Goal: Task Accomplishment & Management: Manage account settings

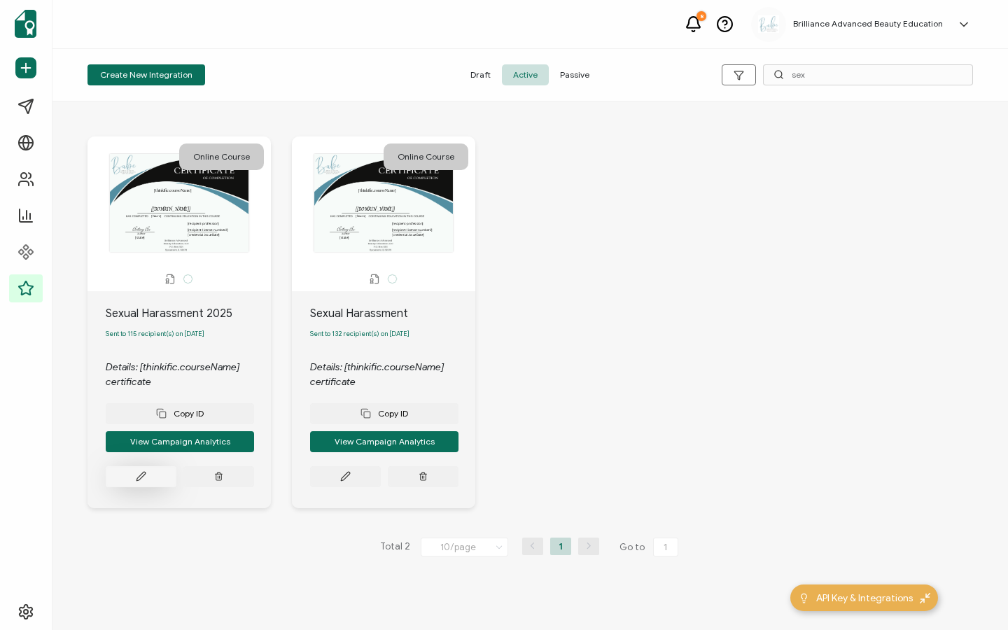
type input "sex"
click at [137, 480] on icon at bounding box center [141, 476] width 10 height 10
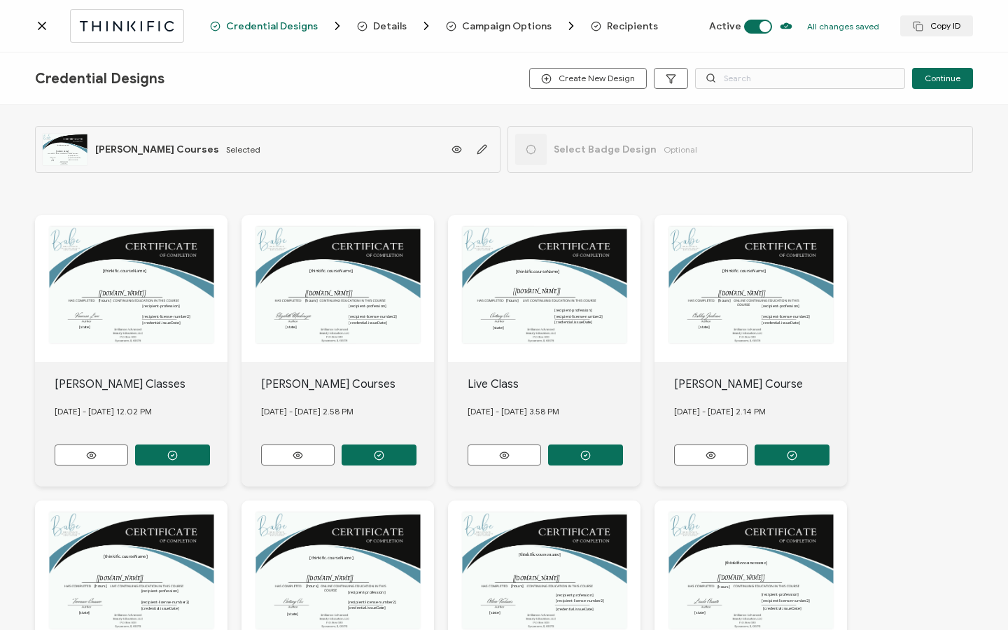
click at [617, 31] on span "Recipients" at bounding box center [632, 26] width 51 height 10
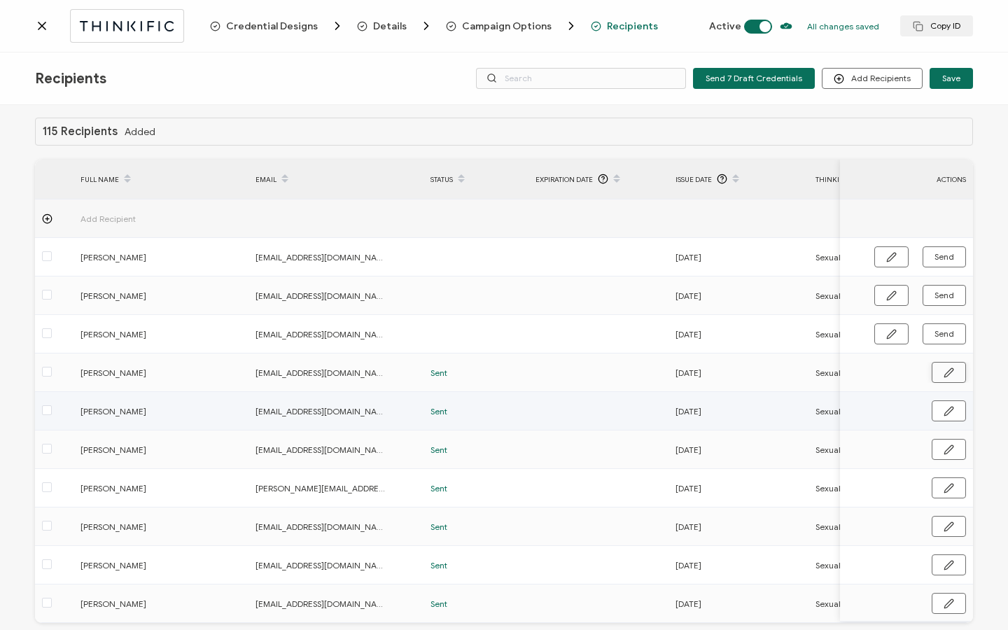
scroll to position [6, 0]
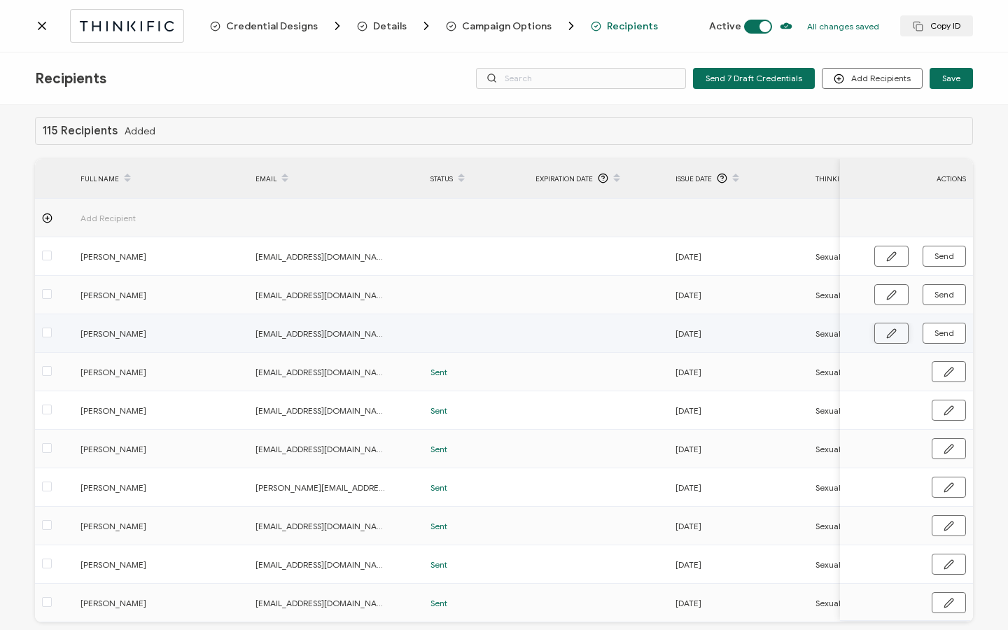
click at [874, 334] on button "button" at bounding box center [891, 333] width 34 height 21
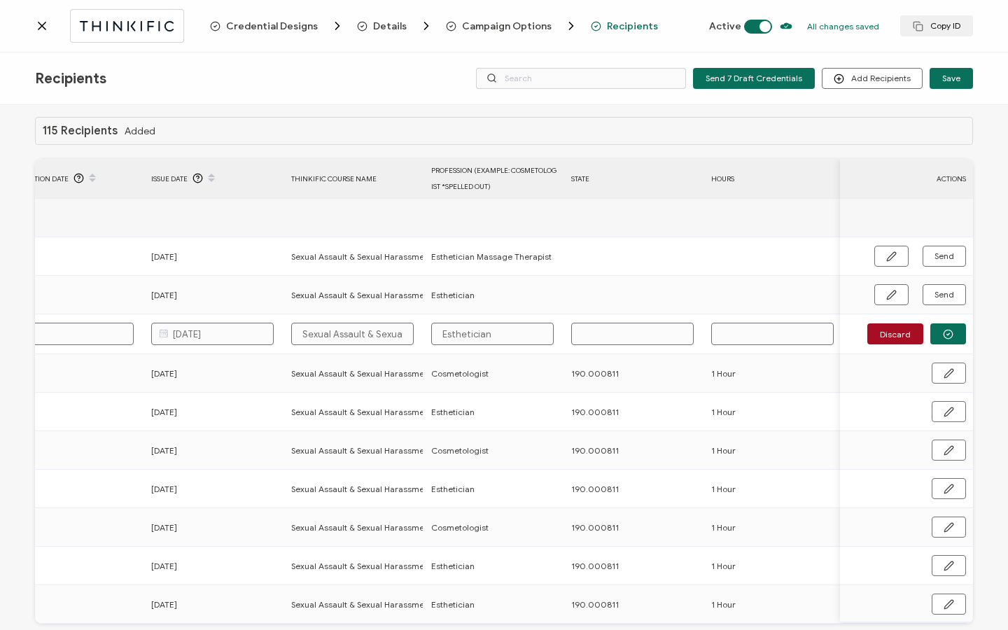
scroll to position [0, 0]
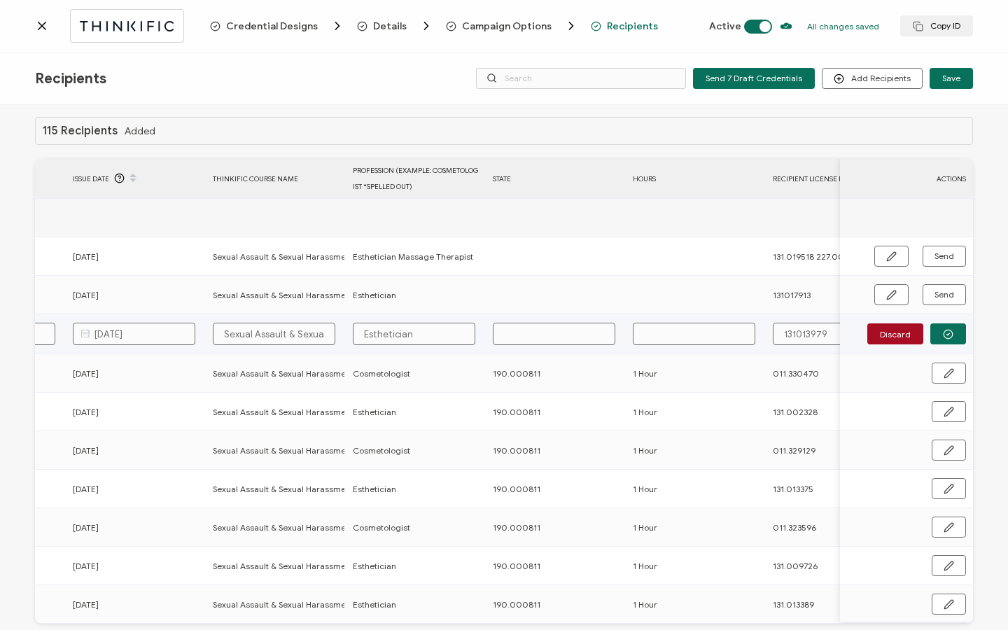
click at [526, 334] on input "text" at bounding box center [554, 334] width 122 height 22
type input "1"
type input "19"
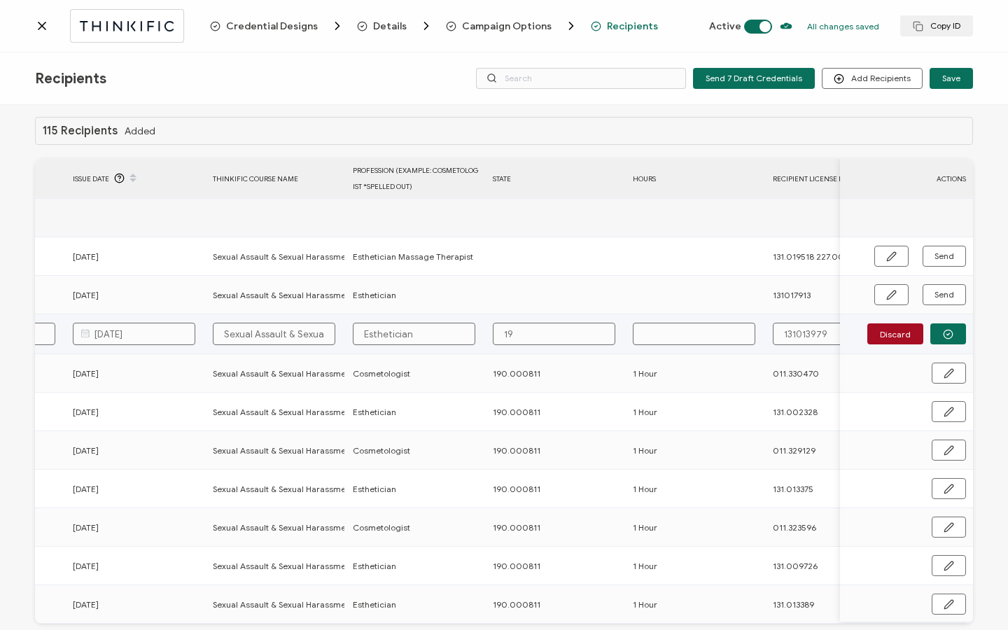
type input "190"
type input "190."
type input "190.0"
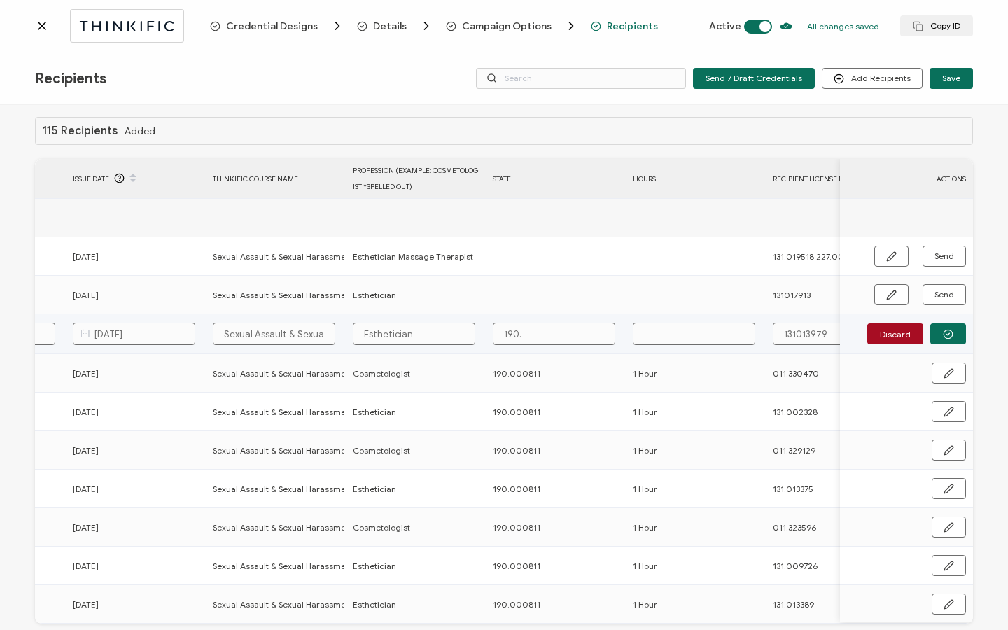
type input "190.0"
type input "190.00"
type input "190.000"
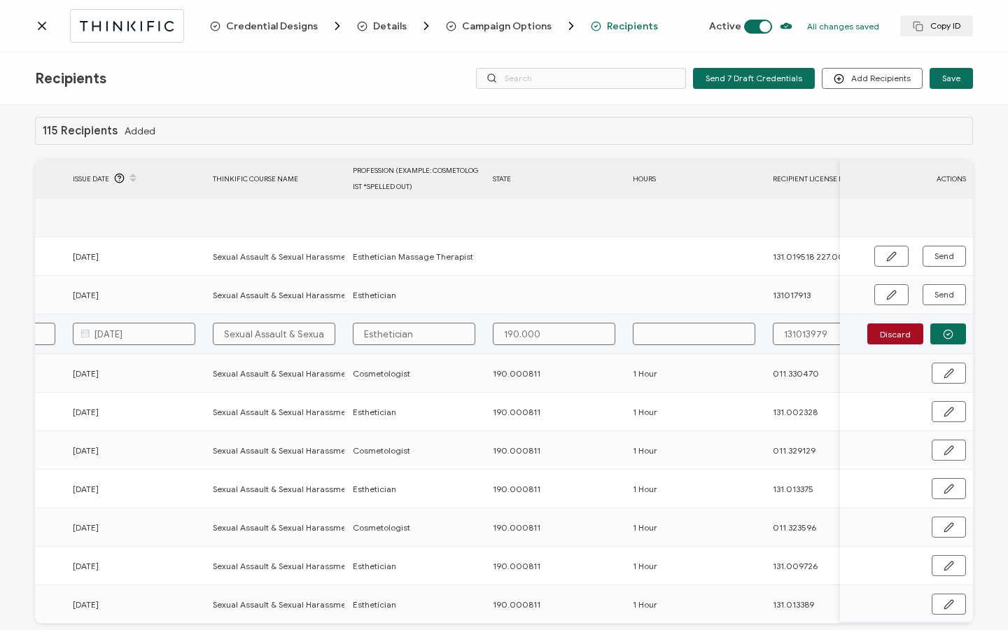
type input "190.0008"
type input "190.00081"
type input "190.000811"
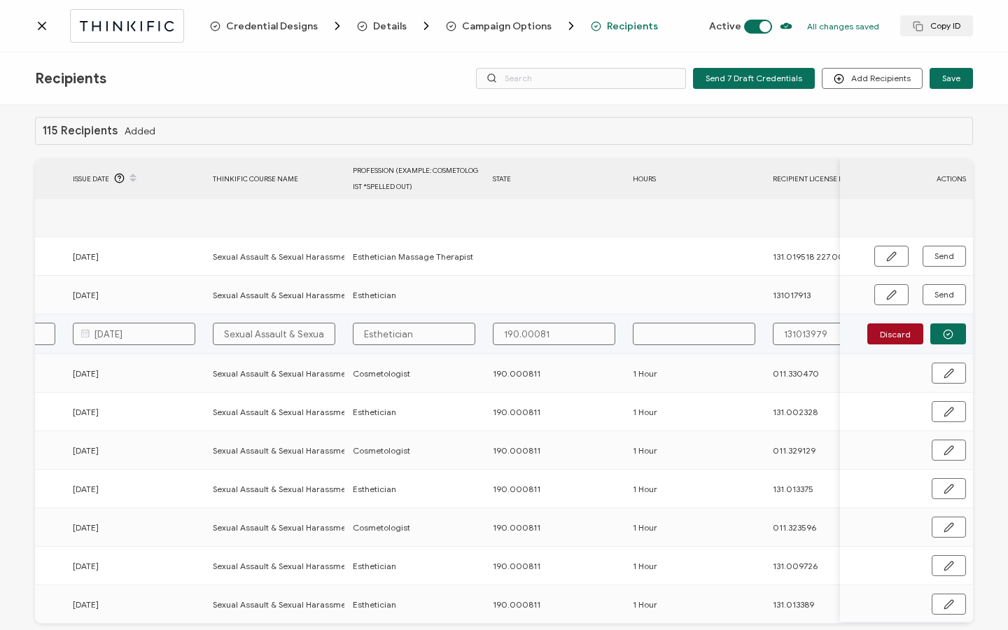
type input "190.000811"
type input "1"
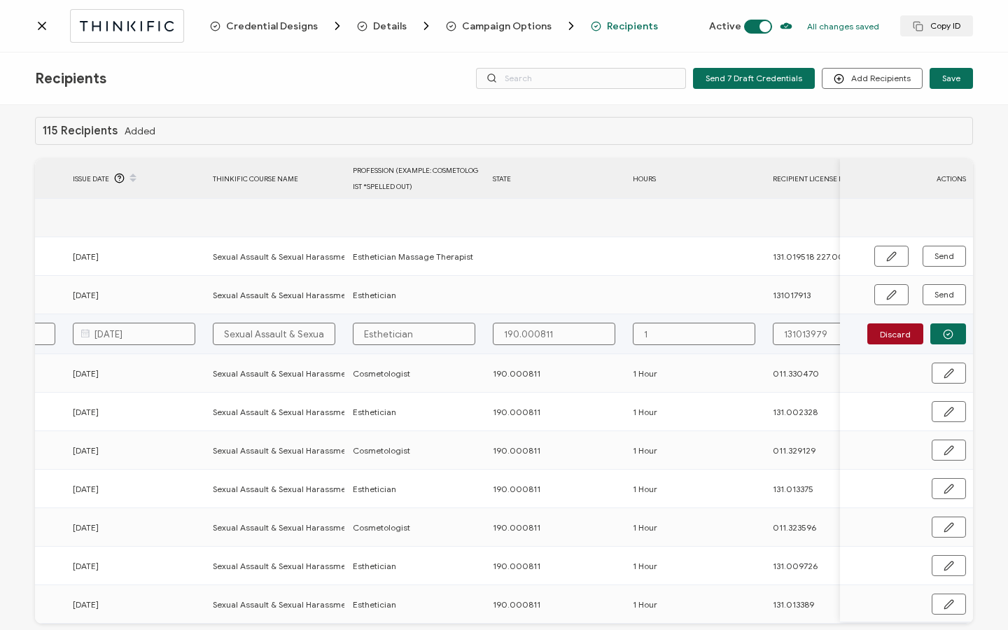
type input "1"
type input "1 H"
type input "1 Ho"
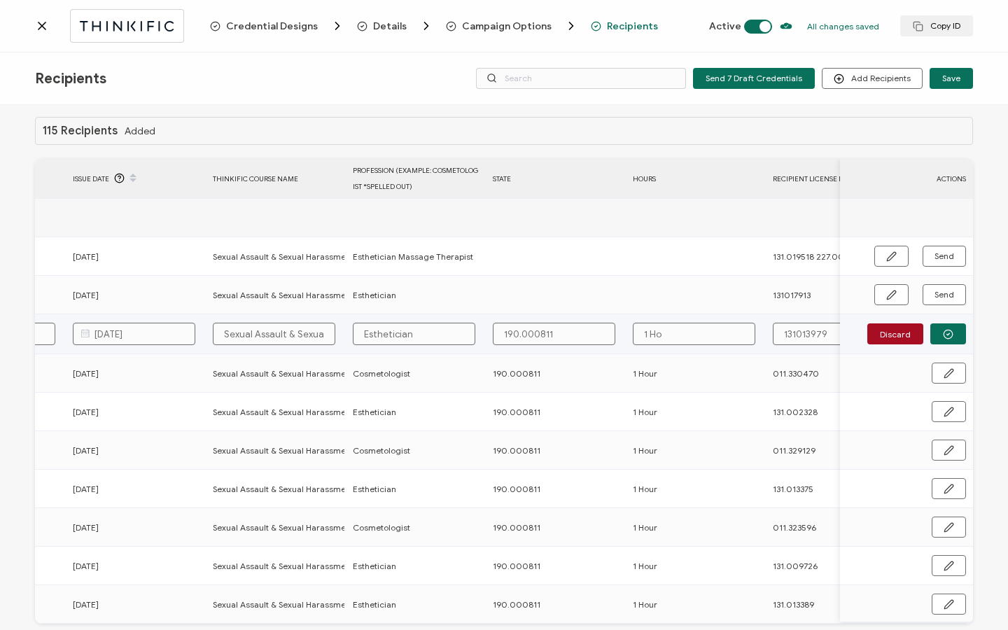
type input "1 Hou"
type input "1 Hour"
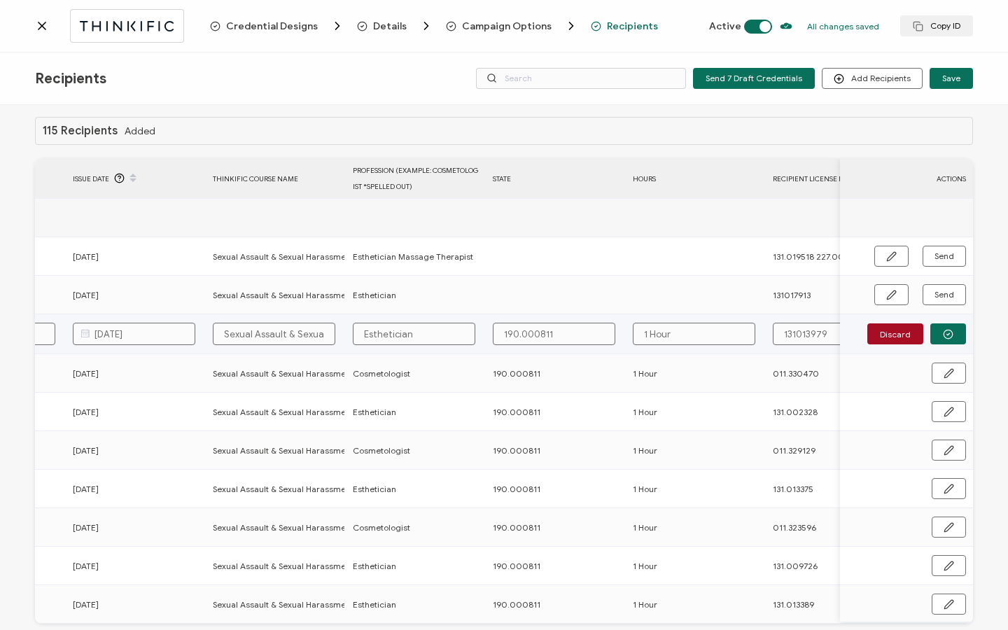
type input "131.013979"
click at [945, 328] on button "button" at bounding box center [948, 333] width 36 height 21
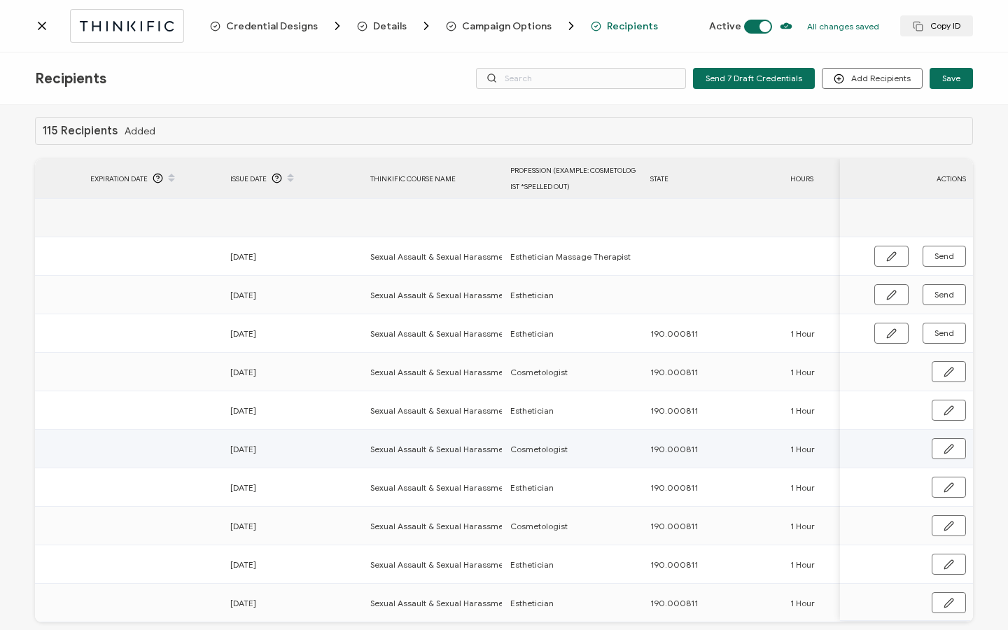
scroll to position [0, 673]
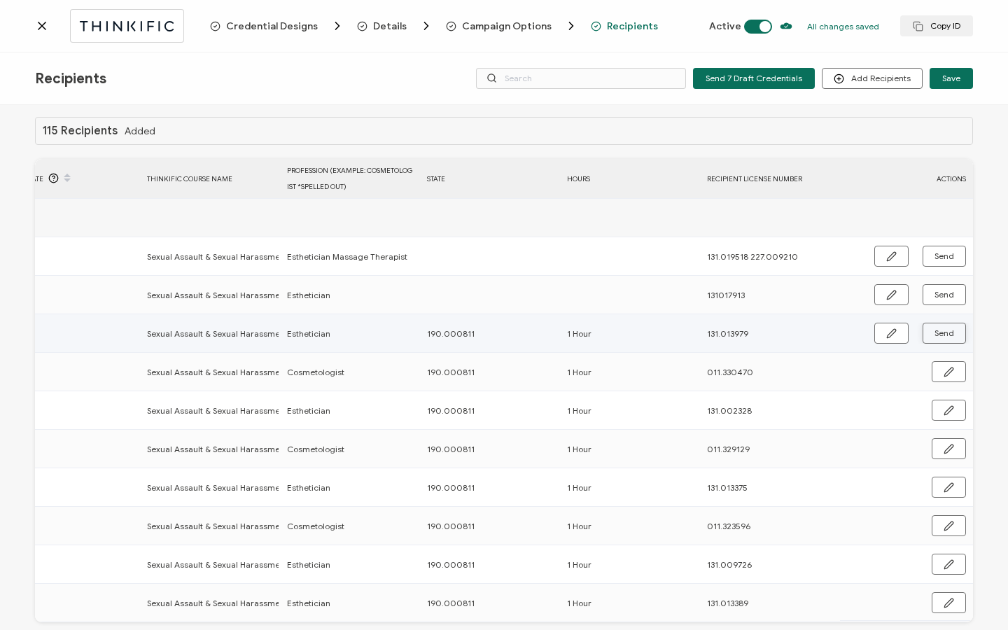
click at [934, 325] on button "Send" at bounding box center [943, 333] width 43 height 21
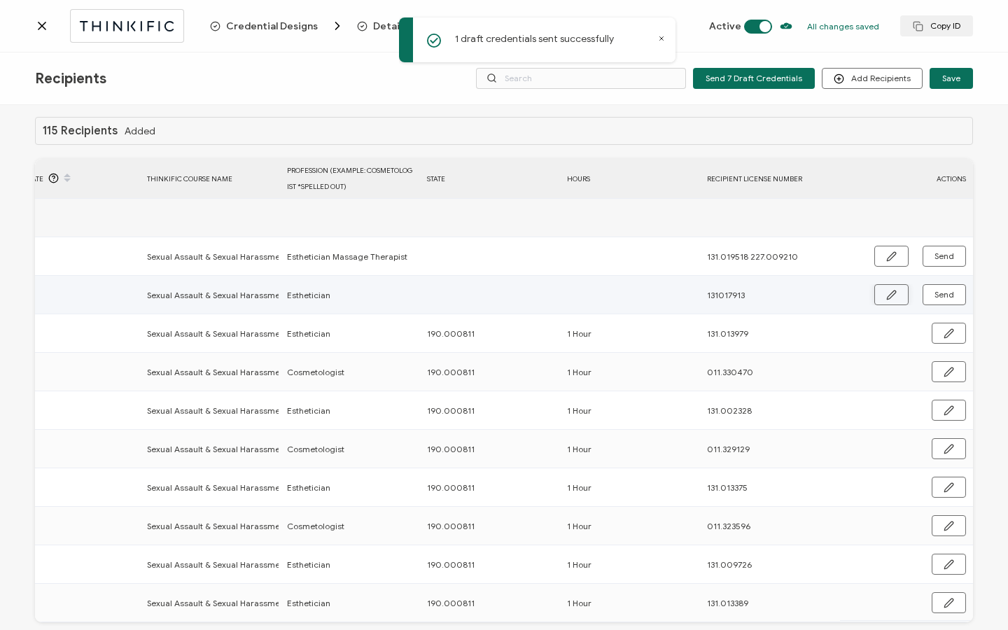
click at [887, 292] on icon "button" at bounding box center [891, 294] width 8 height 8
click at [452, 297] on input "text" at bounding box center [488, 295] width 122 height 22
type input "1"
type input "19"
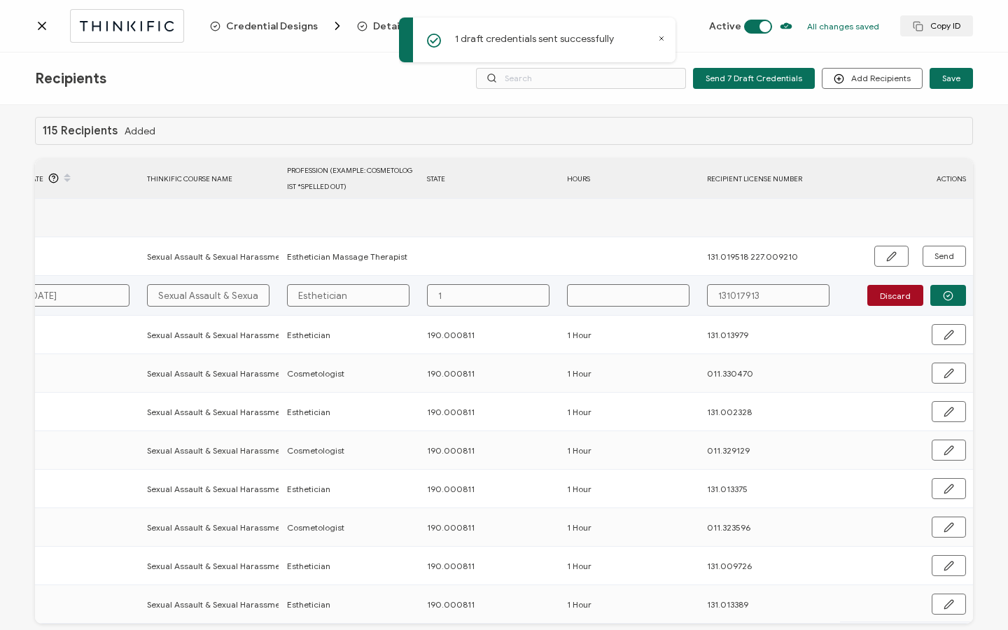
type input "19"
type input "190"
type input "190."
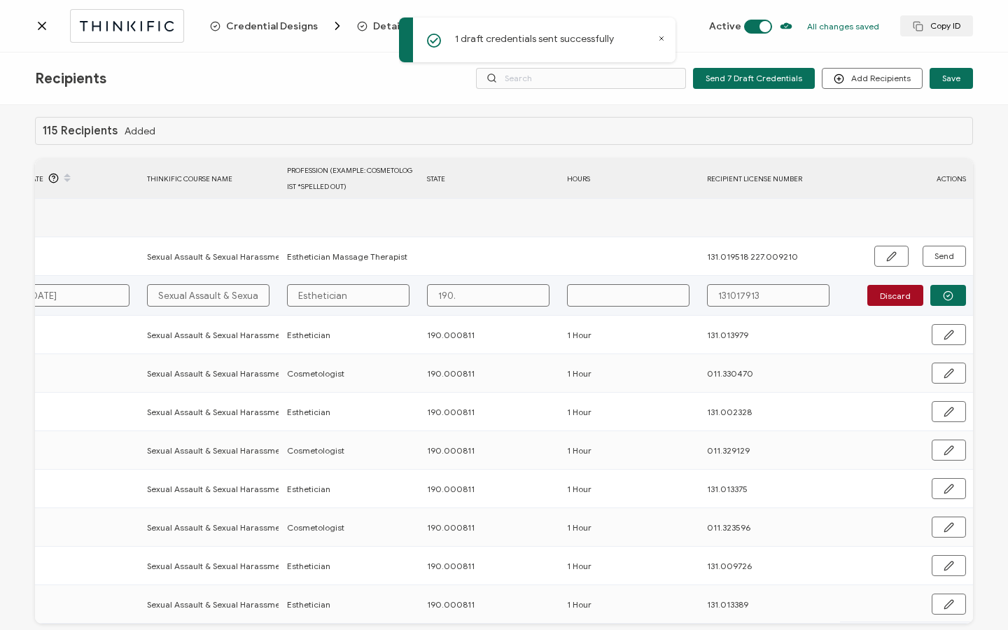
type input "190.0"
type input "190.00"
type input "190.000"
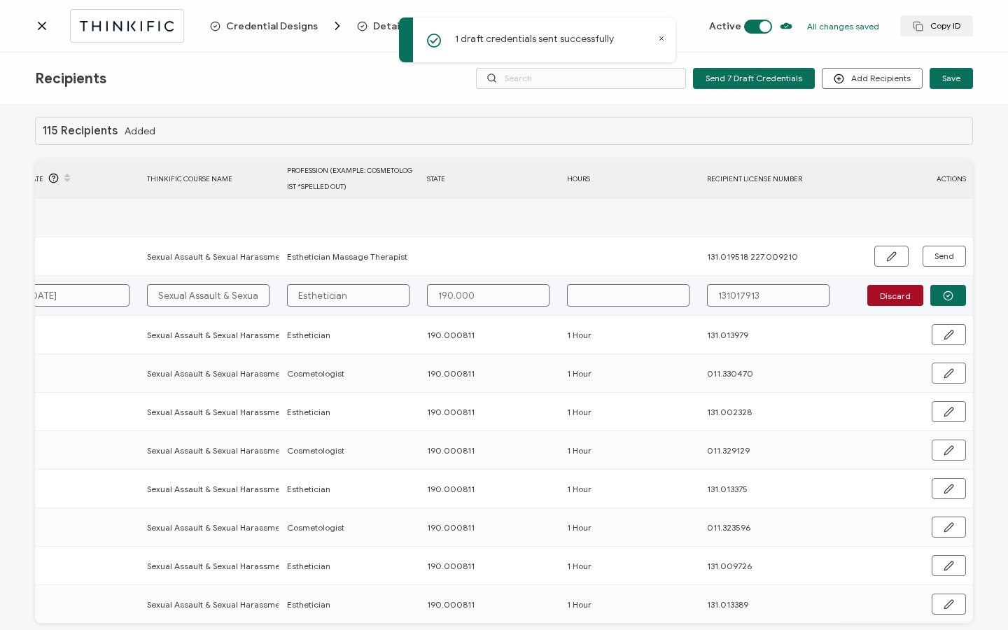
type input "190.000"
type input "190.0008"
type input "190.00081"
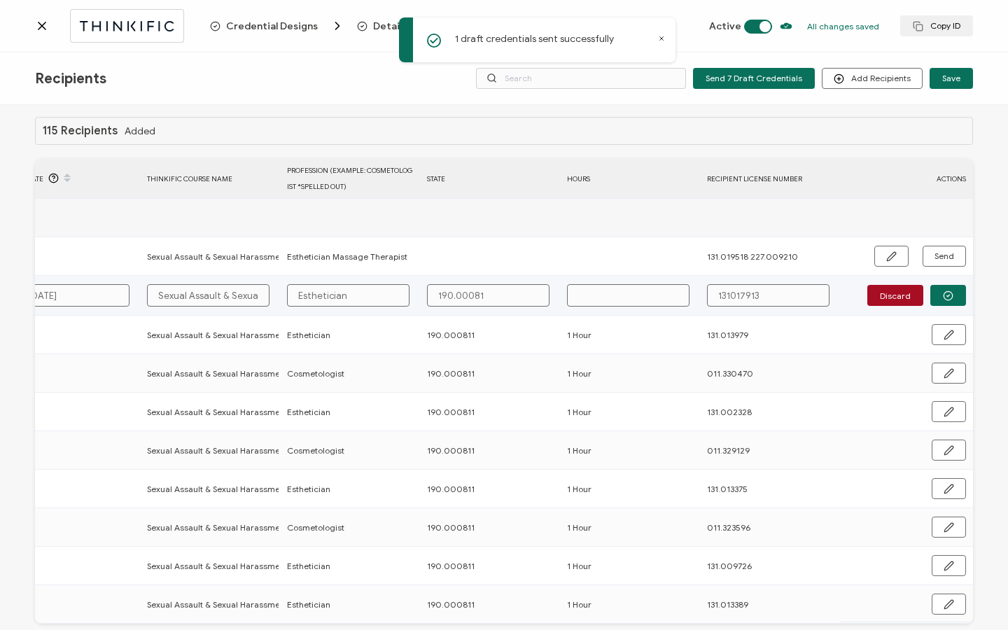
type input "190.000811"
type input "1"
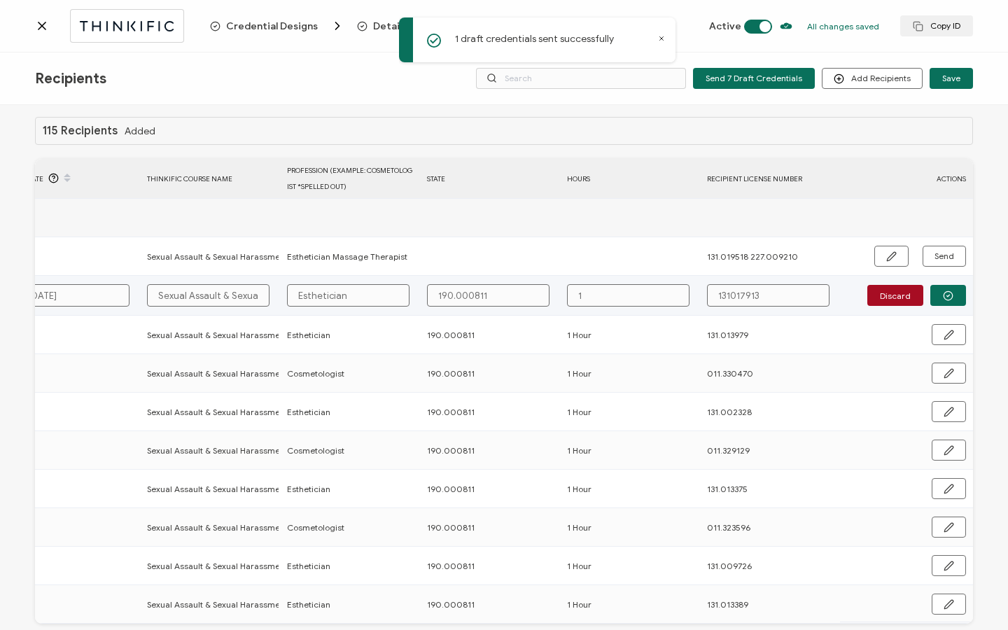
type input "1"
type input "1 H"
type input "1 Ho"
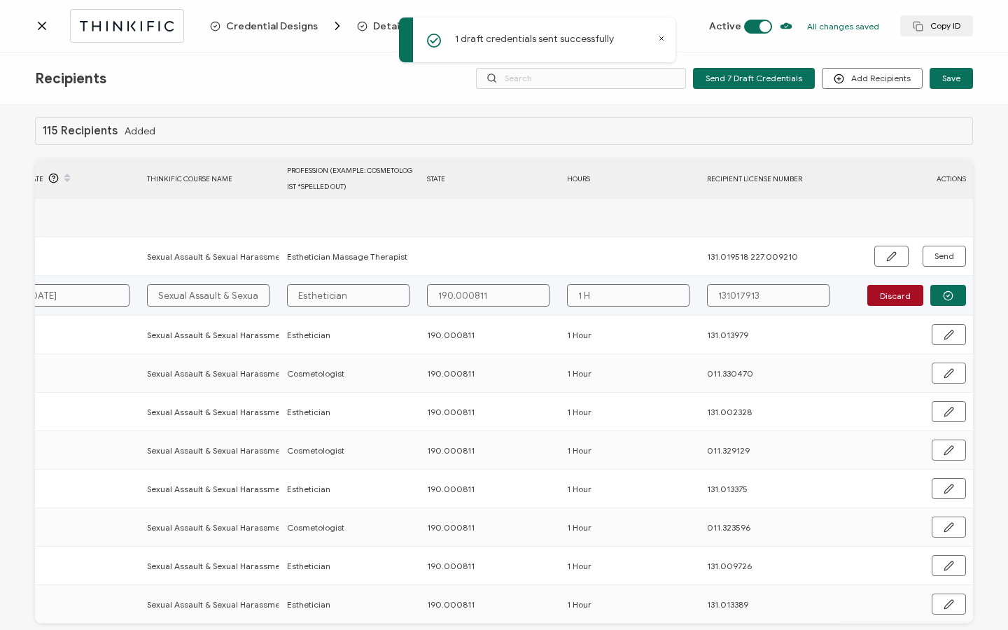
type input "1 Ho"
type input "1 Hou"
type input "1 Hour"
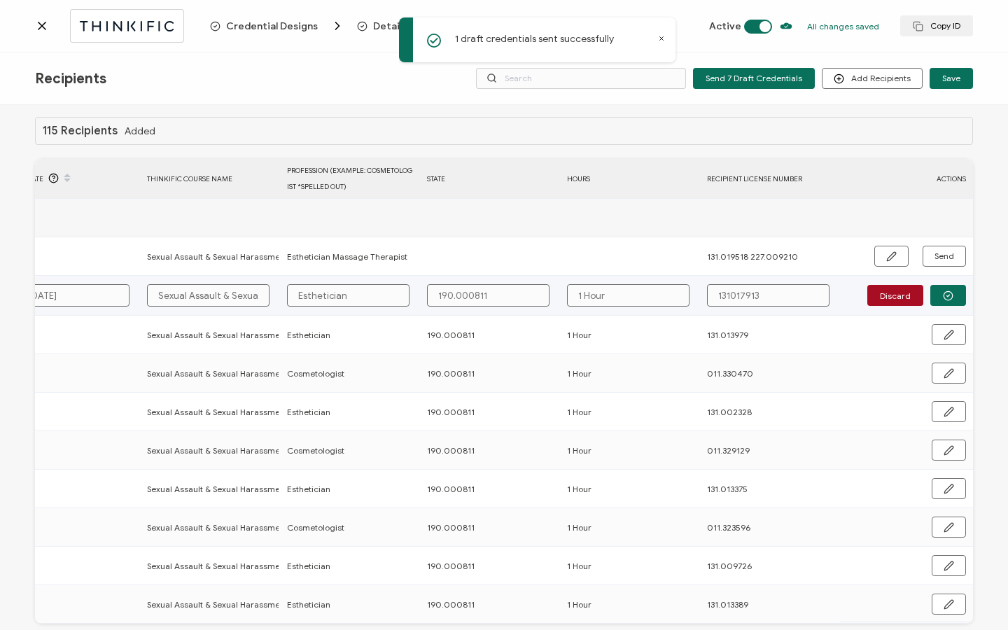
type input "1 Hour"
type input "131.017913"
click at [945, 288] on button "button" at bounding box center [948, 295] width 36 height 21
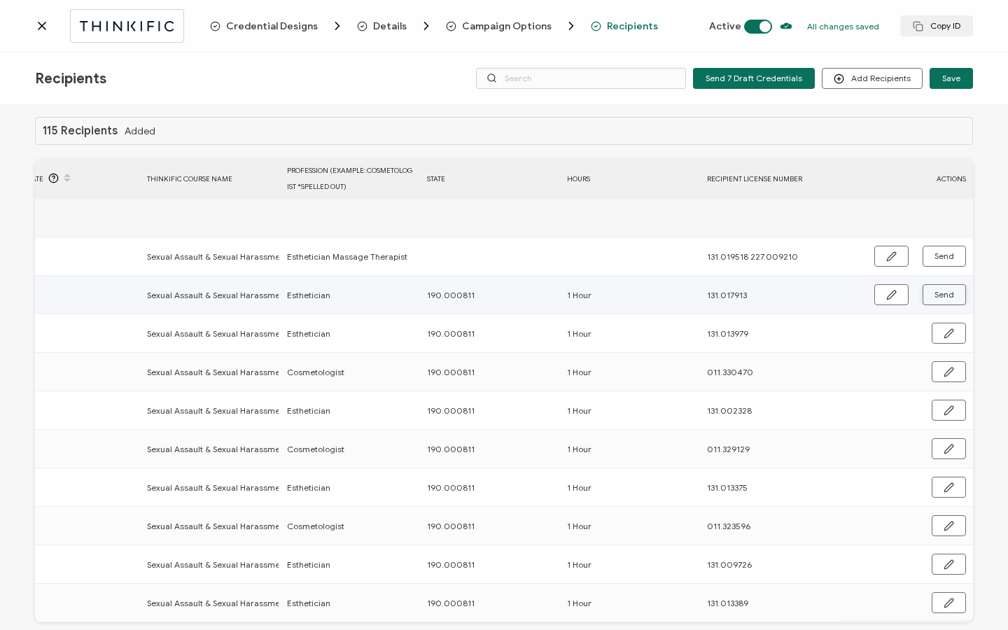
click at [945, 293] on span "Send" at bounding box center [944, 294] width 20 height 8
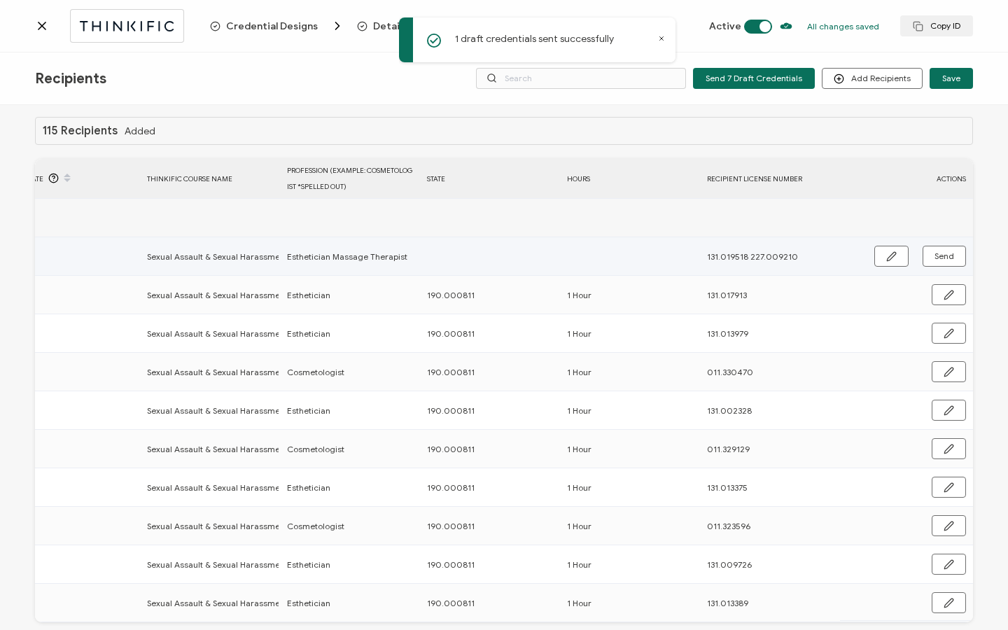
click at [894, 244] on td "Send" at bounding box center [906, 256] width 133 height 38
click at [886, 253] on icon "button" at bounding box center [891, 256] width 10 height 10
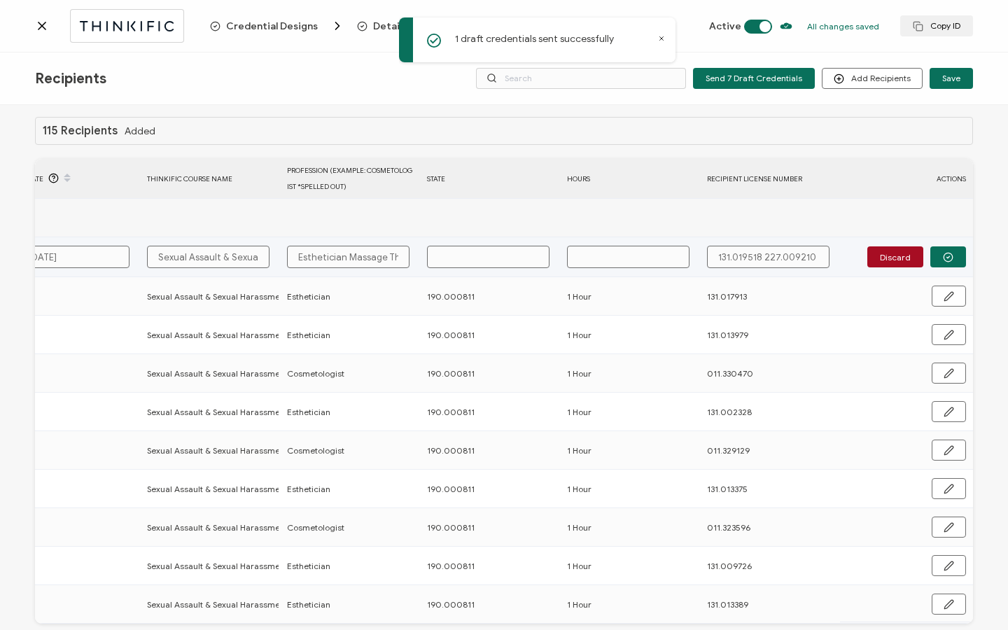
click at [495, 247] on input "text" at bounding box center [488, 257] width 122 height 22
type input "1"
type input "19"
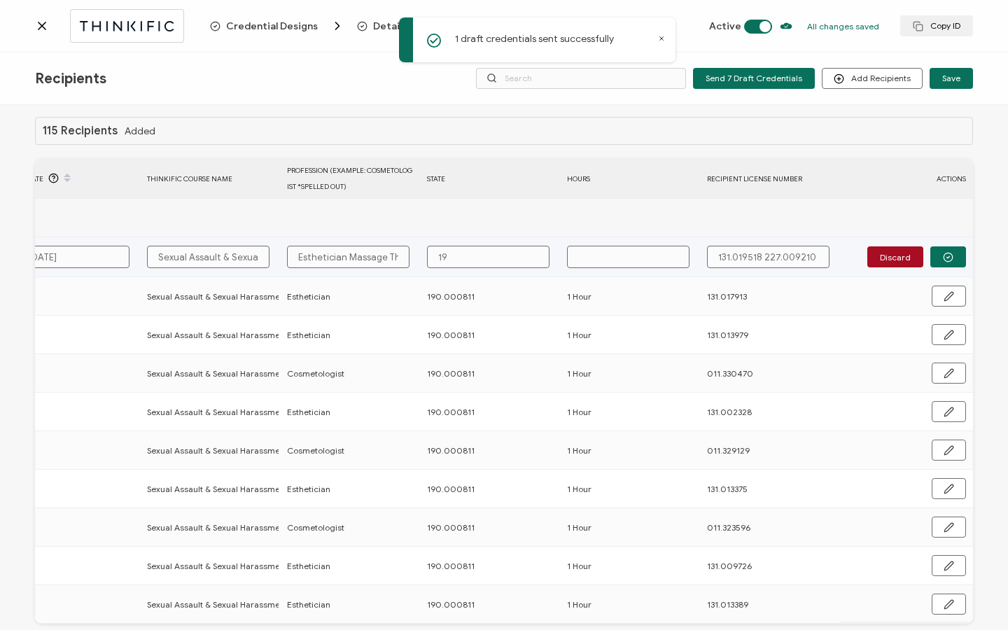
type input "190"
type input "190."
type input "190.0"
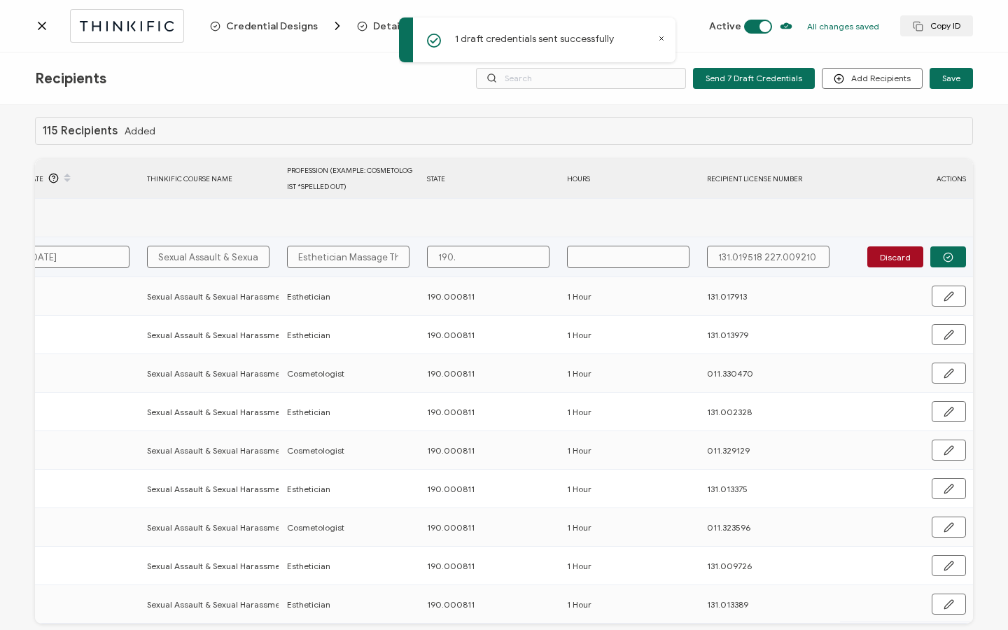
type input "190.0"
type input "190.00"
type input "190.000"
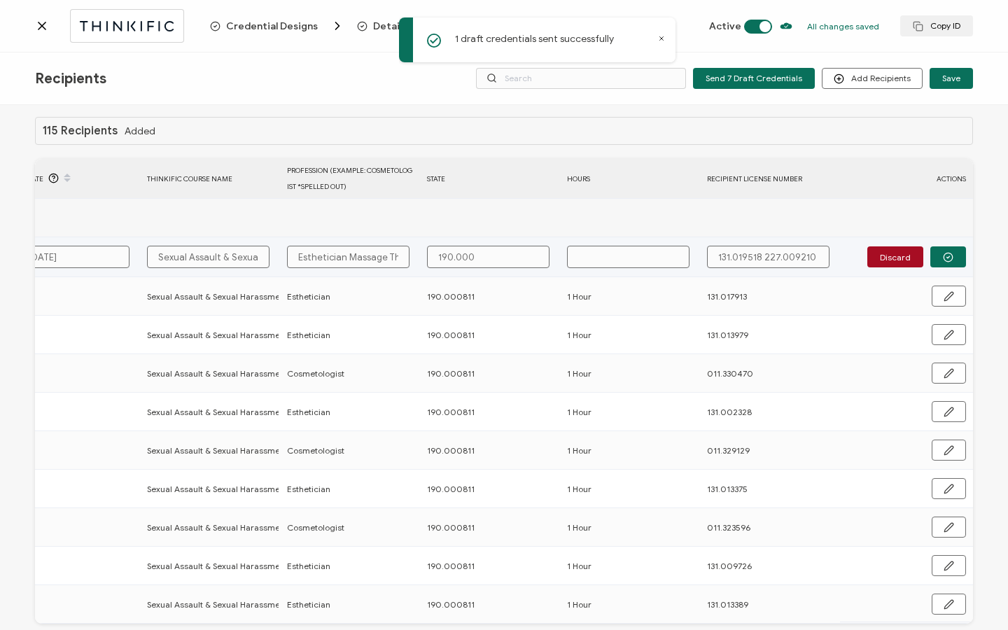
type input "190.0008"
type input "190.00081"
type input "190.000811"
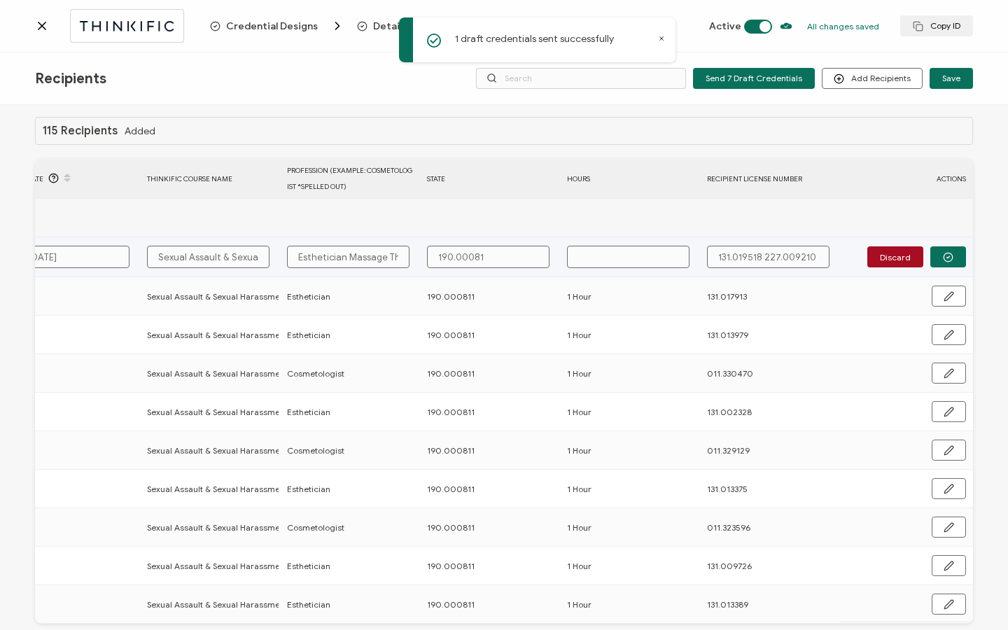
type input "190.000811"
type input "1"
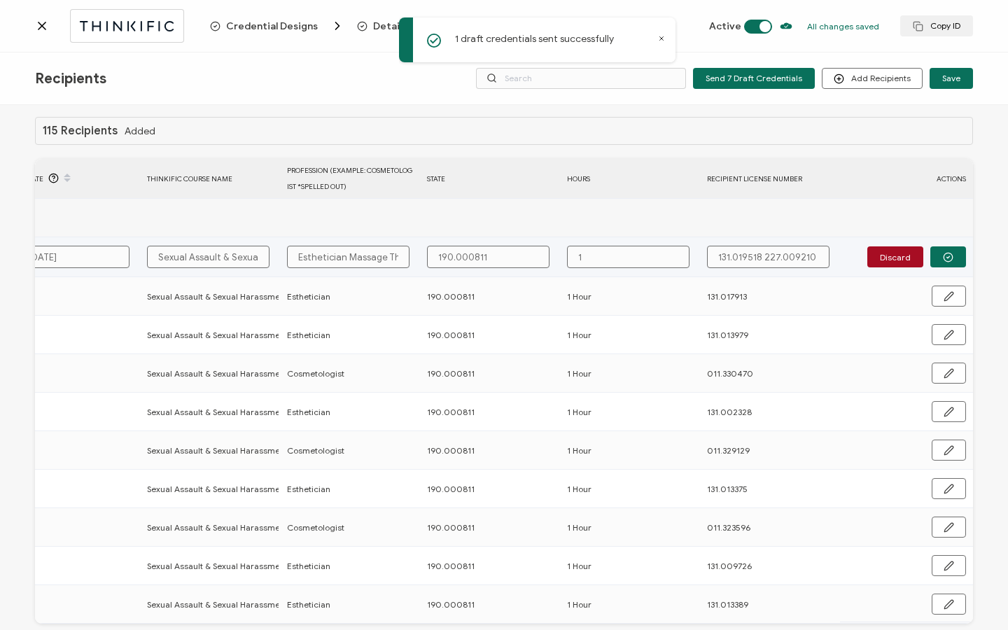
type input "1"
type input "1 H"
type input "1 Ho"
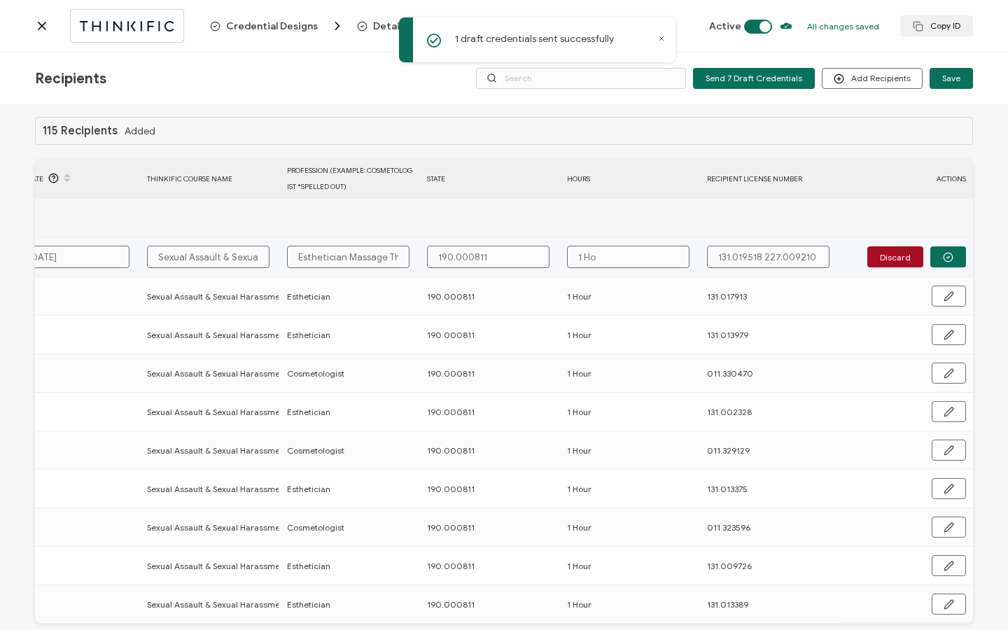
type input "1 Hou"
type input "1 Hour"
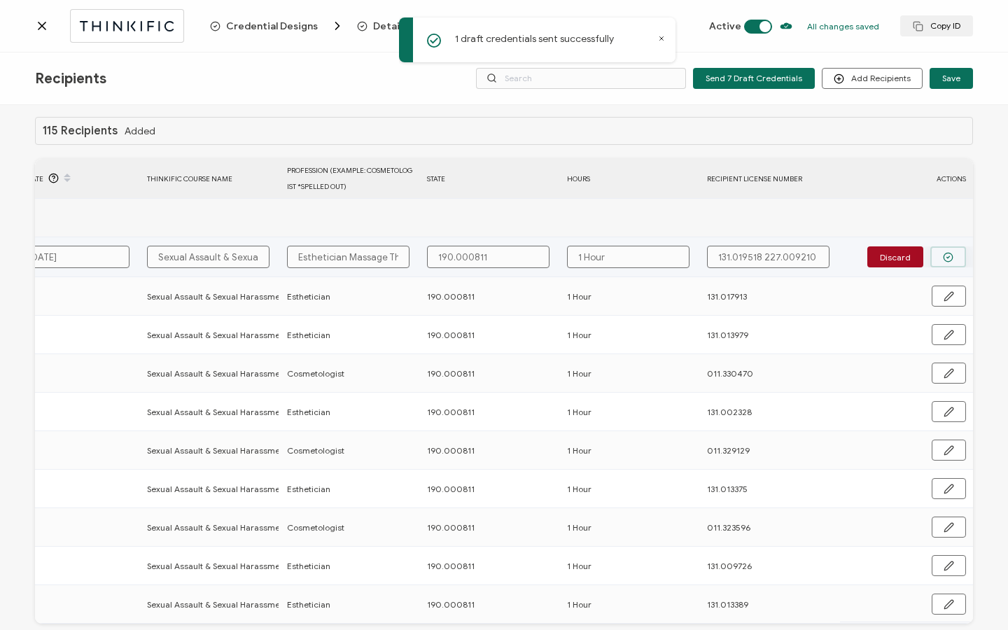
click at [943, 253] on icon "button" at bounding box center [948, 257] width 10 height 10
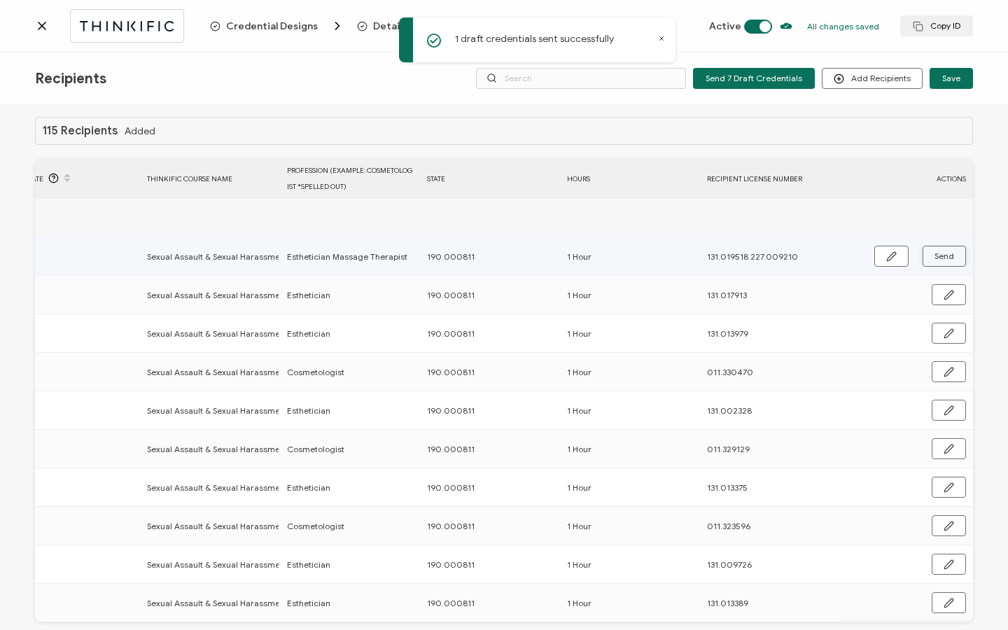
click at [938, 255] on span "Send" at bounding box center [944, 256] width 20 height 8
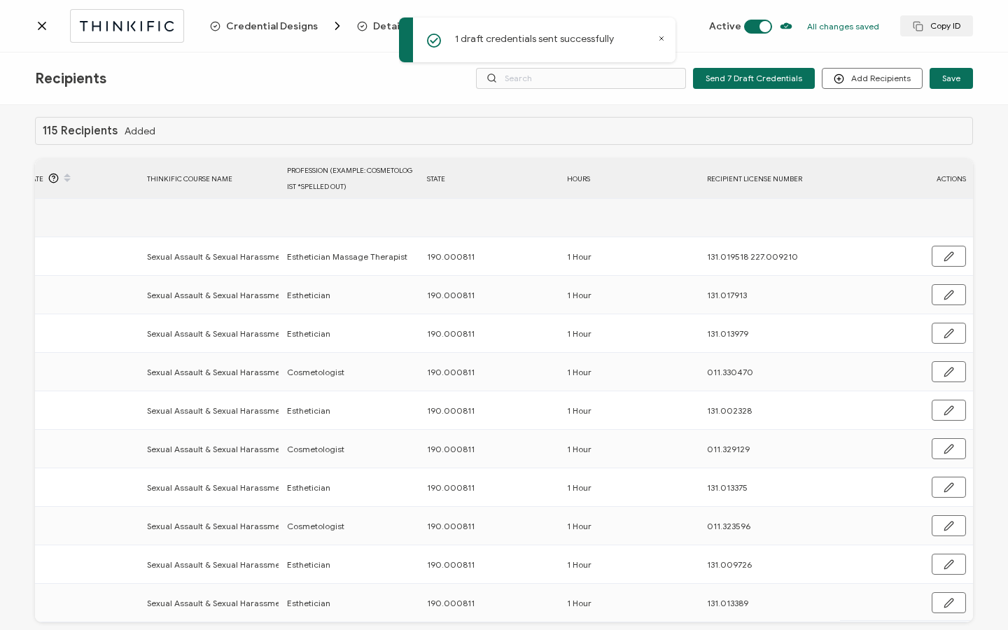
click at [46, 31] on icon at bounding box center [42, 26] width 14 height 14
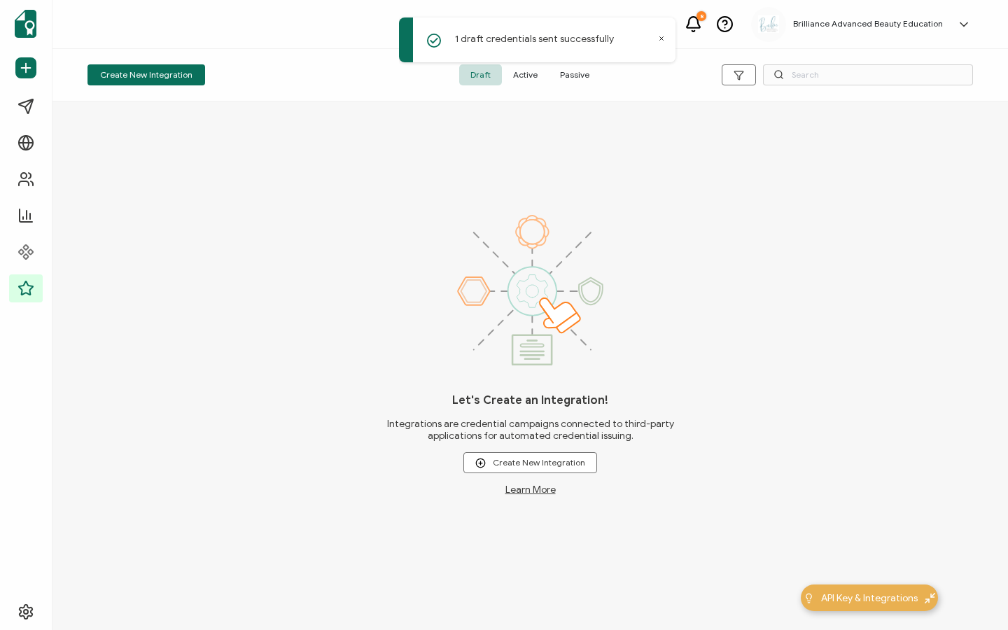
click at [525, 76] on span "Active" at bounding box center [525, 74] width 47 height 21
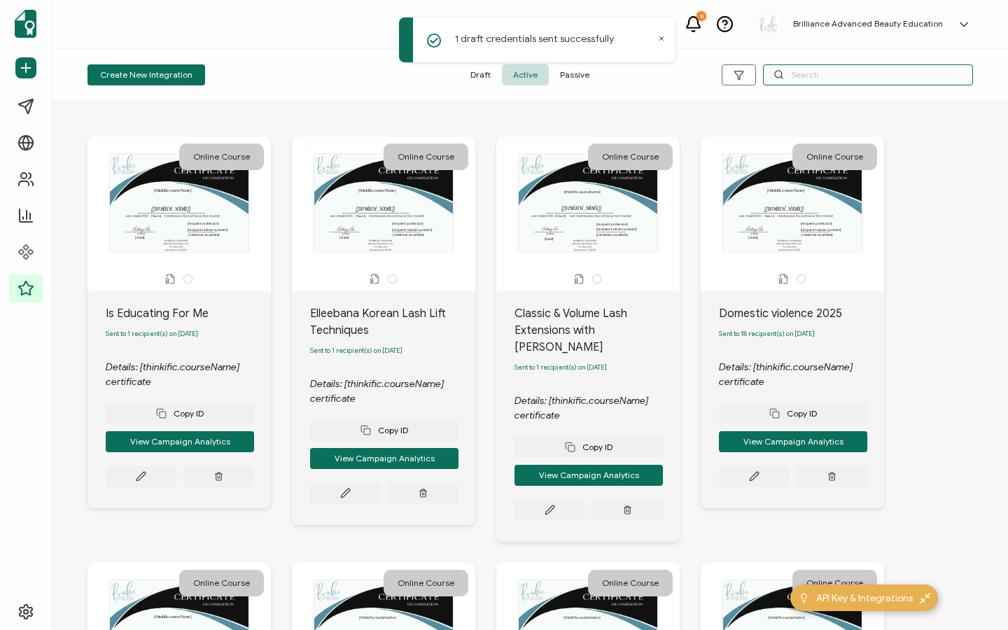
click at [815, 69] on input "text" at bounding box center [868, 74] width 210 height 21
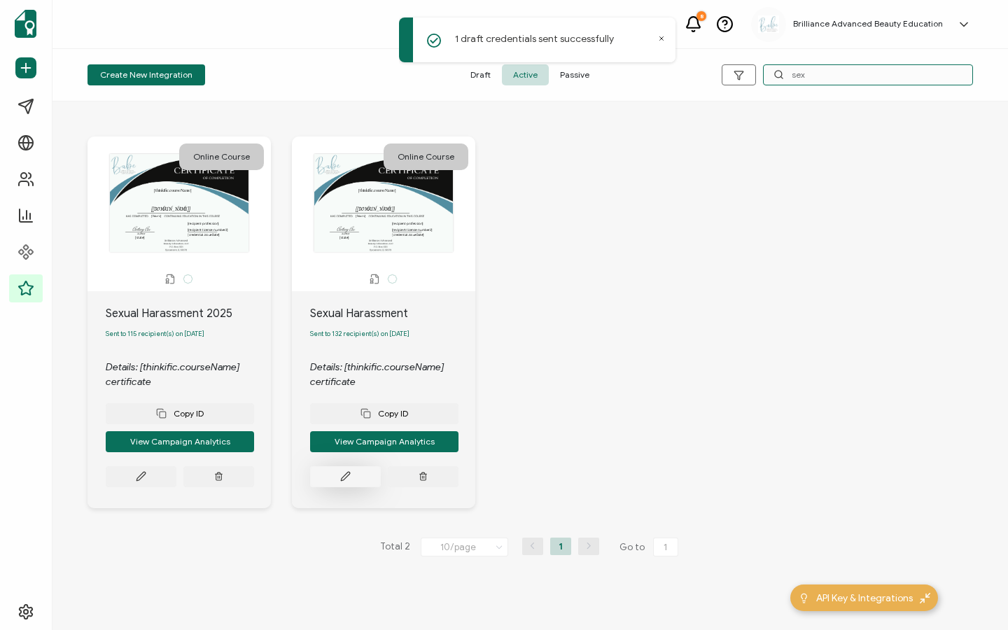
type input "sex"
click at [346, 487] on button at bounding box center [345, 476] width 71 height 21
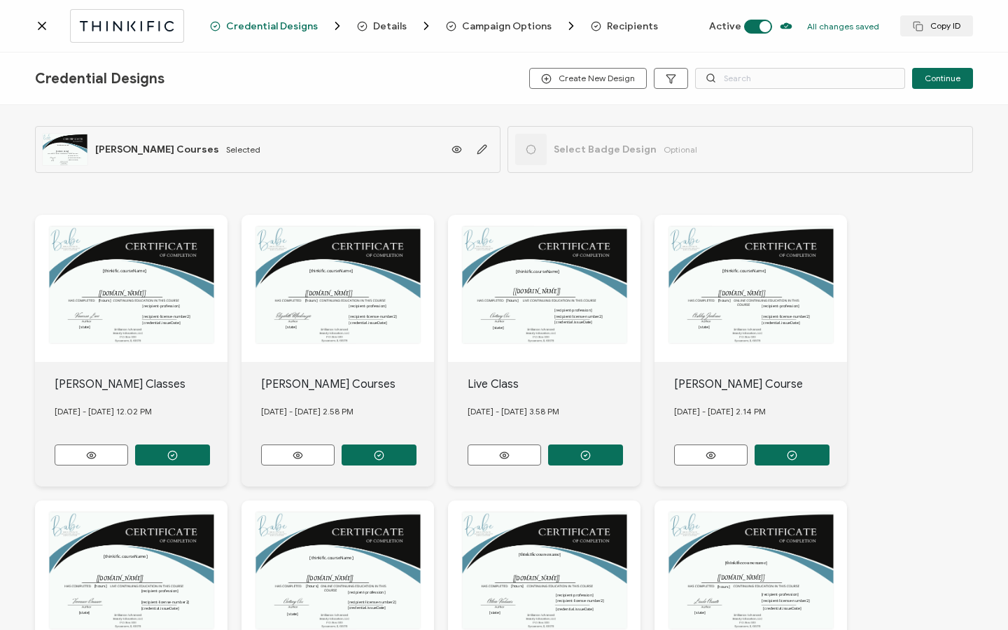
click at [624, 27] on span "Recipients" at bounding box center [632, 26] width 51 height 10
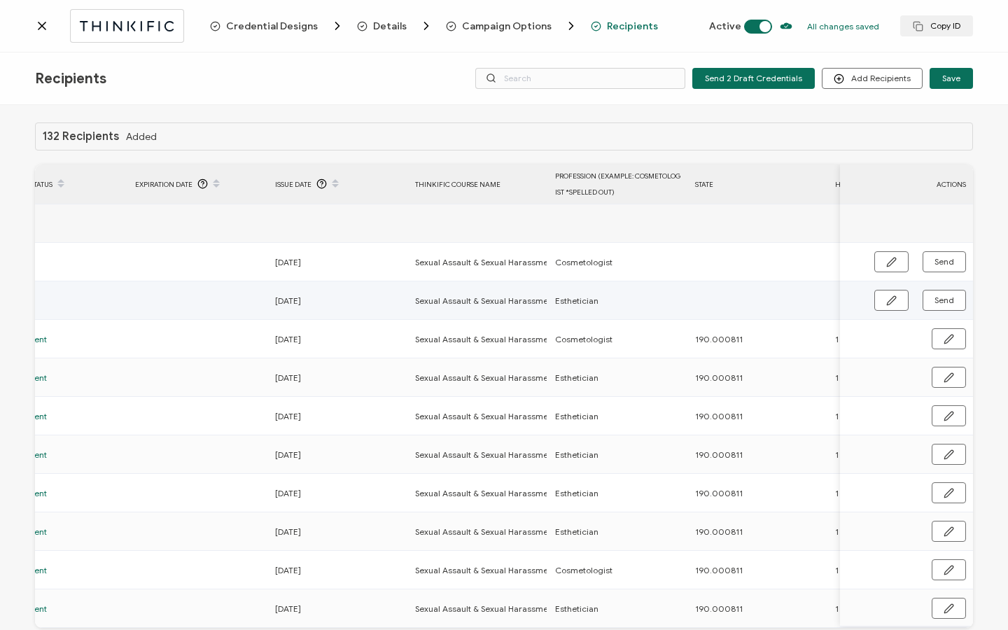
scroll to position [0, 673]
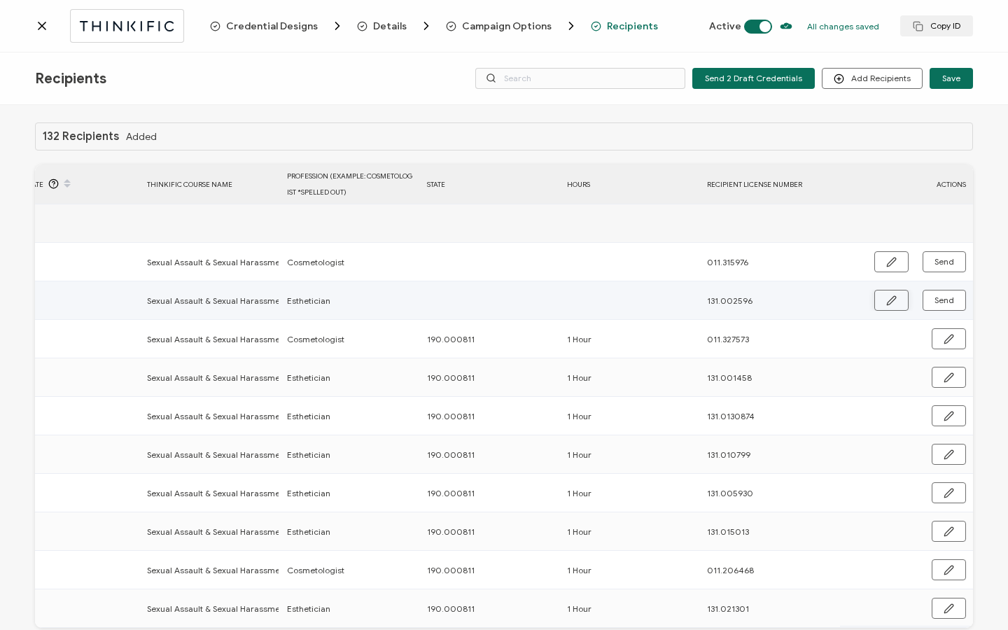
click at [886, 298] on icon "button" at bounding box center [891, 300] width 10 height 10
click at [485, 299] on input "text" at bounding box center [488, 301] width 122 height 22
type input "1"
type input "19"
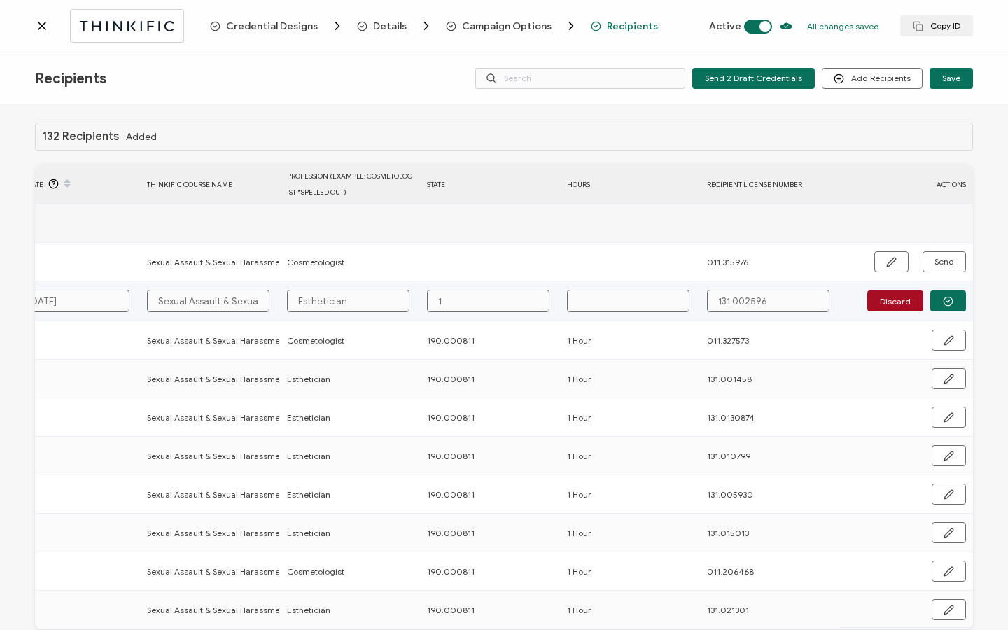
type input "19"
type input "190"
type input "190."
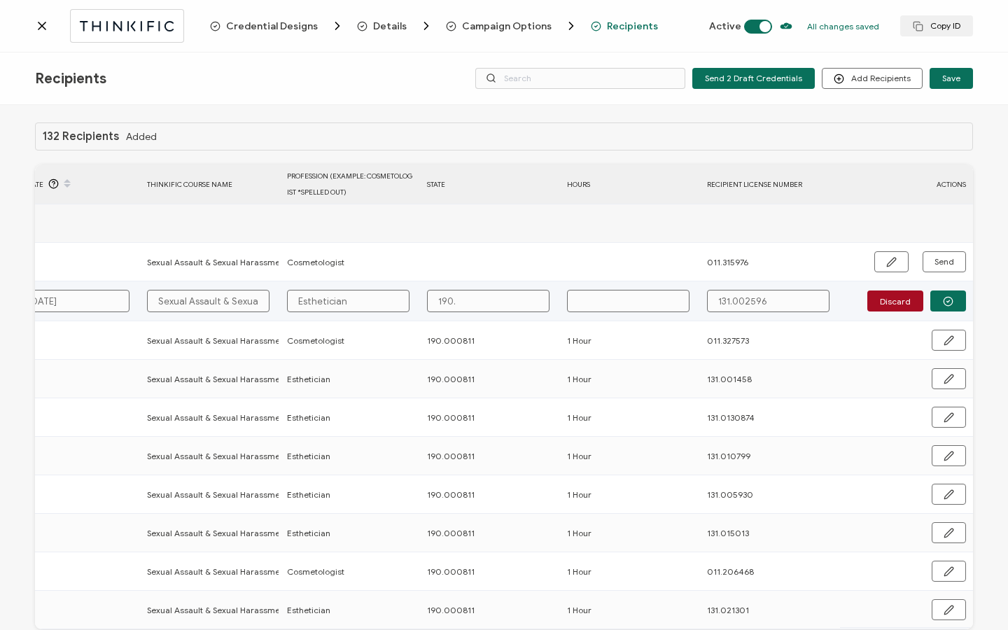
type input "190.0"
type input "190.00"
type input "190.000"
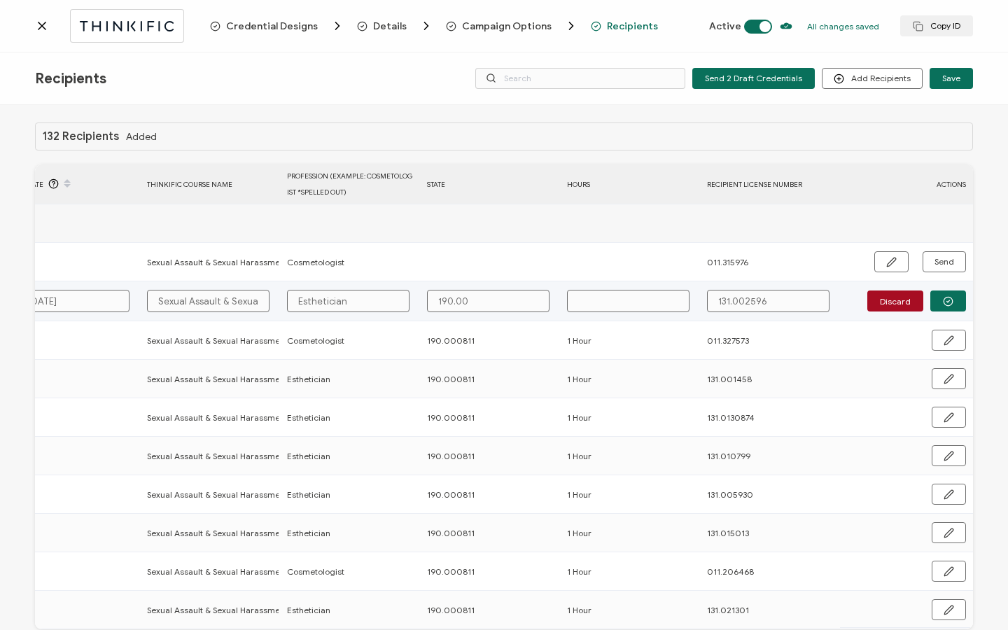
type input "190.000"
type input "190.0008"
type input "190.00081"
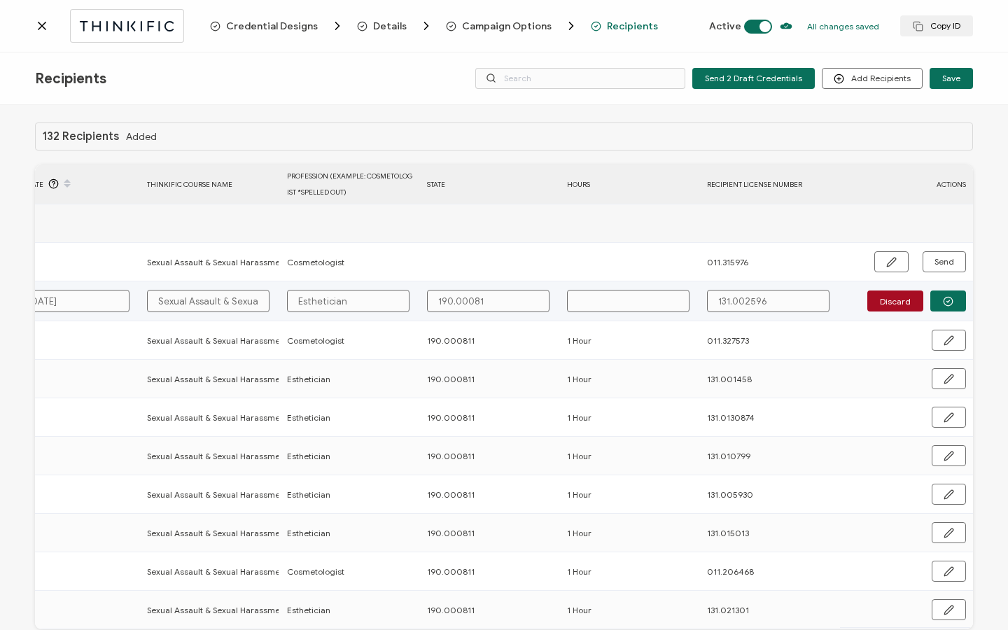
type input "190.000811"
type input "1"
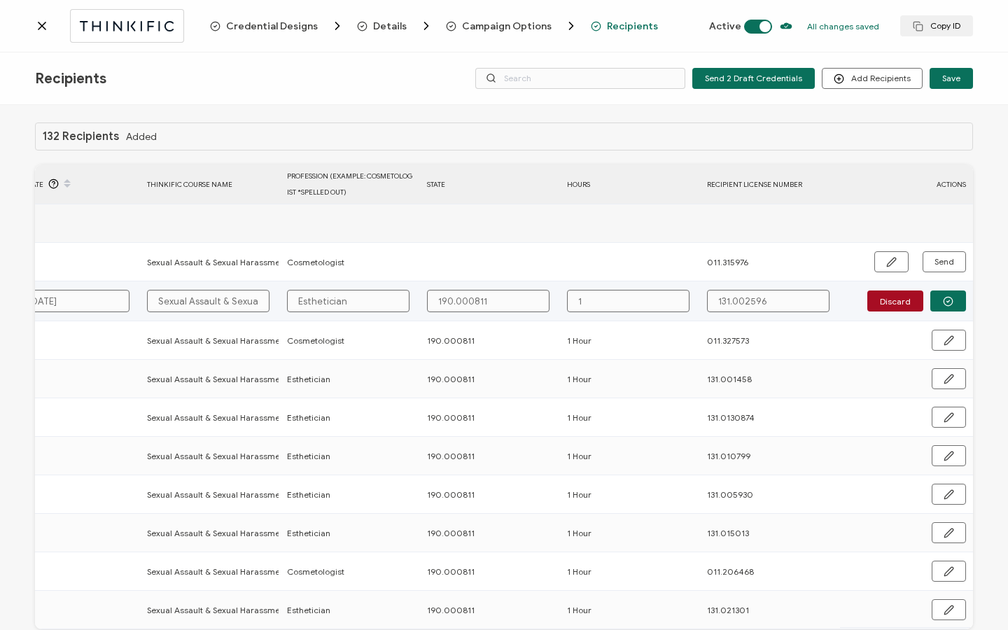
type input "1"
type input "1 H"
type input "1 Ho"
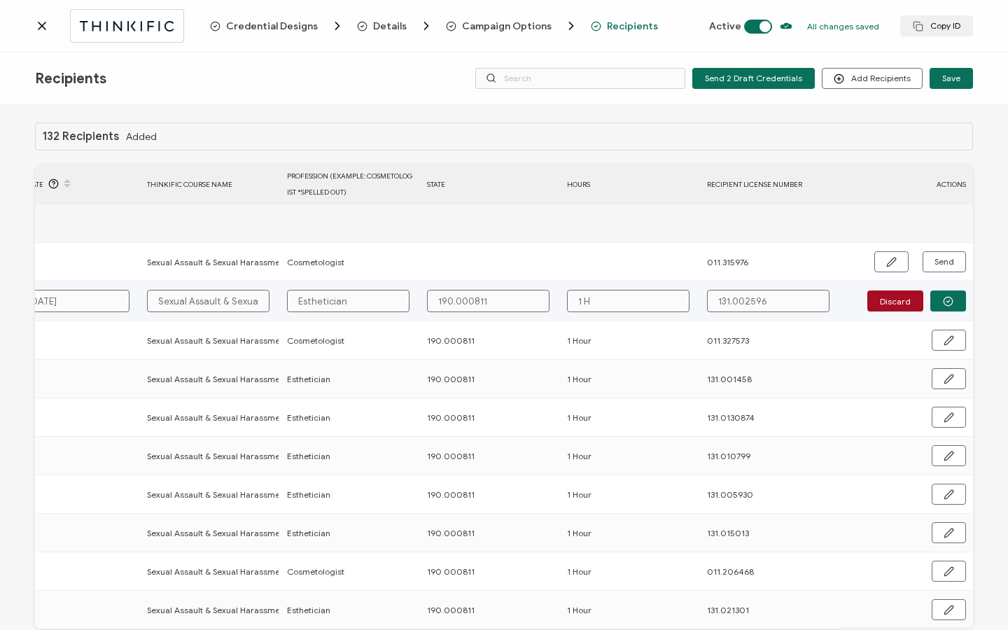
type input "1 Ho"
type input "1 Hou"
type input "1 Hour"
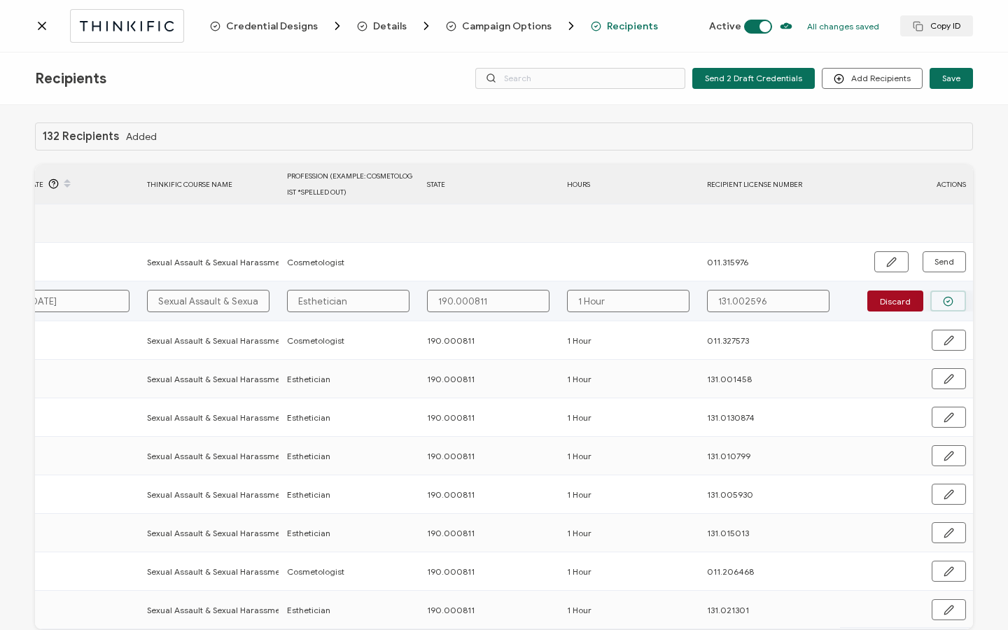
type input "1 Hour"
click at [943, 297] on circle "button" at bounding box center [947, 301] width 9 height 9
click at [941, 298] on span "Send" at bounding box center [944, 300] width 20 height 8
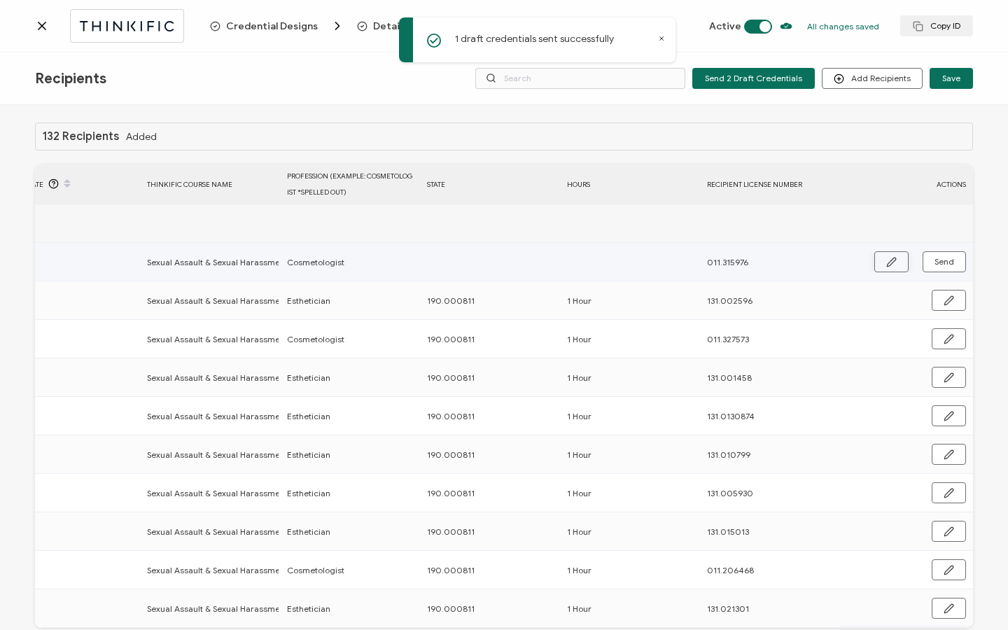
click at [887, 258] on icon "button" at bounding box center [891, 262] width 10 height 10
click at [500, 265] on input "text" at bounding box center [488, 262] width 122 height 22
type input "1"
type input "19"
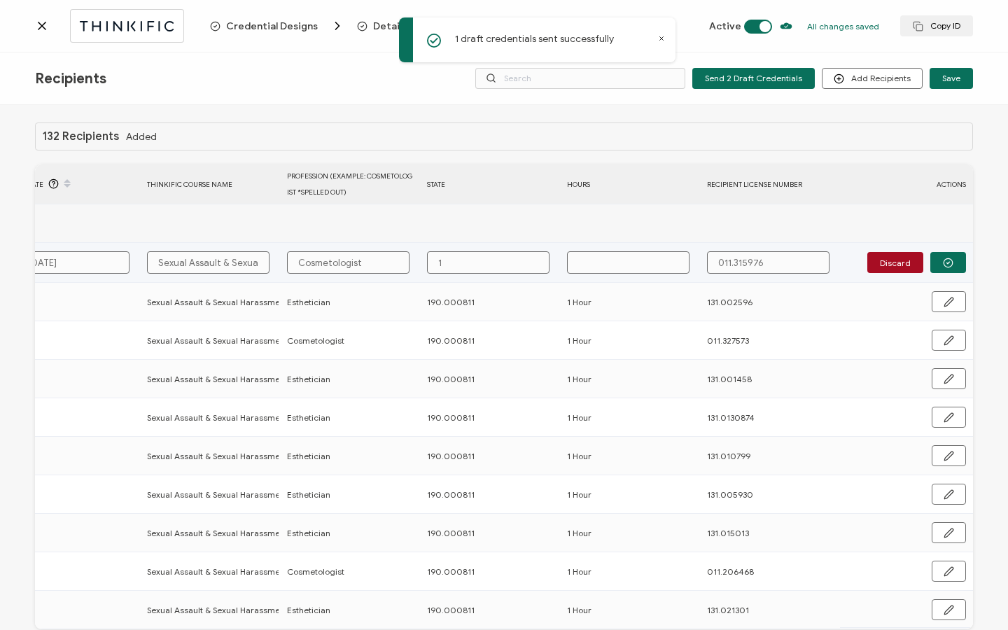
type input "19"
type input "190"
type input "190."
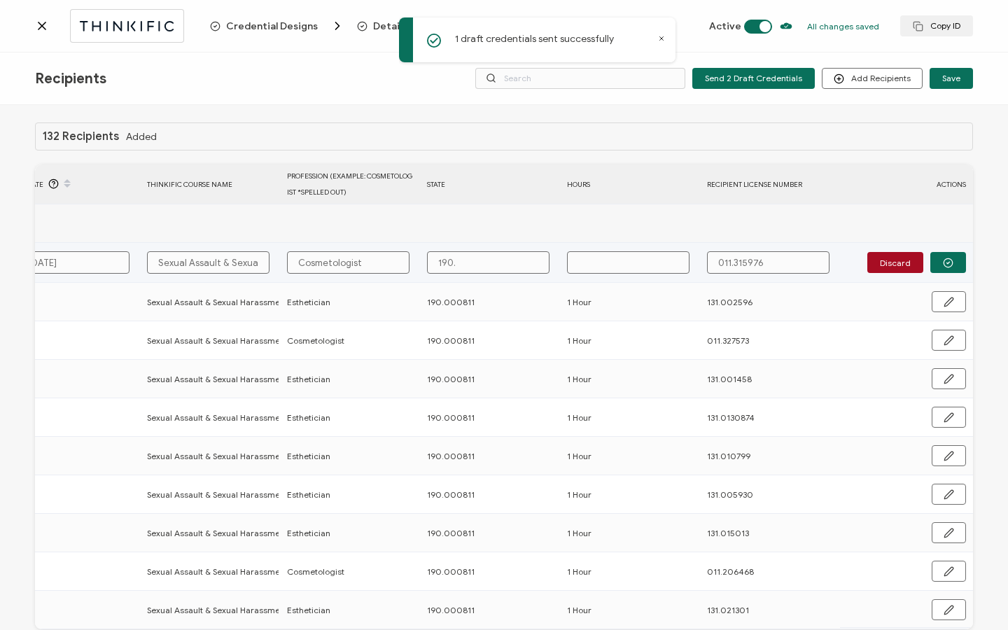
type input "190.0"
type input "190.00"
type input "190.000"
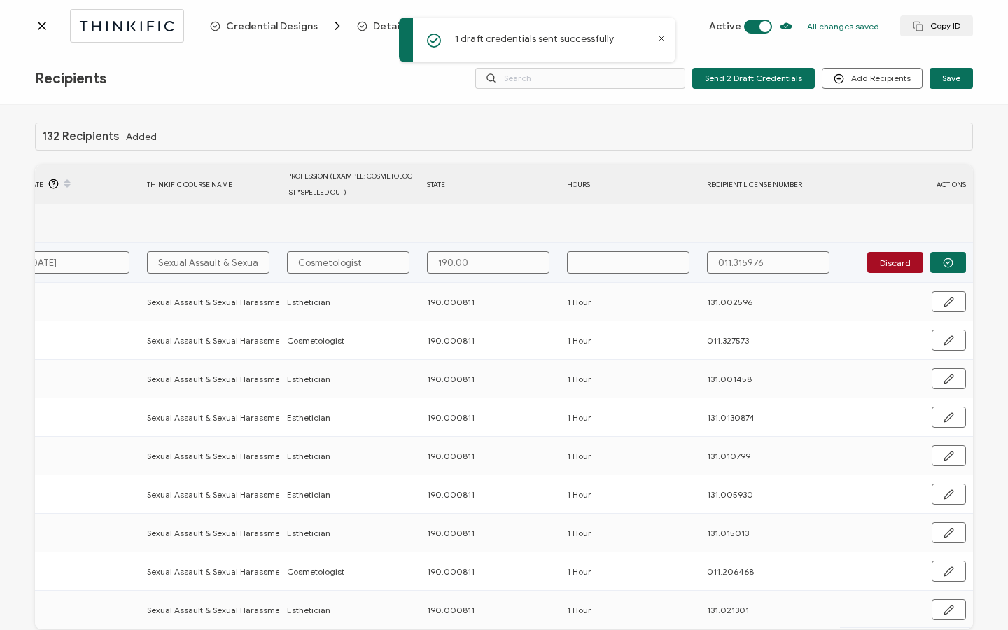
type input "190.000"
type input "190.0008"
type input "190.00081"
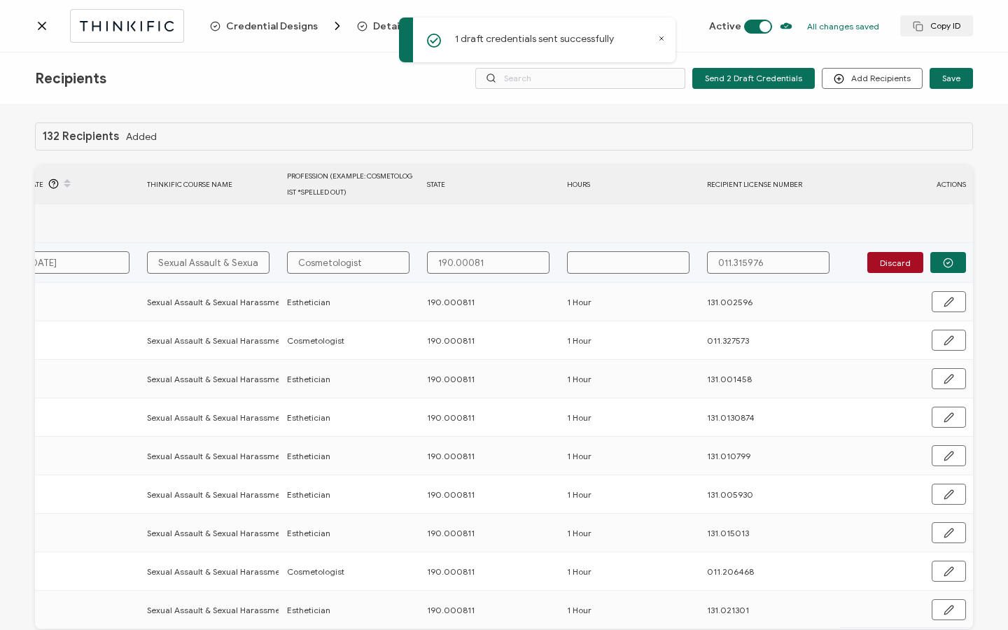
type input "190.000811"
type input "1"
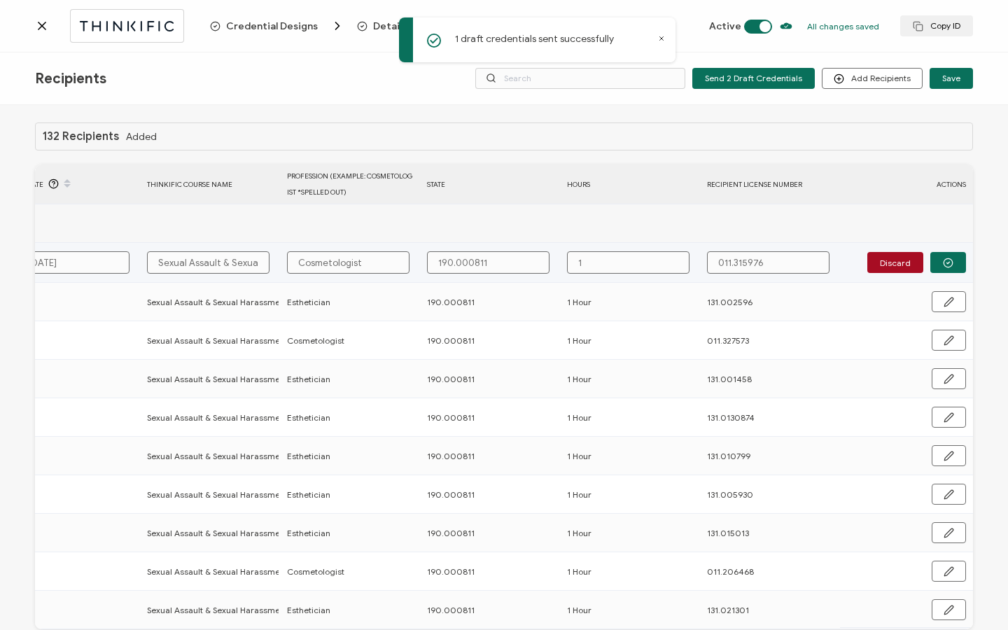
type input "1"
type input "1 H"
type input "1 Ho"
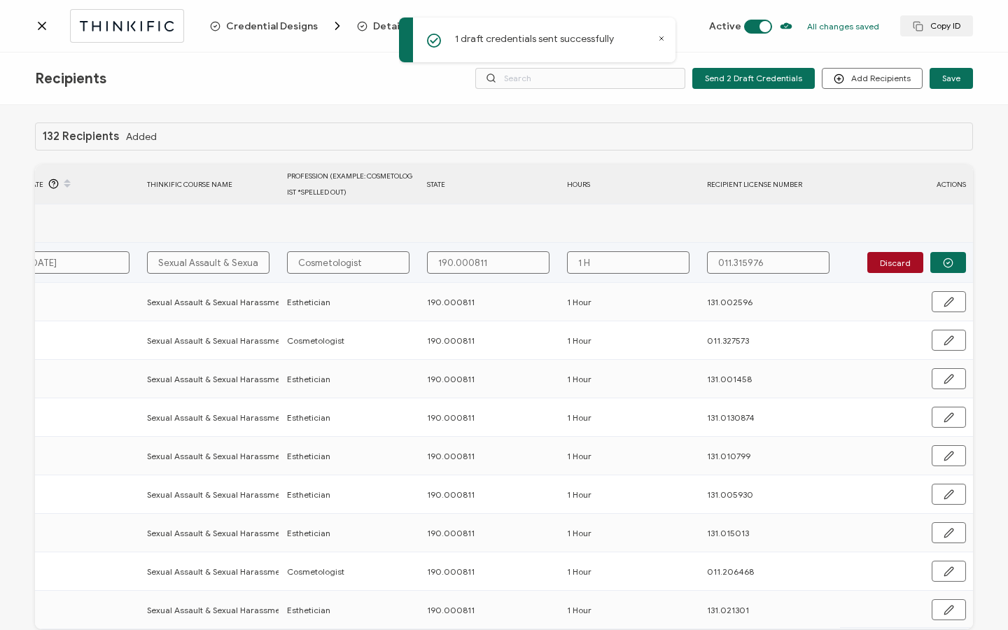
type input "1 Ho"
type input "1 Hou"
type input "1 Hour"
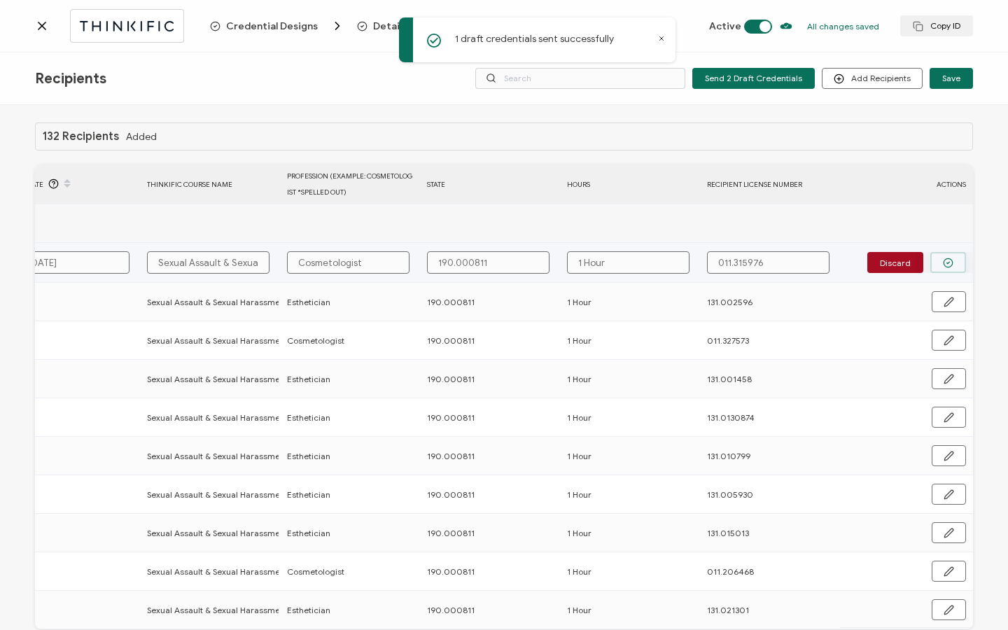
type input "1 Hour"
click at [945, 255] on button "button" at bounding box center [948, 262] width 36 height 21
click at [943, 259] on span "Send" at bounding box center [944, 262] width 20 height 8
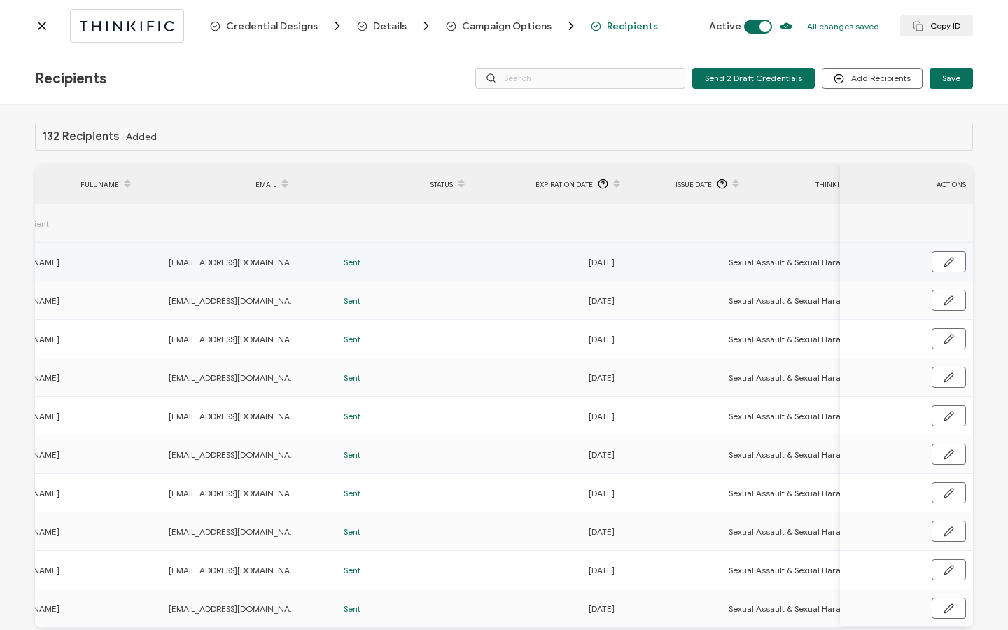
scroll to position [0, 0]
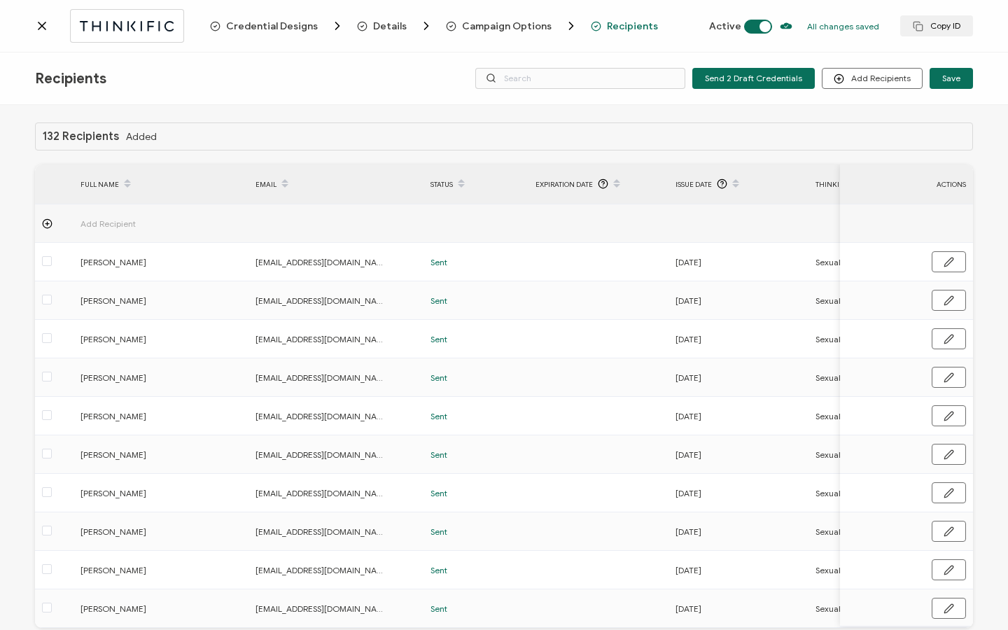
click at [39, 22] on icon at bounding box center [41, 25] width 7 height 7
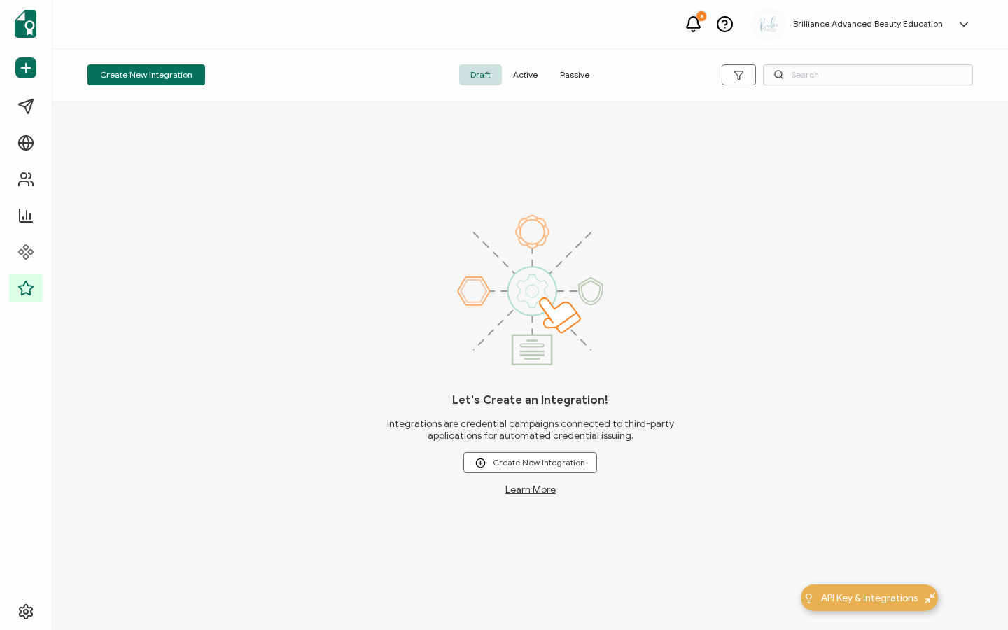
click at [529, 76] on span "Active" at bounding box center [525, 74] width 47 height 21
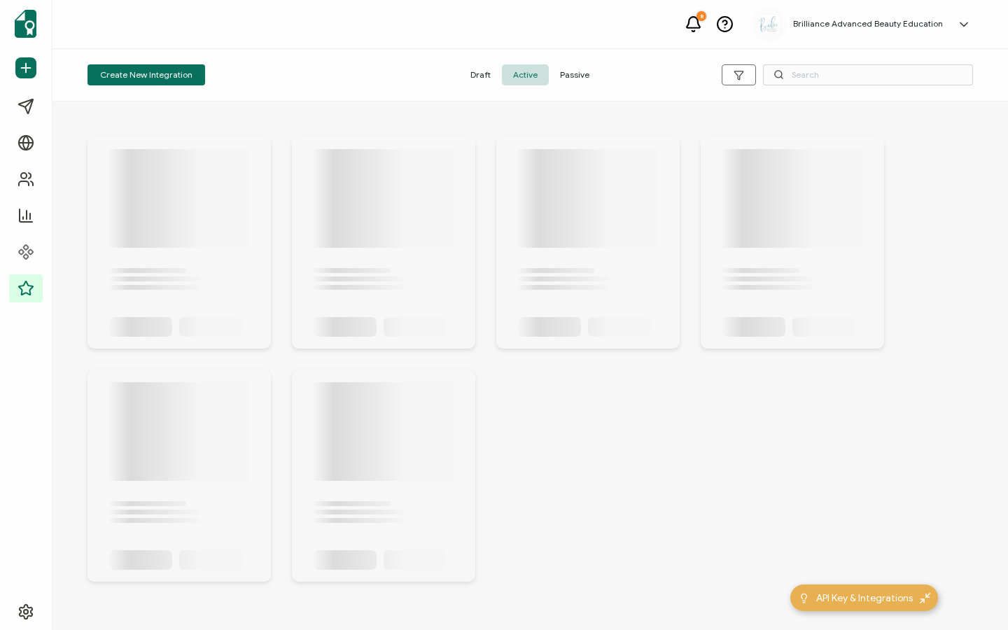
click at [808, 61] on div "Create New Integration Draft Active Passive" at bounding box center [529, 75] width 955 height 52
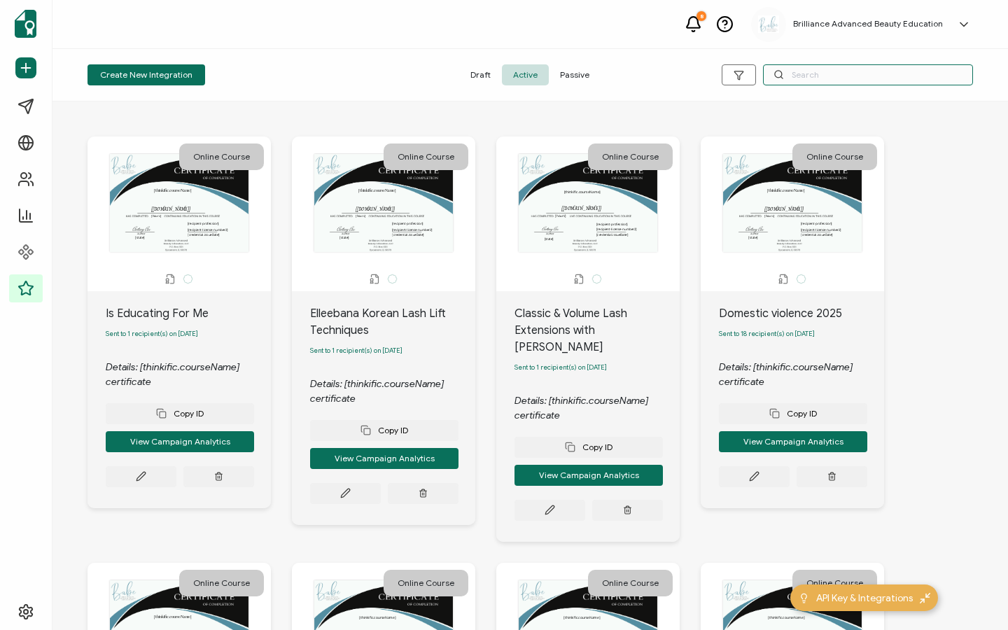
click at [814, 76] on input "text" at bounding box center [868, 74] width 210 height 21
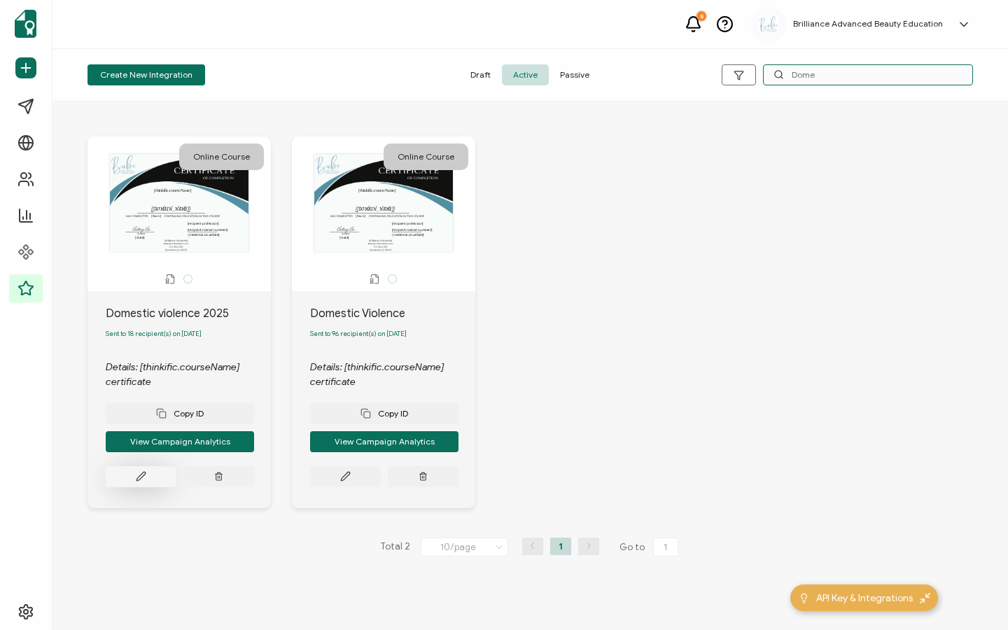
type input "Dome"
click at [146, 477] on button at bounding box center [141, 476] width 71 height 21
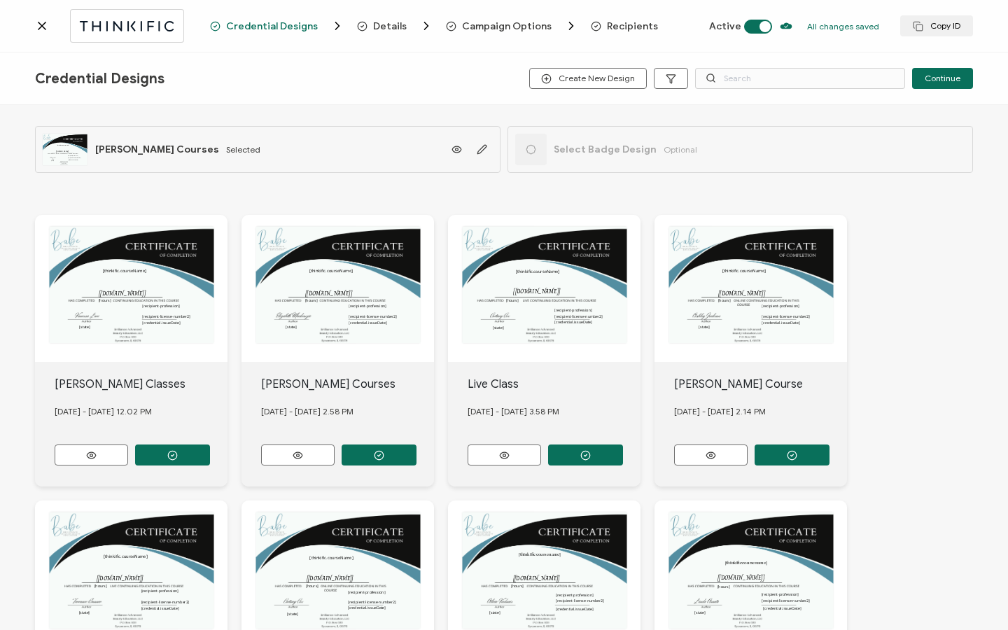
click at [628, 31] on span "Recipients" at bounding box center [632, 26] width 51 height 10
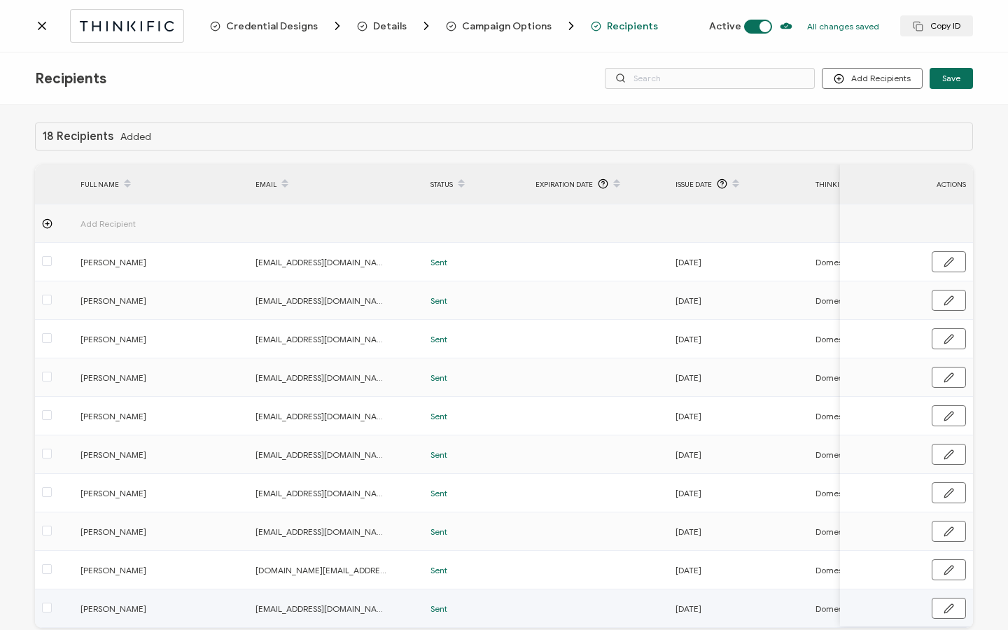
scroll to position [3, 0]
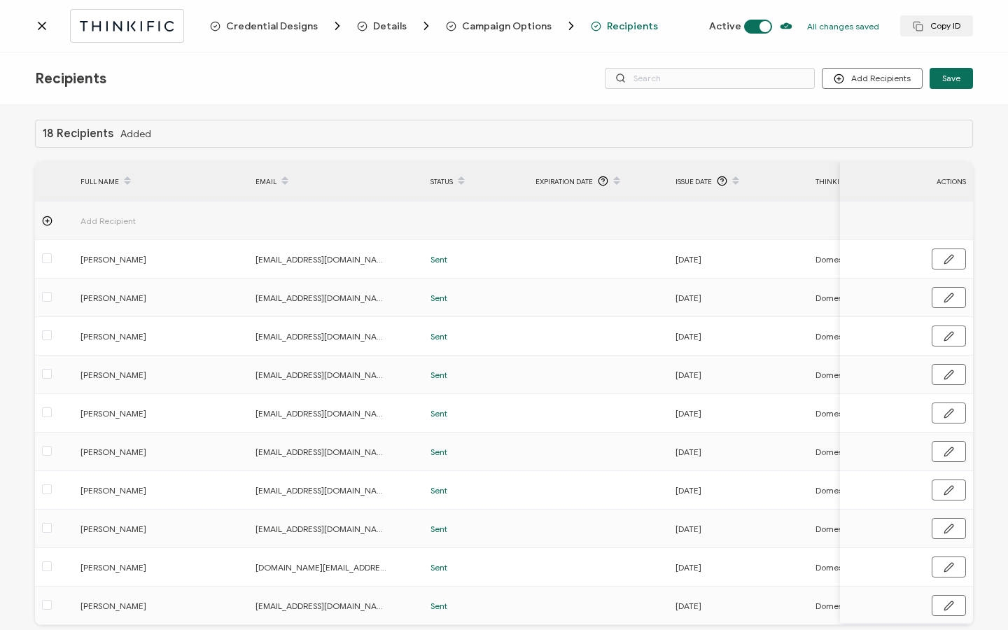
click at [34, 28] on div "Credential Designs Details Campaign Options Recipients Active All changes saved…" at bounding box center [504, 26] width 1008 height 52
click at [48, 27] on icon at bounding box center [42, 26] width 14 height 14
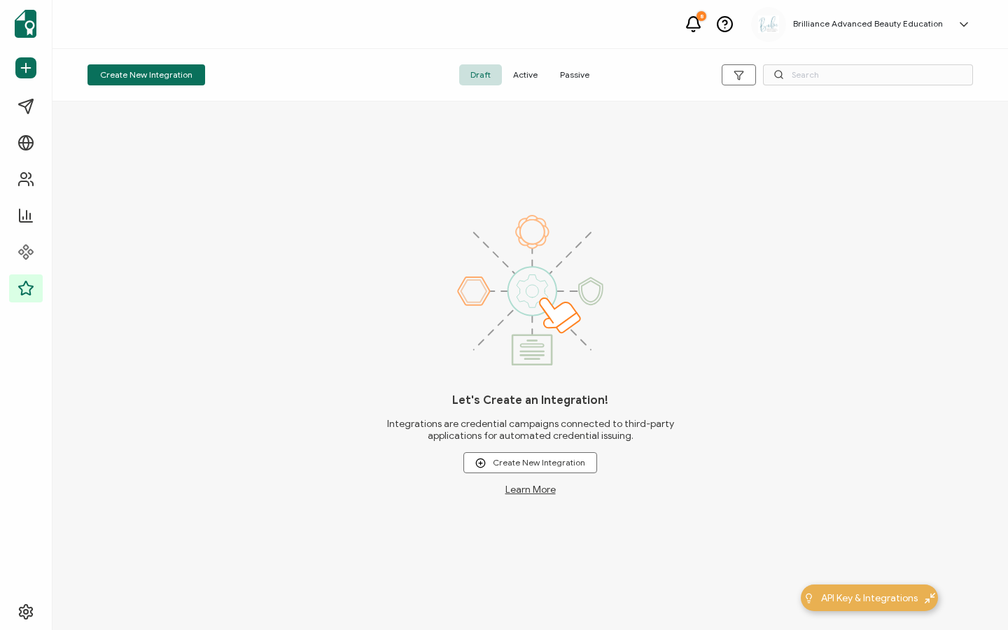
click at [514, 76] on span "Active" at bounding box center [525, 74] width 47 height 21
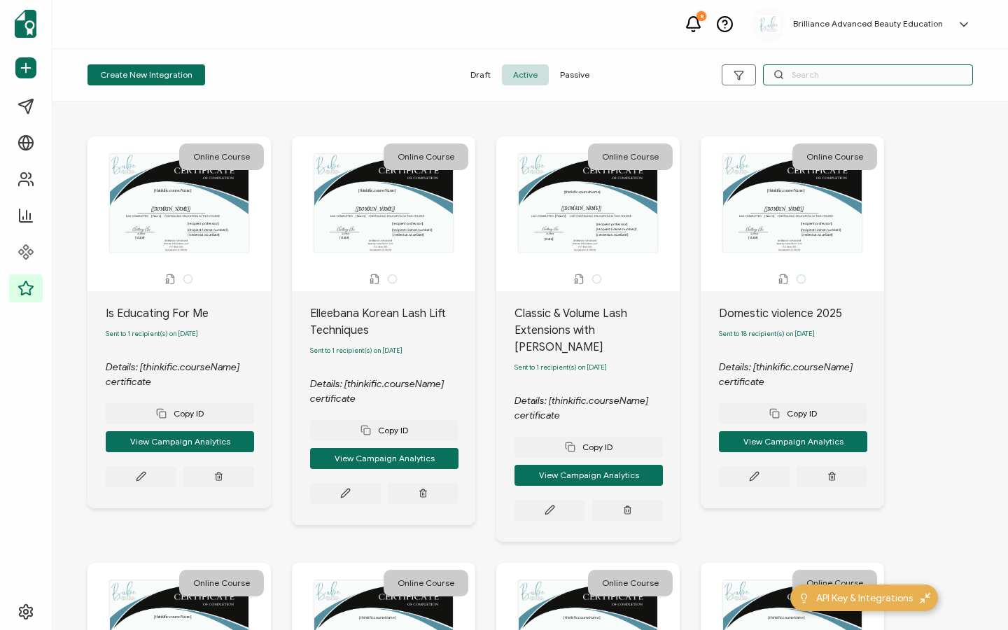
click at [794, 77] on input "text" at bounding box center [868, 74] width 210 height 21
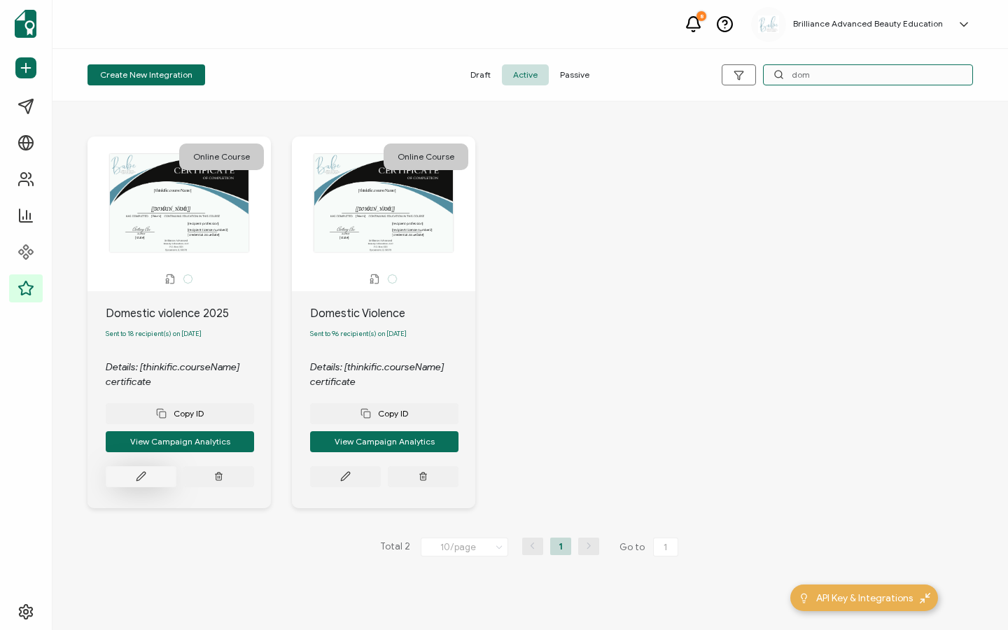
type input "dom"
click at [136, 481] on icon at bounding box center [141, 476] width 10 height 10
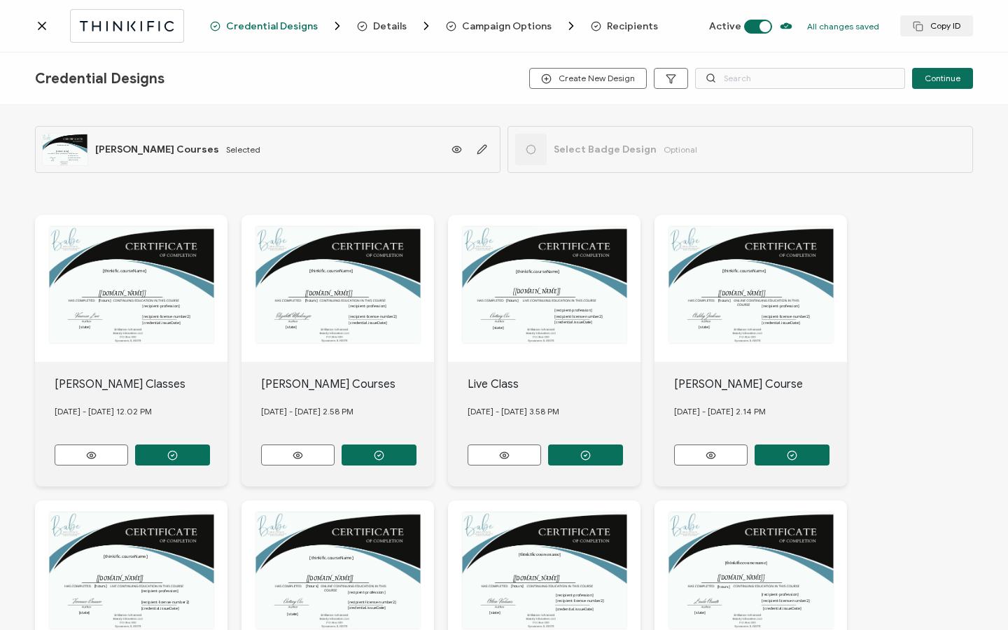
click at [628, 31] on span "Recipients" at bounding box center [632, 26] width 51 height 10
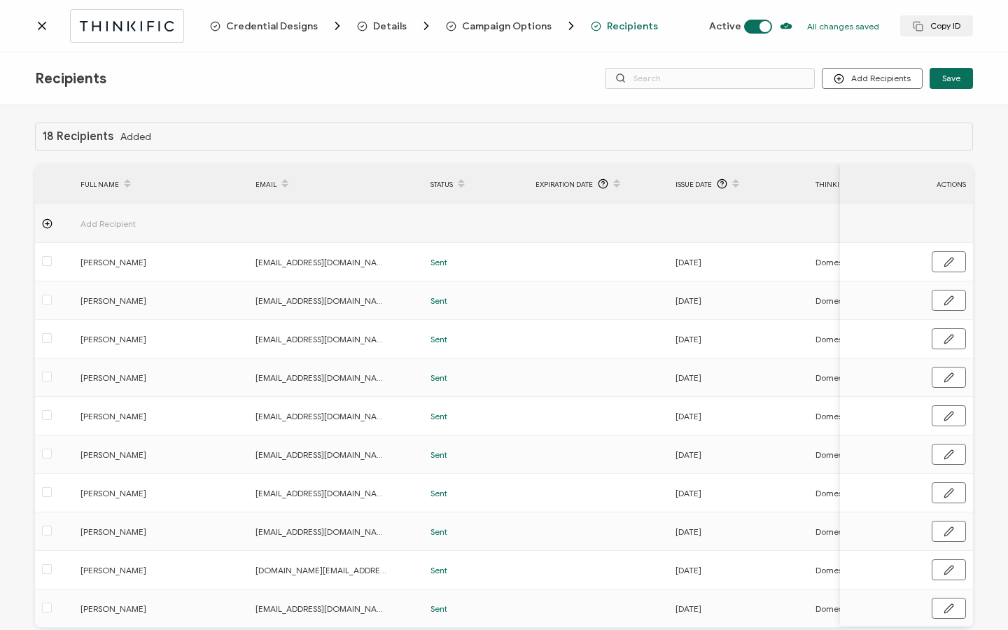
click at [45, 24] on icon at bounding box center [42, 26] width 14 height 14
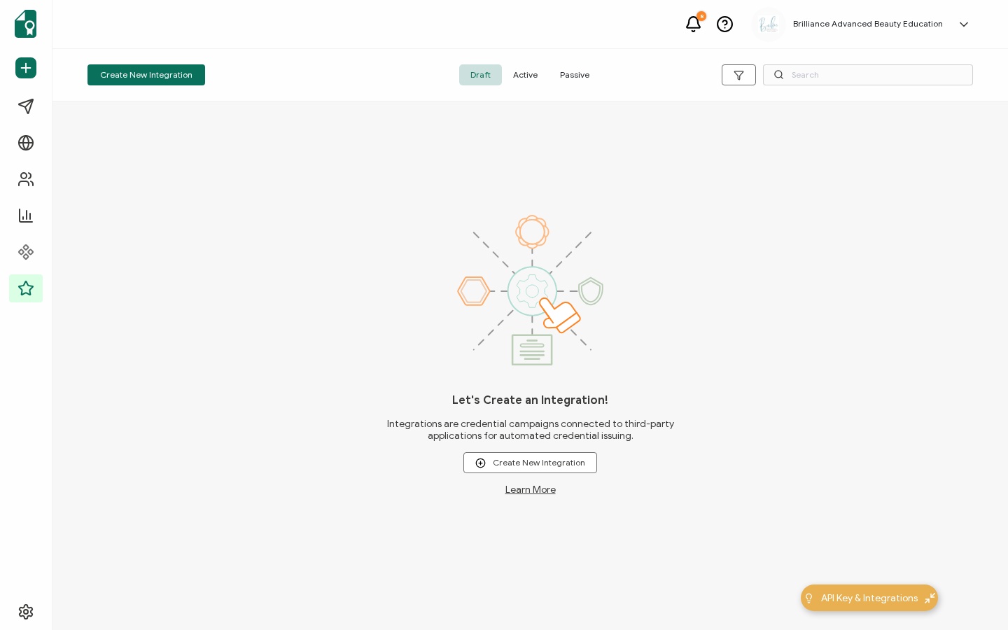
click at [528, 76] on span "Active" at bounding box center [525, 74] width 47 height 21
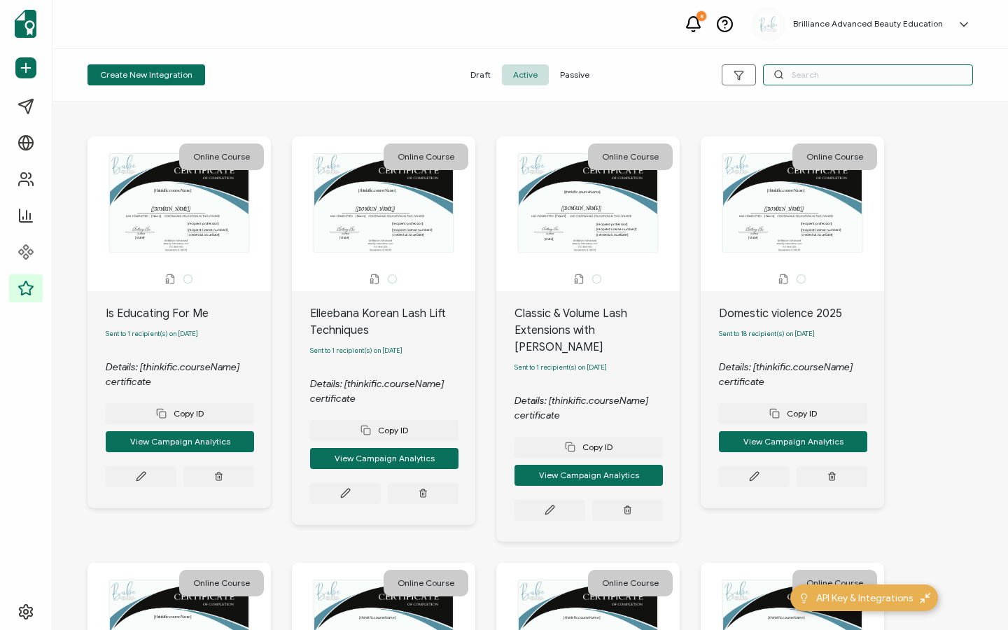
click at [871, 79] on input "text" at bounding box center [868, 74] width 210 height 21
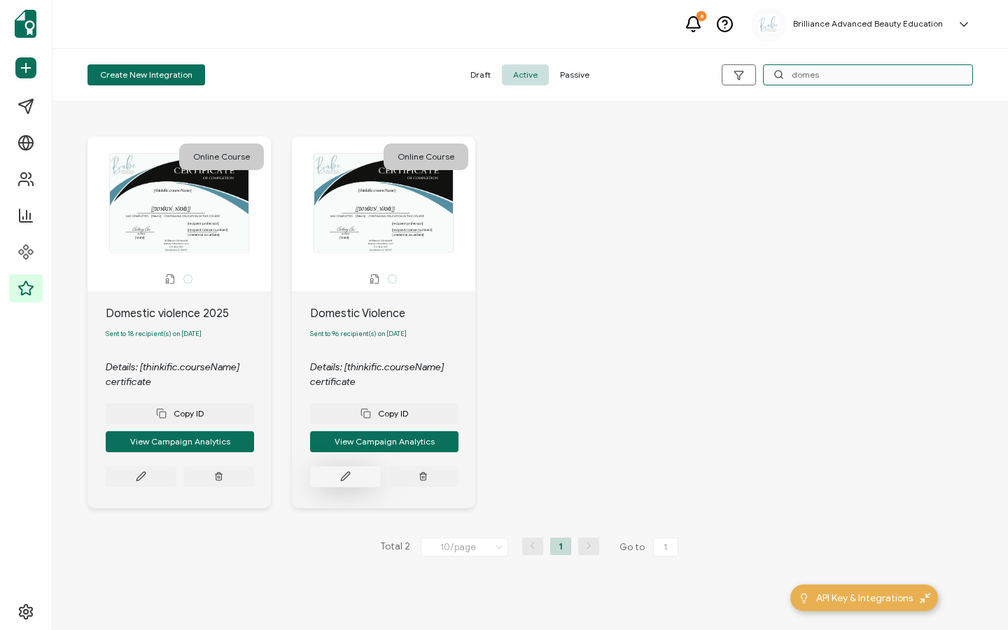
type input "domes"
click at [349, 487] on button at bounding box center [345, 476] width 71 height 21
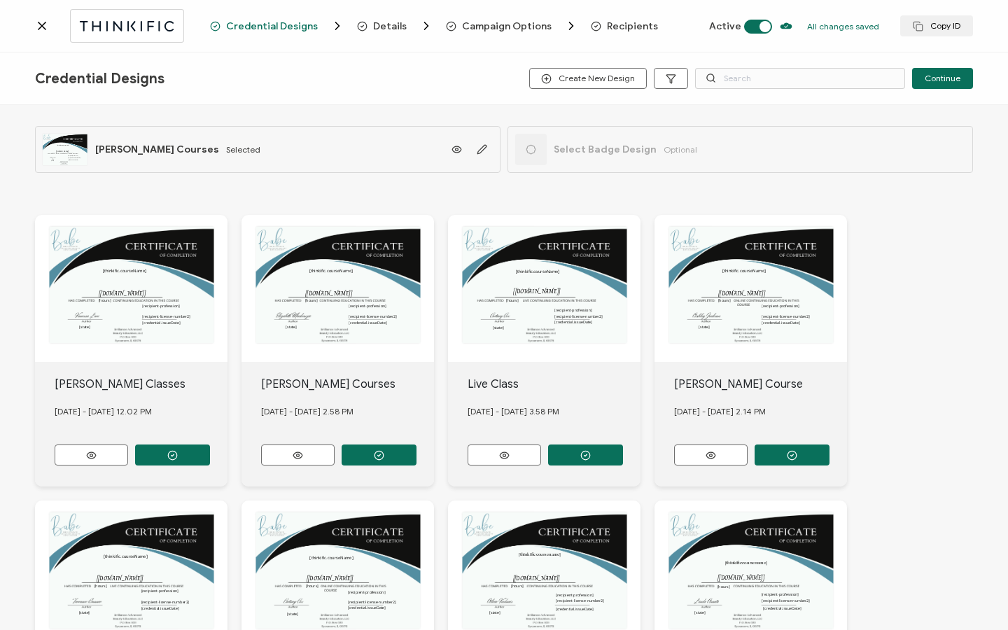
click at [617, 29] on span "Recipients" at bounding box center [632, 26] width 51 height 10
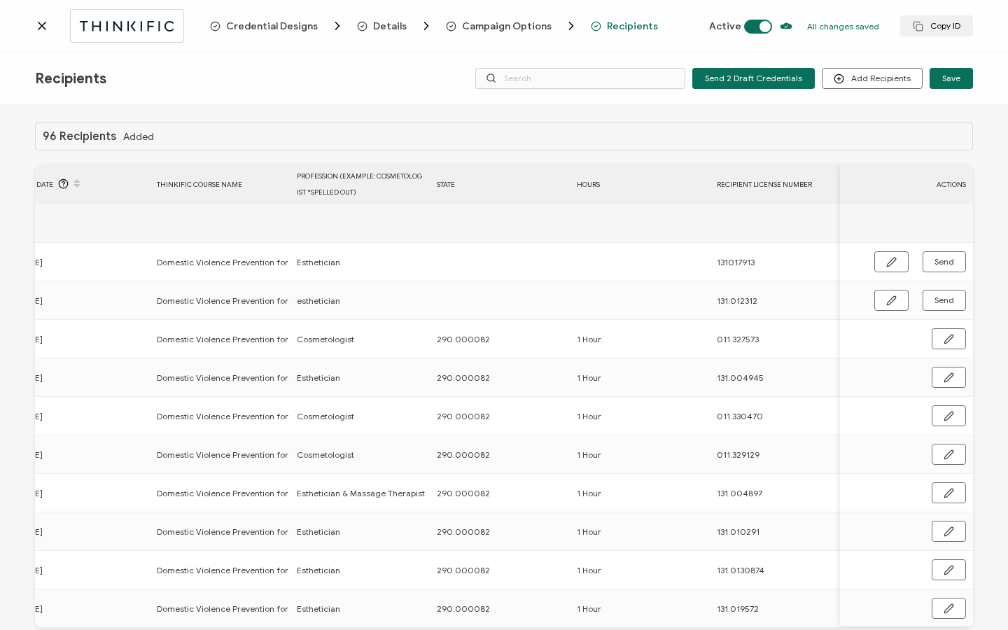
scroll to position [0, 673]
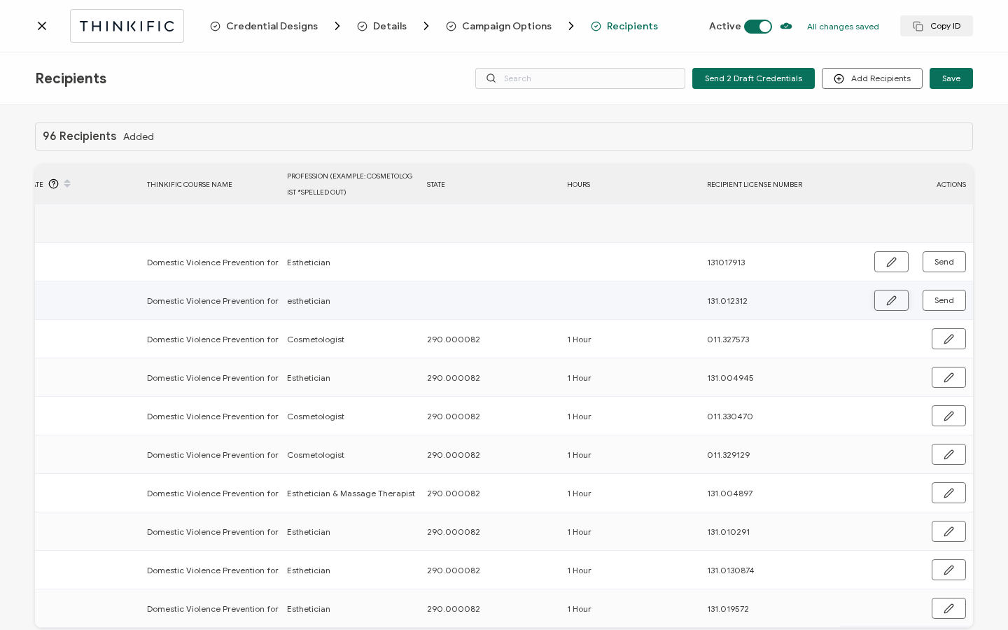
click at [886, 301] on icon "button" at bounding box center [891, 300] width 10 height 10
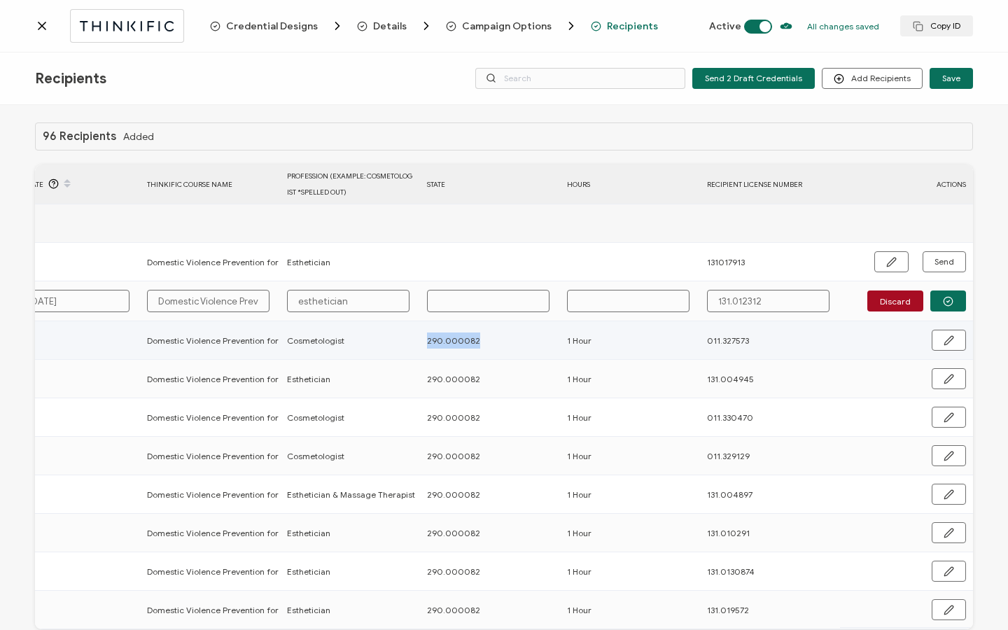
drag, startPoint x: 412, startPoint y: 340, endPoint x: 479, endPoint y: 345, distance: 67.4
click at [479, 345] on tr "[PERSON_NAME] [EMAIL_ADDRESS][DOMAIN_NAME] Sent [DATE] Domestic Violence Preven…" at bounding box center [170, 340] width 1606 height 38
copy tr "290.000082"
click at [463, 288] on td at bounding box center [490, 301] width 140 height 40
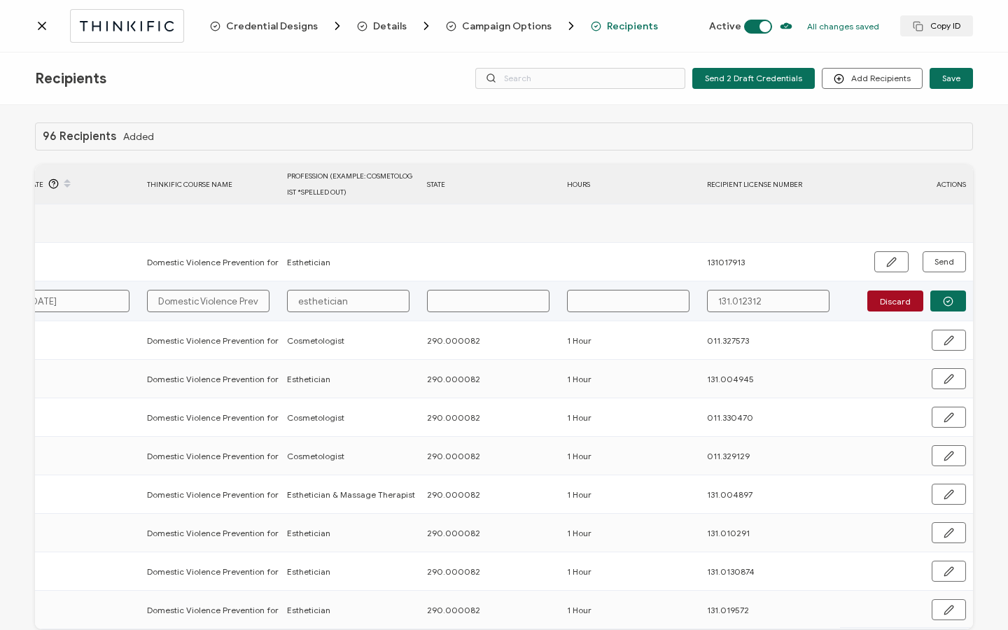
click at [462, 302] on input "text" at bounding box center [488, 301] width 122 height 22
paste input "290.000082"
type input "290.000082"
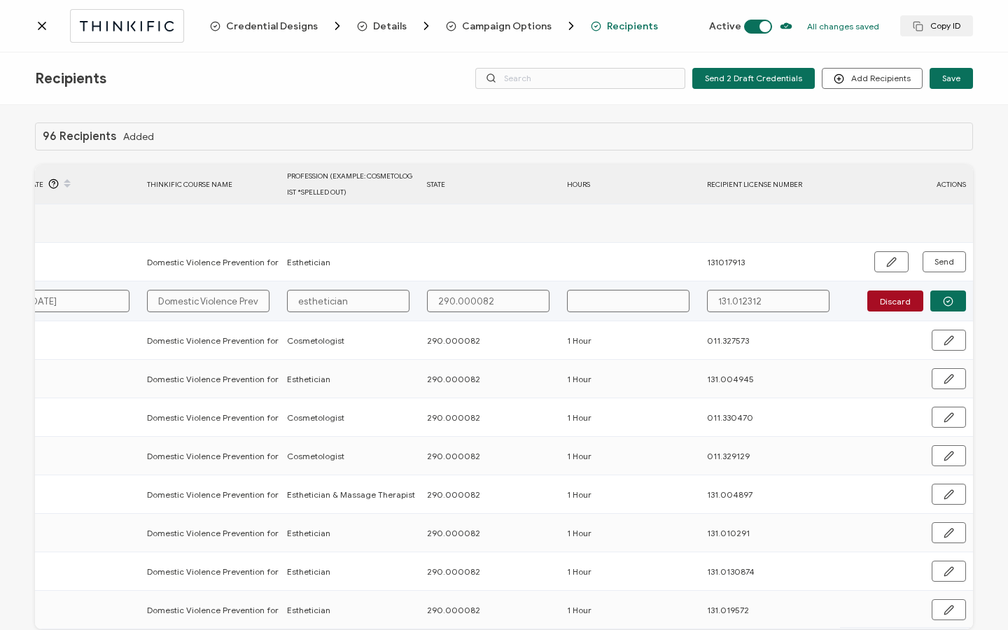
drag, startPoint x: 300, startPoint y: 304, endPoint x: 377, endPoint y: 384, distance: 110.9
click at [300, 305] on input "esthetician" at bounding box center [348, 301] width 122 height 22
type input "sthetician"
type input "Esthetician"
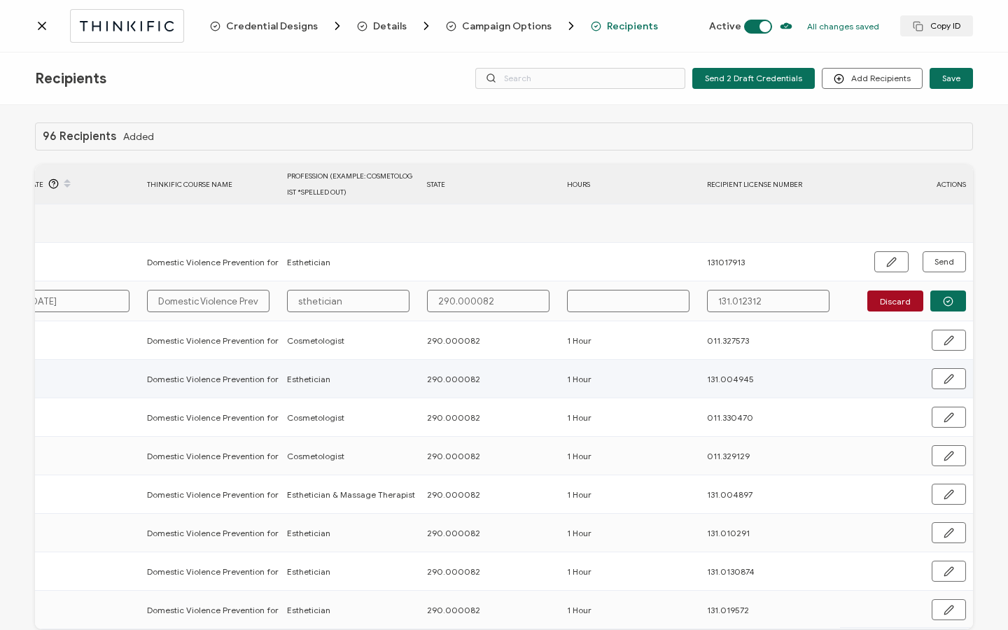
type input "Esthetician"
type input "1"
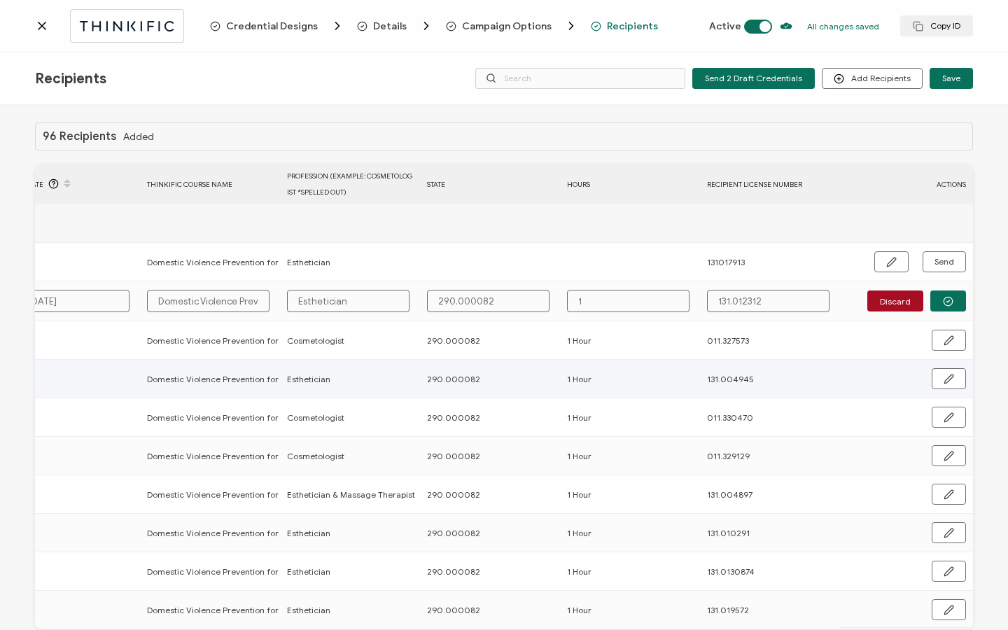
type input "1"
type input "1 H"
type input "1 Ho"
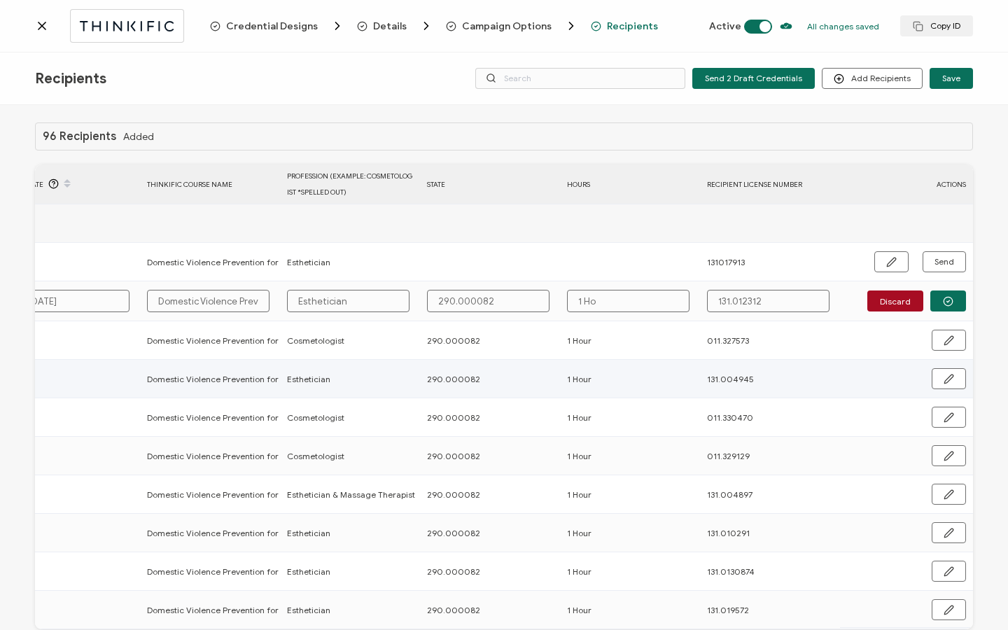
type input "1 Hou"
type input "1 Hour"
click at [943, 297] on icon "button" at bounding box center [948, 301] width 10 height 10
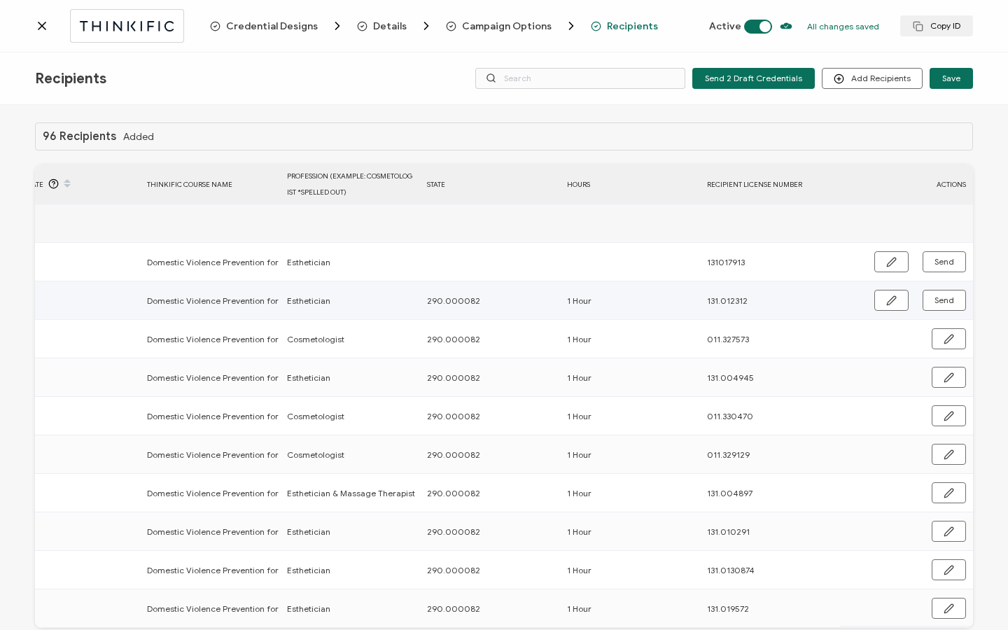
click at [934, 302] on span "Send" at bounding box center [944, 300] width 20 height 8
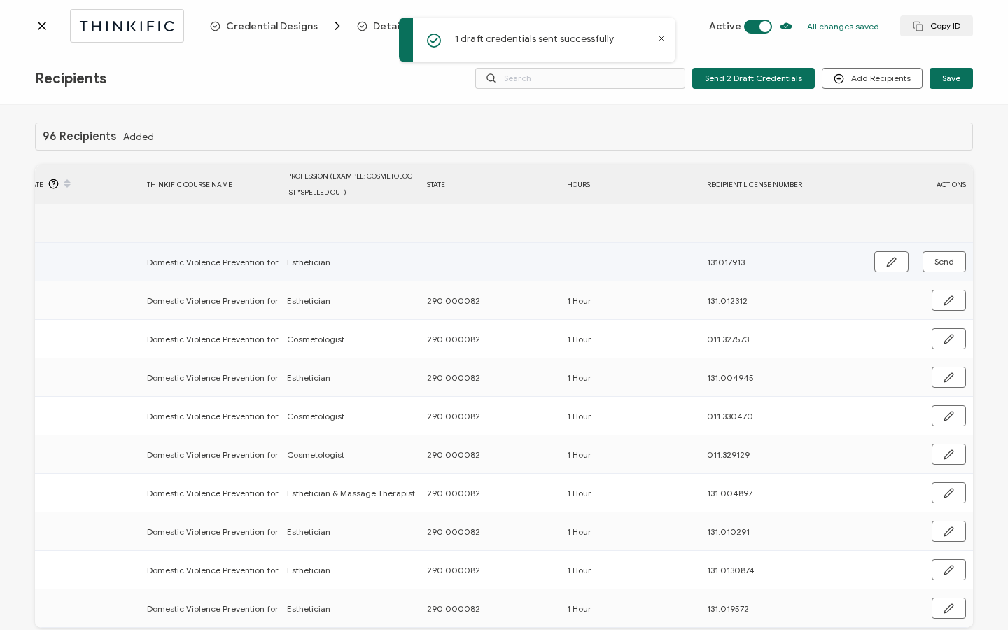
drag, startPoint x: 883, startPoint y: 263, endPoint x: 829, endPoint y: 260, distance: 54.0
click at [887, 262] on icon "button" at bounding box center [891, 262] width 8 height 8
click at [526, 263] on input "text" at bounding box center [488, 262] width 122 height 22
paste input "290.000082"
click at [617, 262] on input "text" at bounding box center [628, 262] width 122 height 22
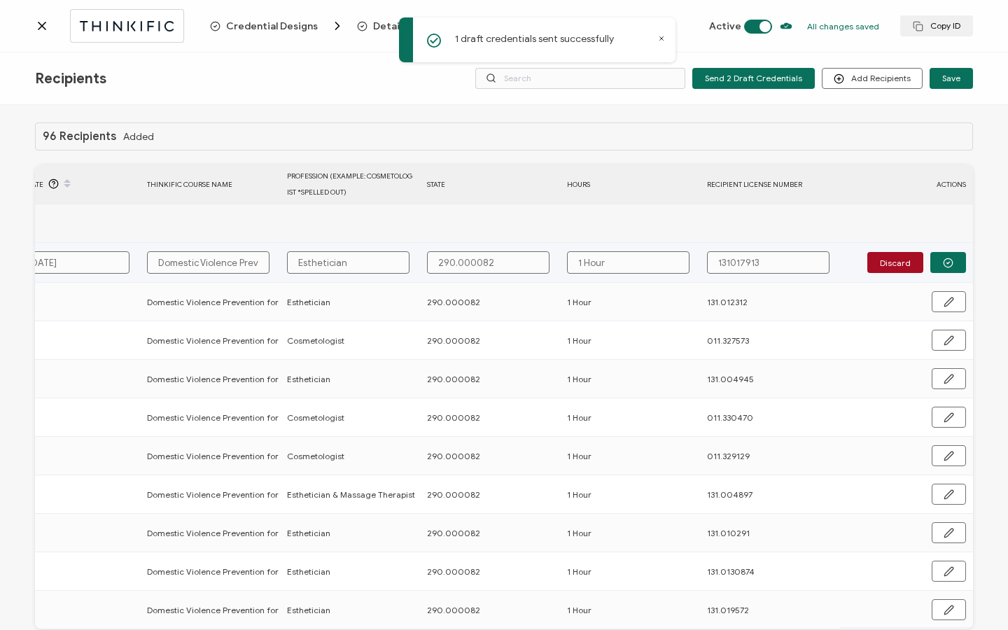
drag, startPoint x: 728, startPoint y: 258, endPoint x: 745, endPoint y: 298, distance: 43.9
click at [728, 258] on input "131017913" at bounding box center [768, 262] width 122 height 22
click at [943, 260] on icon "button" at bounding box center [948, 263] width 10 height 10
click at [943, 261] on span "Send" at bounding box center [944, 262] width 20 height 8
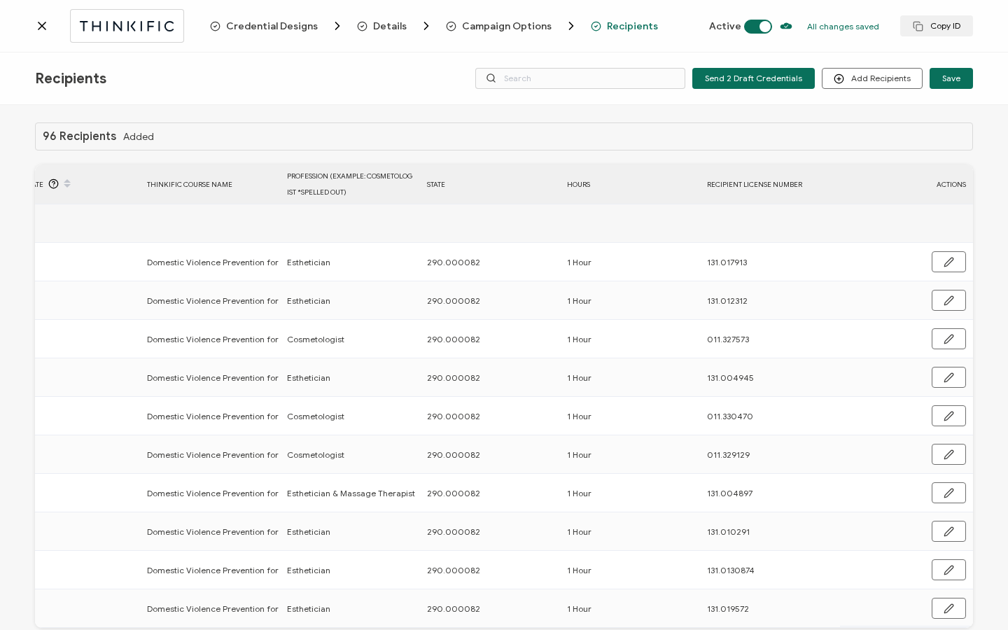
click at [40, 23] on icon at bounding box center [41, 25] width 7 height 7
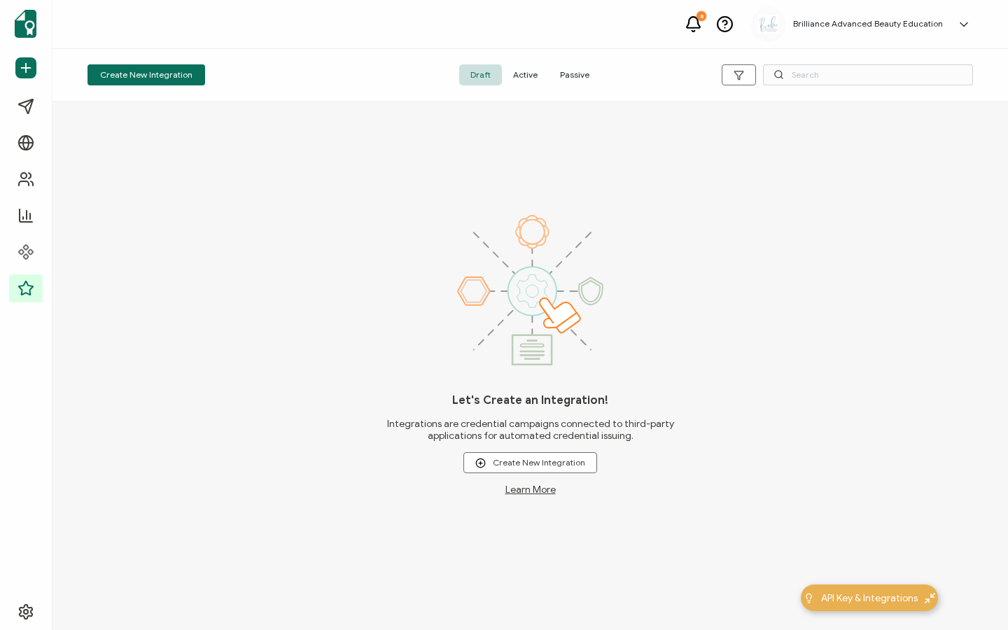
click at [514, 72] on span "Active" at bounding box center [525, 74] width 47 height 21
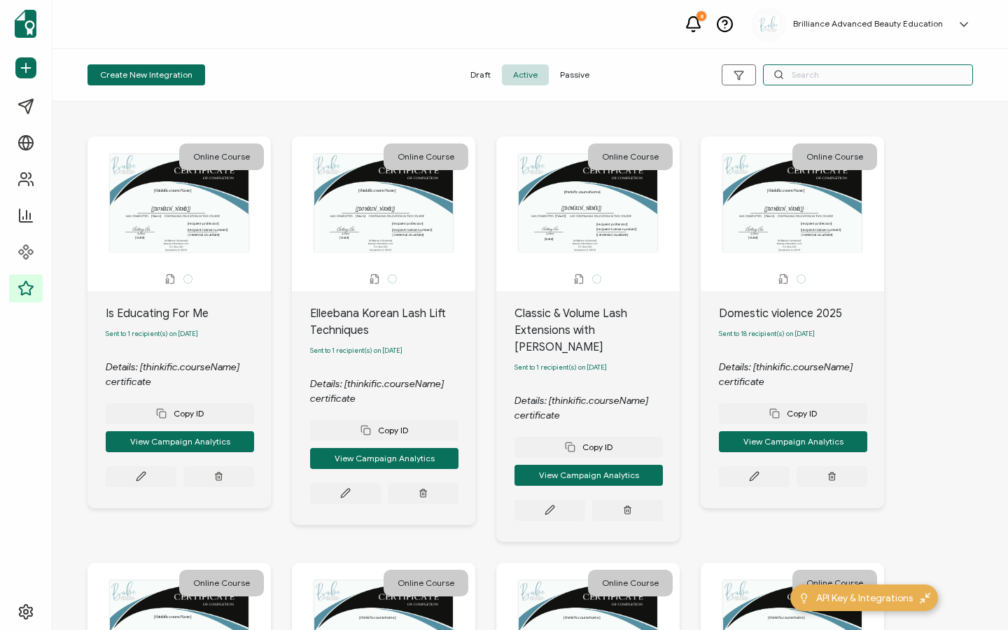
click at [880, 75] on input "text" at bounding box center [868, 74] width 210 height 21
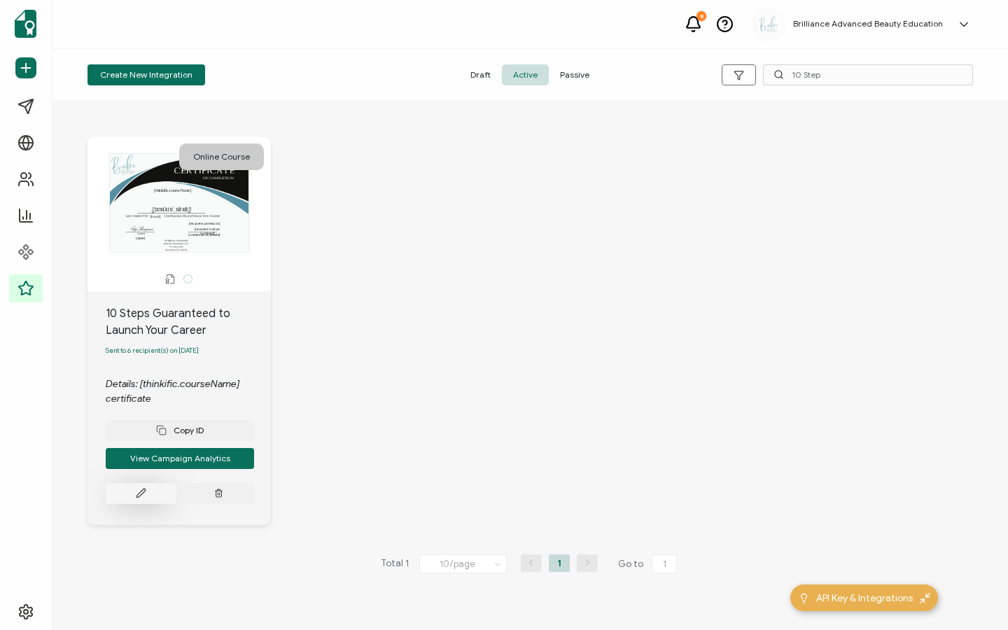
click at [149, 500] on button at bounding box center [141, 493] width 71 height 21
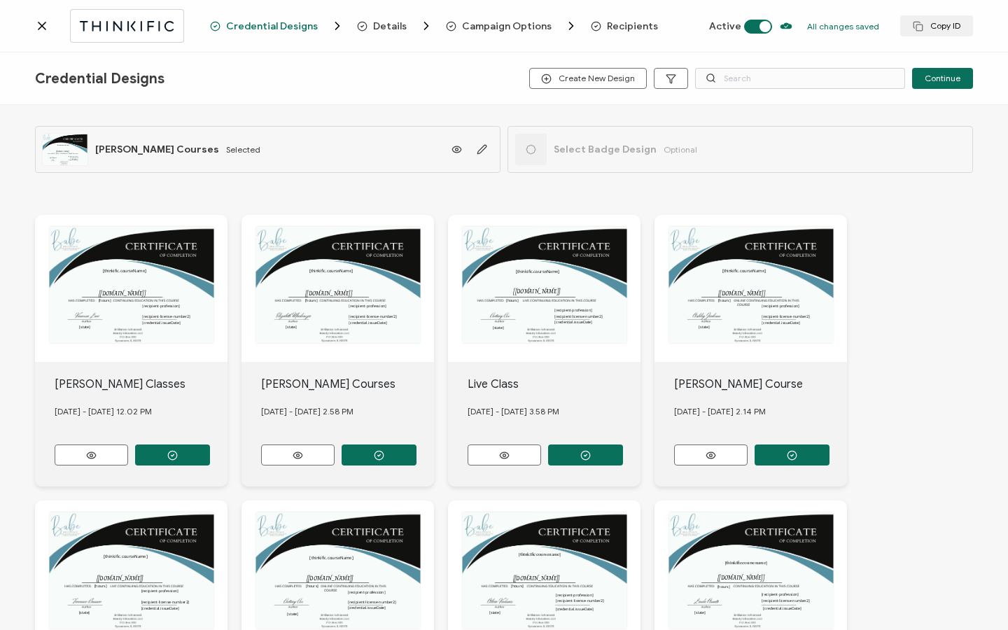
click at [607, 22] on span "Recipients" at bounding box center [632, 26] width 51 height 10
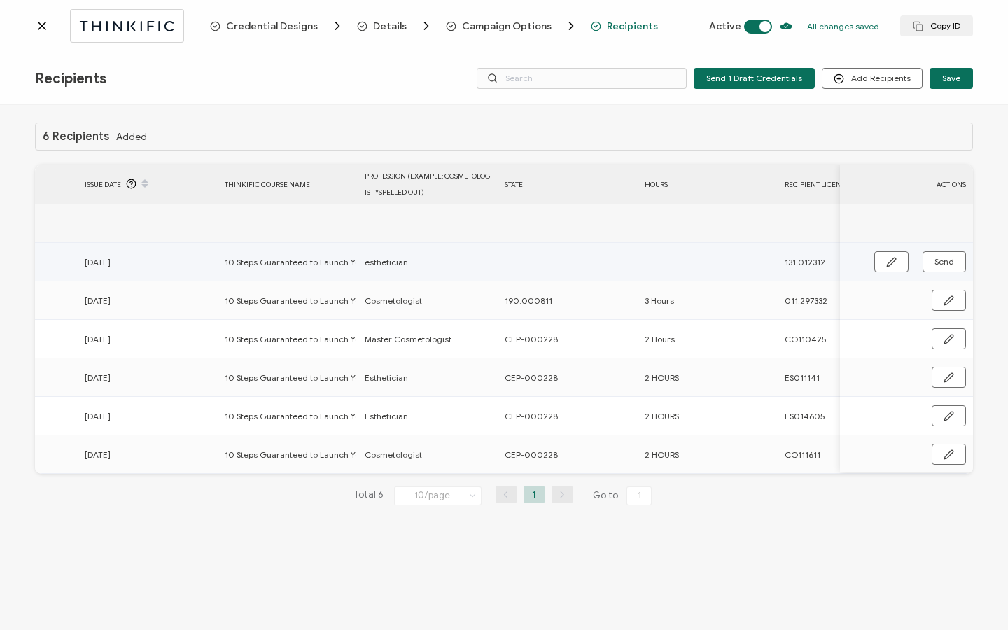
scroll to position [0, 668]
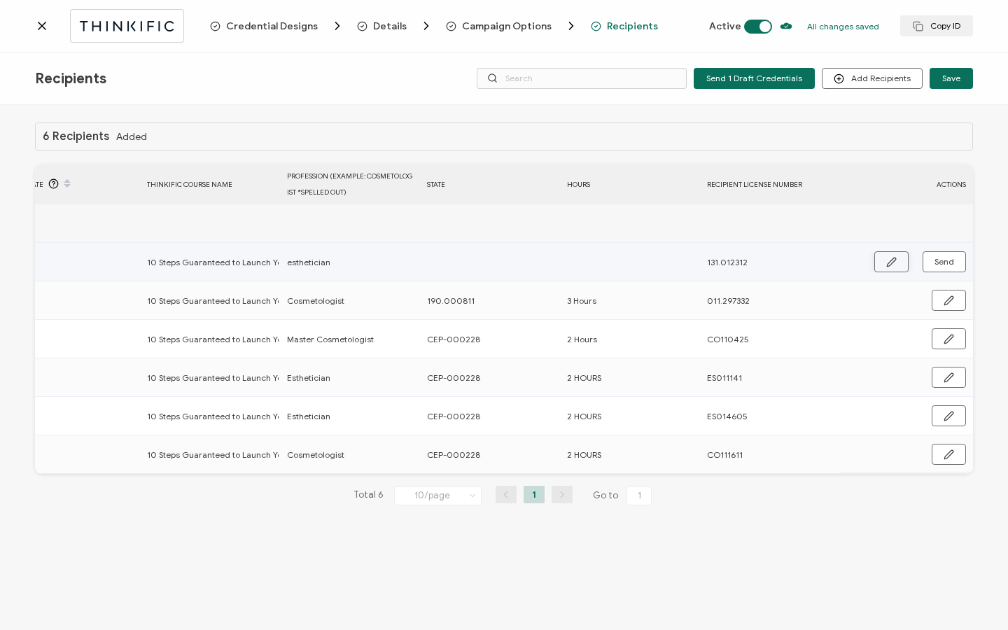
click at [880, 259] on button "button" at bounding box center [891, 261] width 34 height 21
click at [302, 262] on input "esthetician" at bounding box center [348, 262] width 122 height 22
click at [965, 264] on button "button" at bounding box center [948, 262] width 36 height 21
click at [960, 264] on button "Send" at bounding box center [943, 261] width 43 height 21
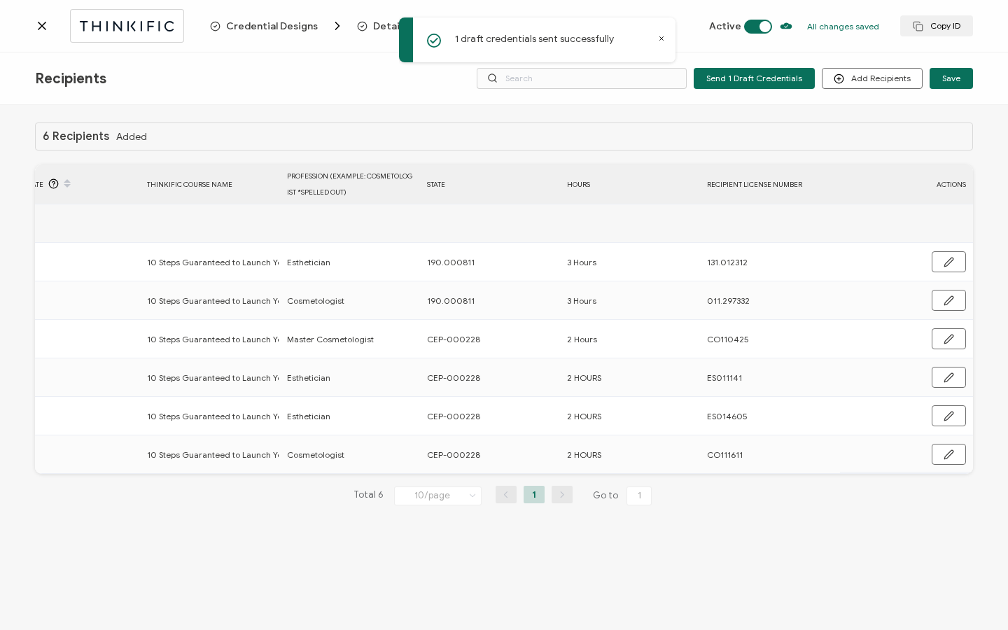
click at [39, 25] on icon at bounding box center [42, 26] width 14 height 14
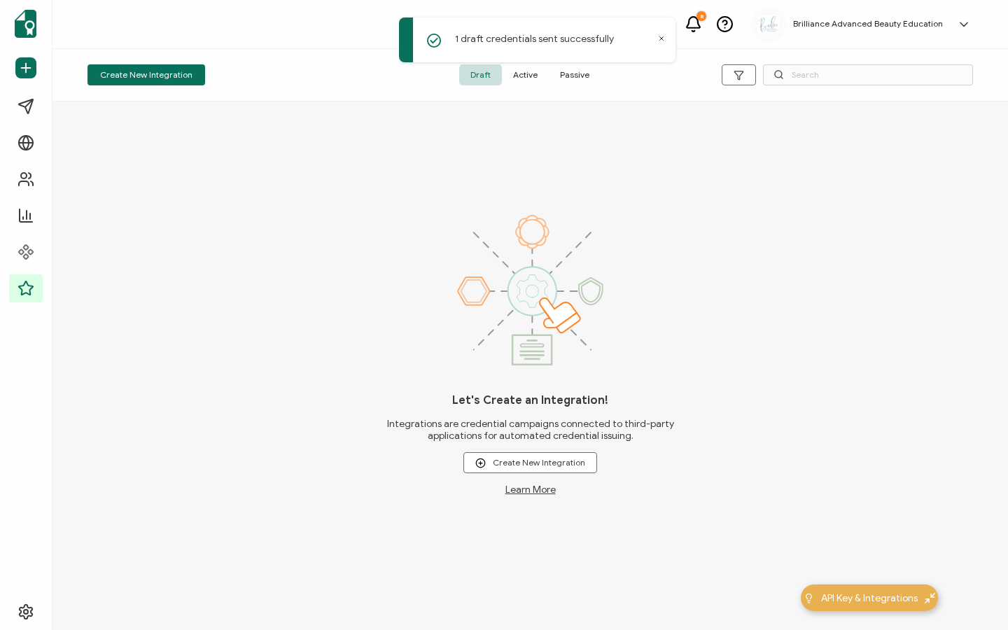
click at [529, 77] on span "Active" at bounding box center [525, 74] width 47 height 21
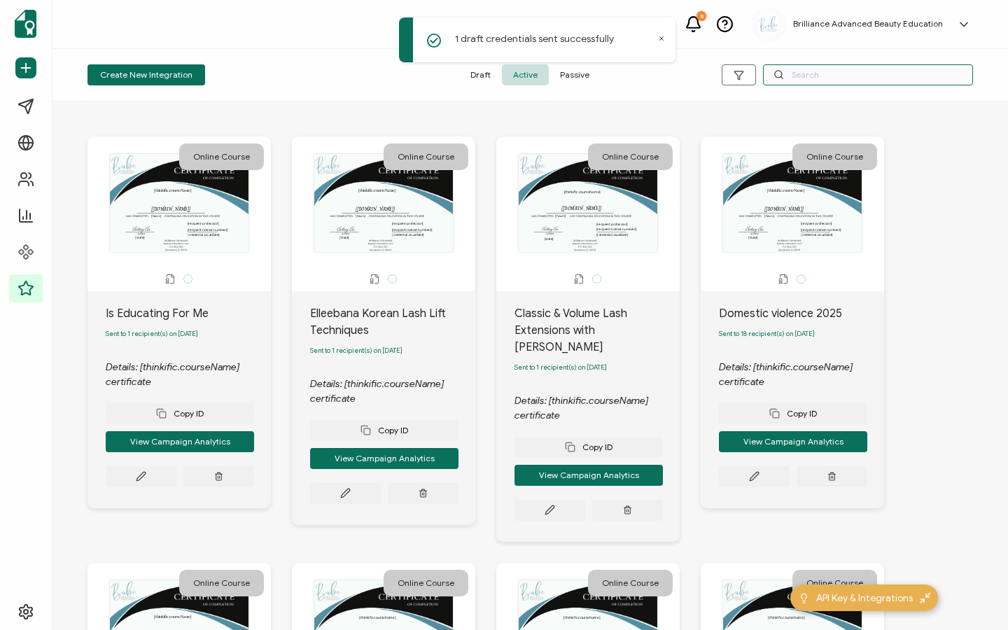
click at [822, 77] on input "text" at bounding box center [868, 74] width 210 height 21
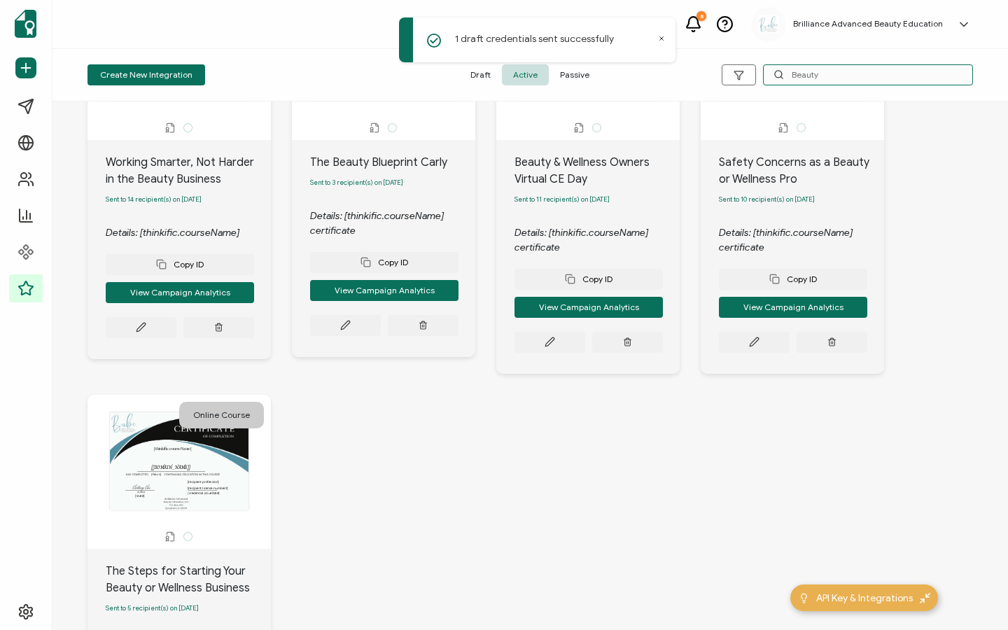
scroll to position [152, 0]
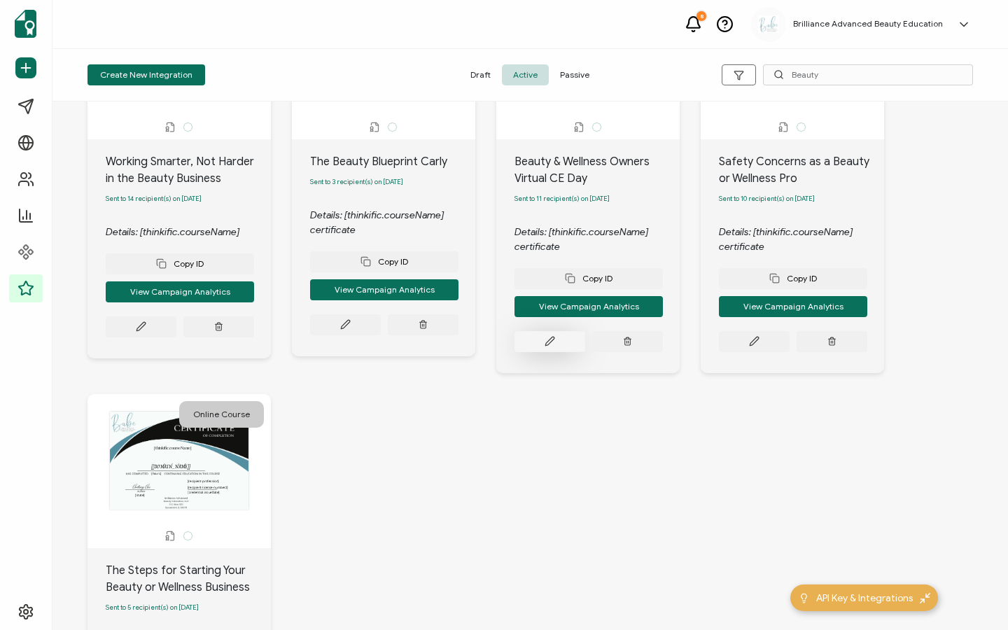
click at [539, 346] on button at bounding box center [549, 341] width 71 height 21
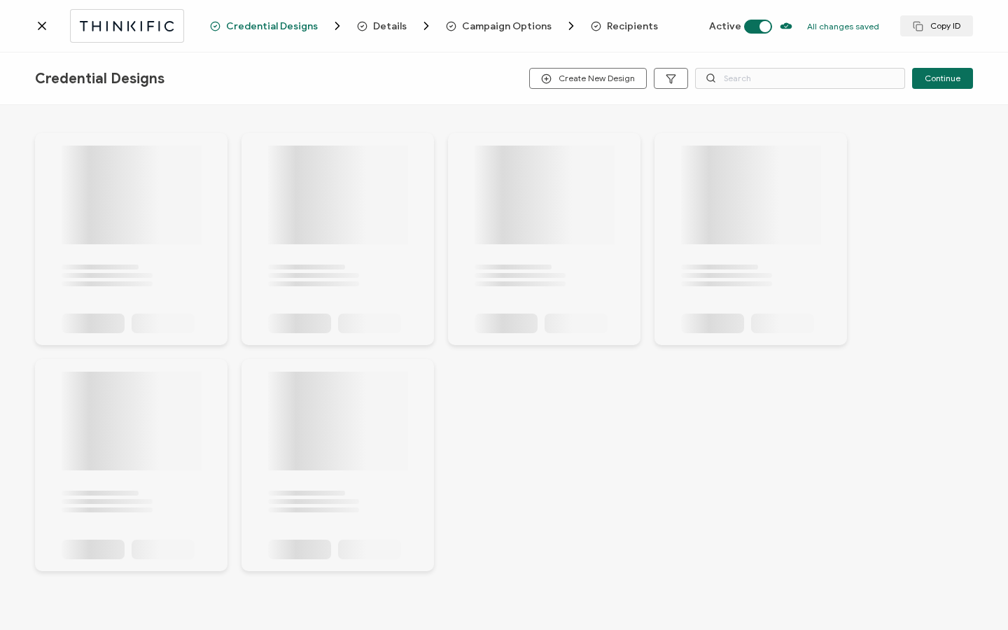
click at [627, 26] on span "Recipients" at bounding box center [632, 26] width 51 height 10
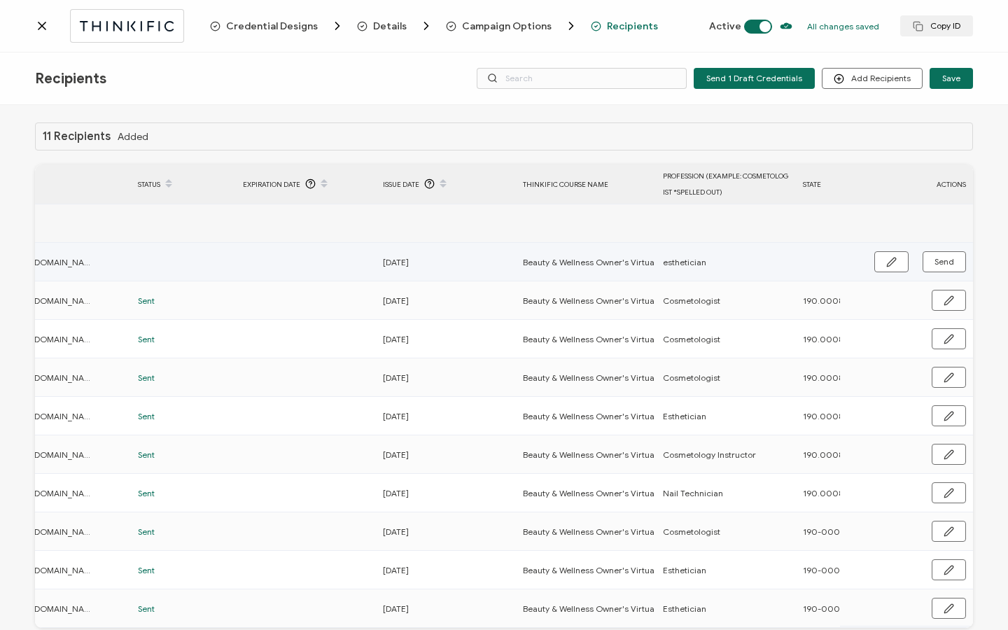
scroll to position [0, 673]
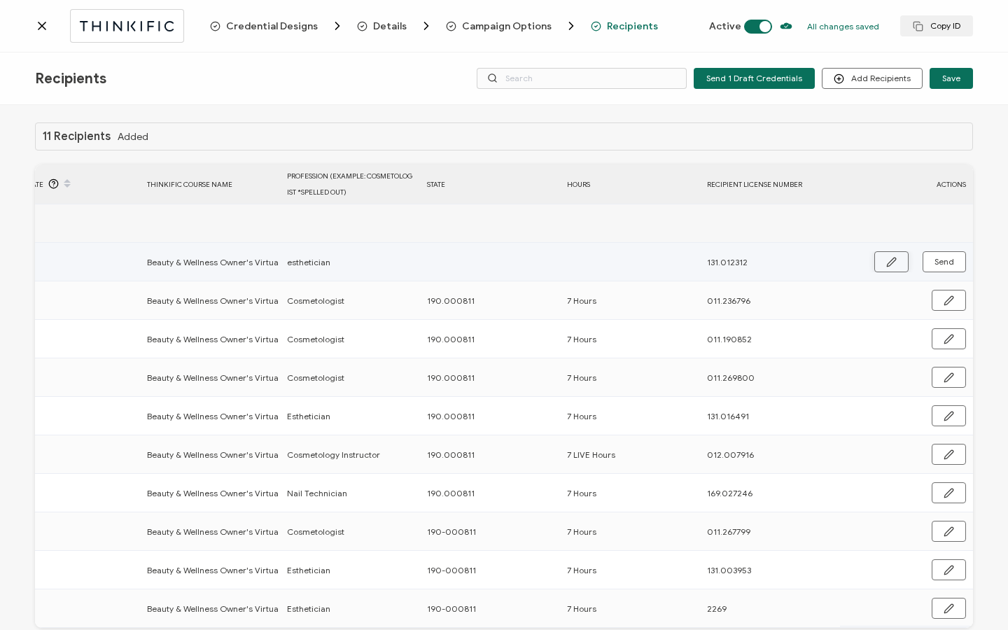
click at [893, 262] on button "button" at bounding box center [891, 261] width 34 height 21
click at [297, 260] on input "esthetician" at bounding box center [348, 262] width 122 height 22
click at [936, 258] on button "button" at bounding box center [948, 262] width 36 height 21
click at [934, 262] on span "Send" at bounding box center [944, 262] width 20 height 8
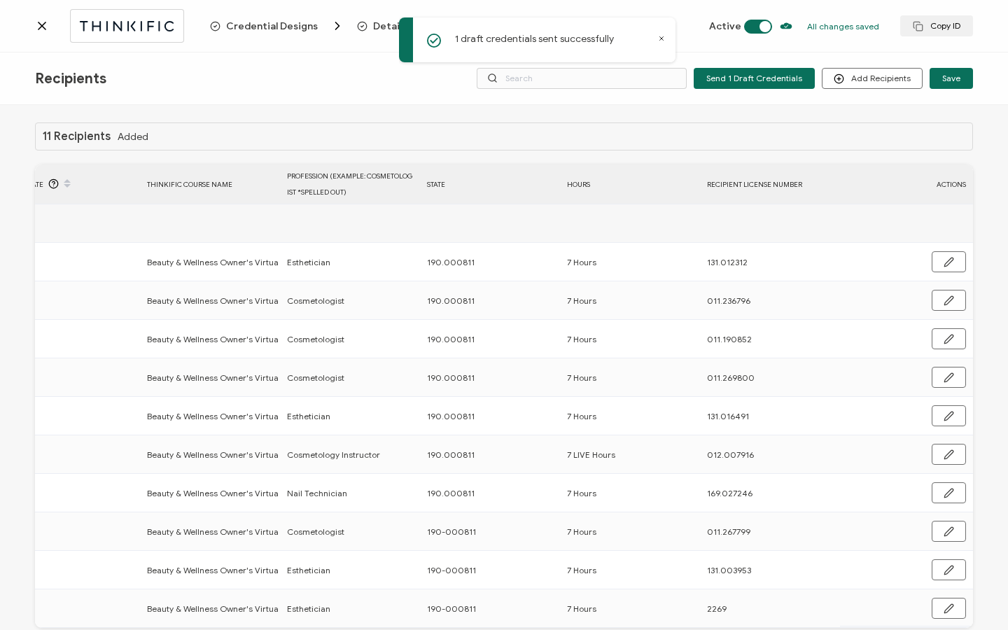
click at [41, 22] on icon at bounding box center [42, 26] width 14 height 14
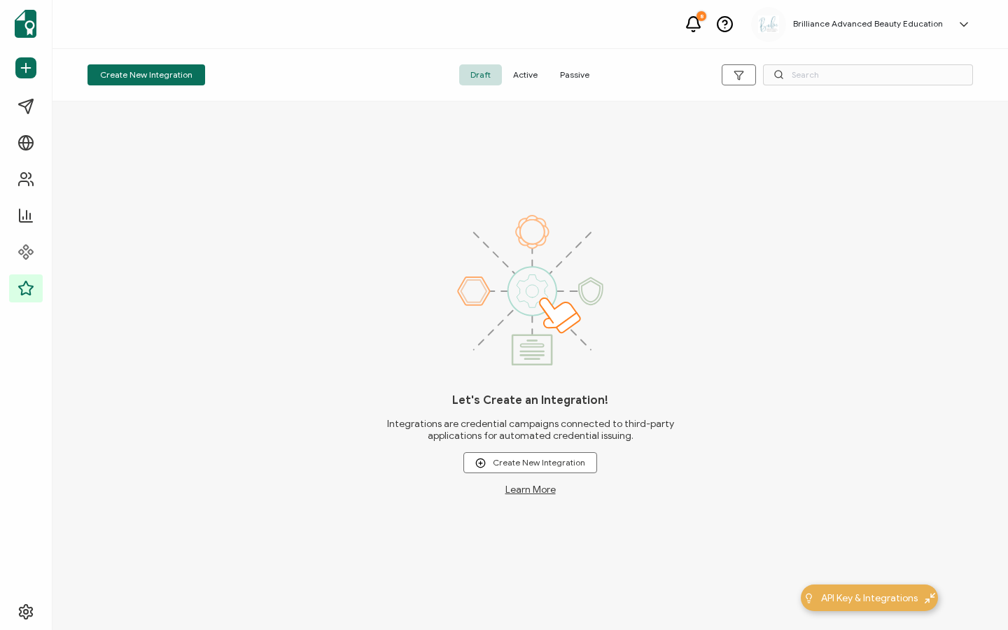
click at [522, 76] on span "Active" at bounding box center [525, 74] width 47 height 21
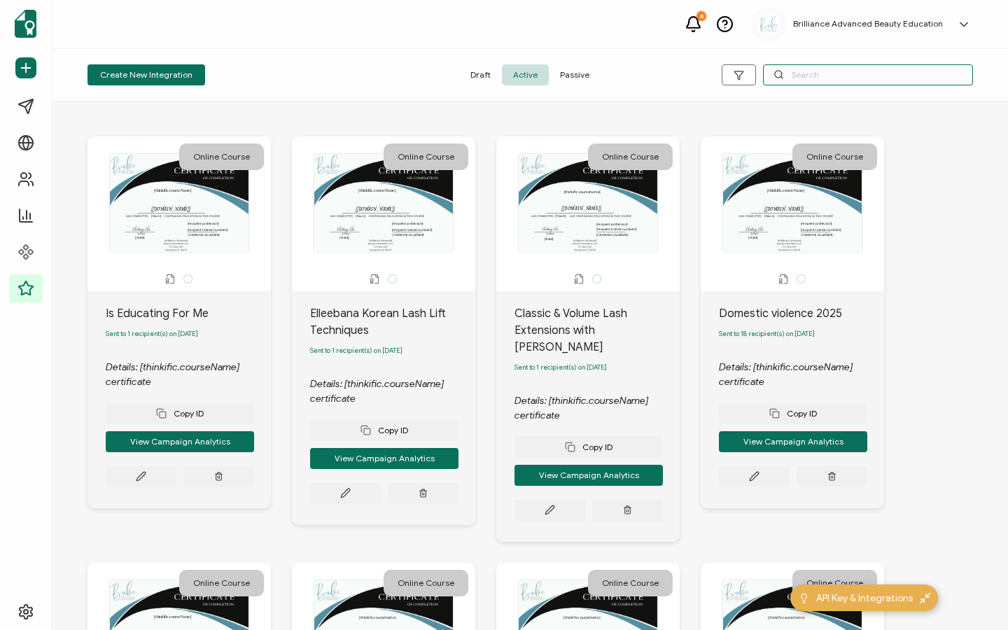
click at [795, 77] on input "text" at bounding box center [868, 74] width 210 height 21
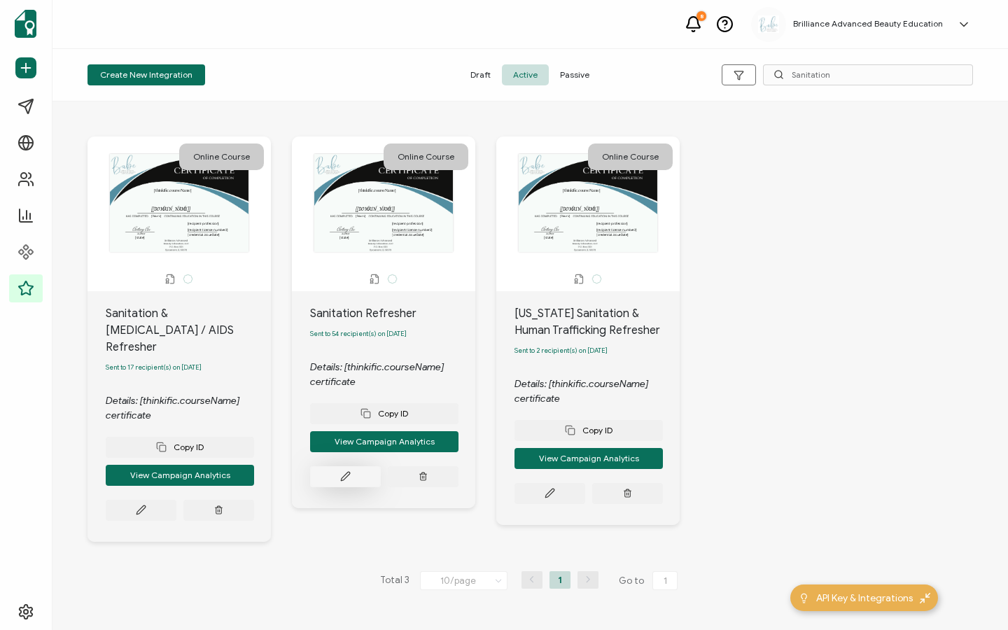
click at [338, 486] on button at bounding box center [345, 476] width 71 height 21
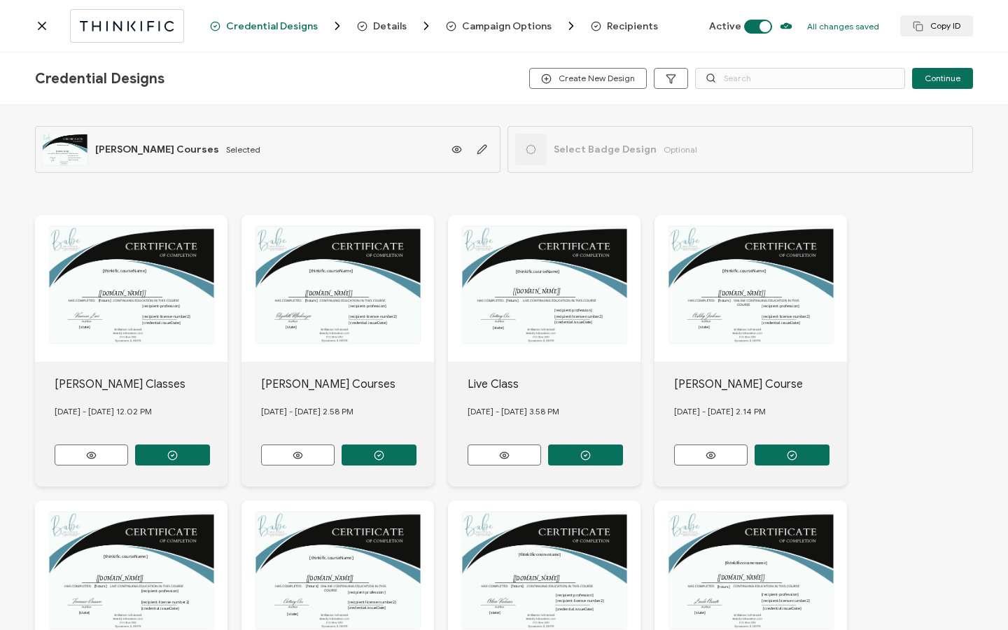
click at [621, 24] on span "Recipients" at bounding box center [632, 26] width 51 height 10
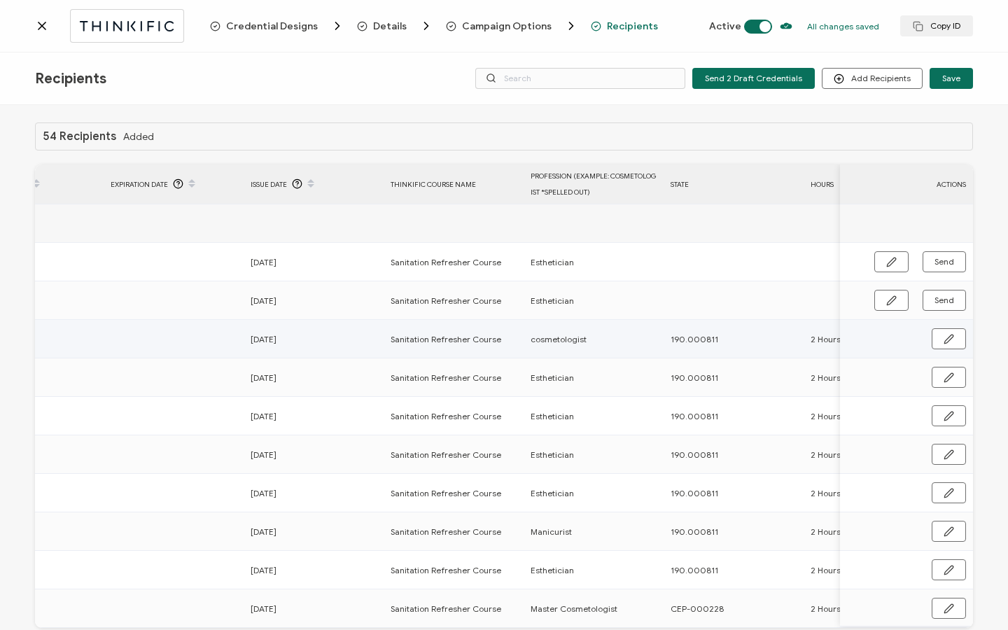
scroll to position [0, 673]
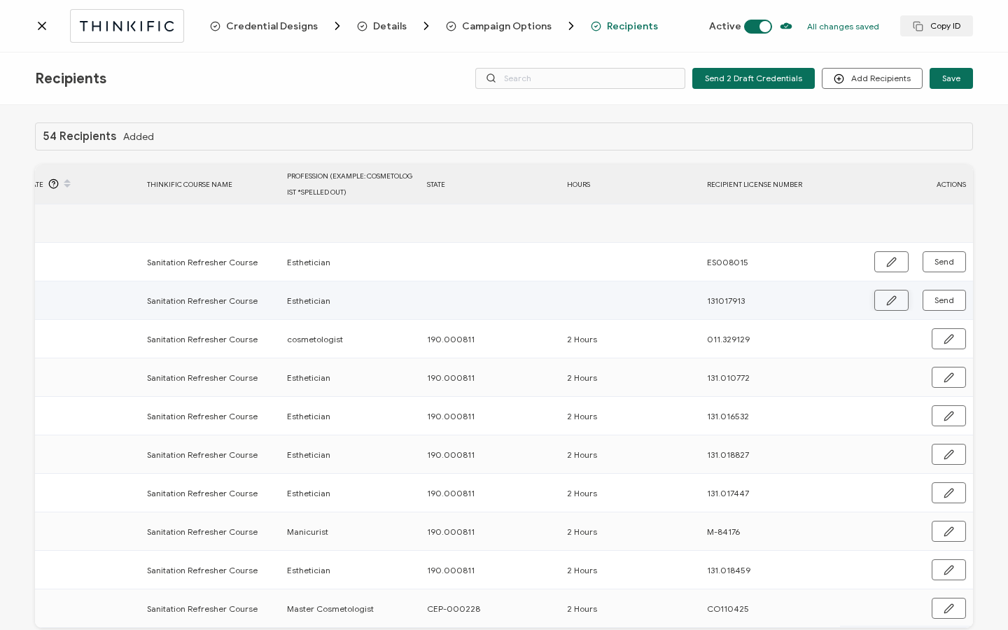
click at [874, 297] on button "button" at bounding box center [891, 300] width 34 height 21
click at [468, 303] on input "text" at bounding box center [488, 301] width 122 height 22
click at [943, 300] on icon "button" at bounding box center [948, 301] width 10 height 10
click at [941, 300] on span "Send" at bounding box center [944, 300] width 20 height 8
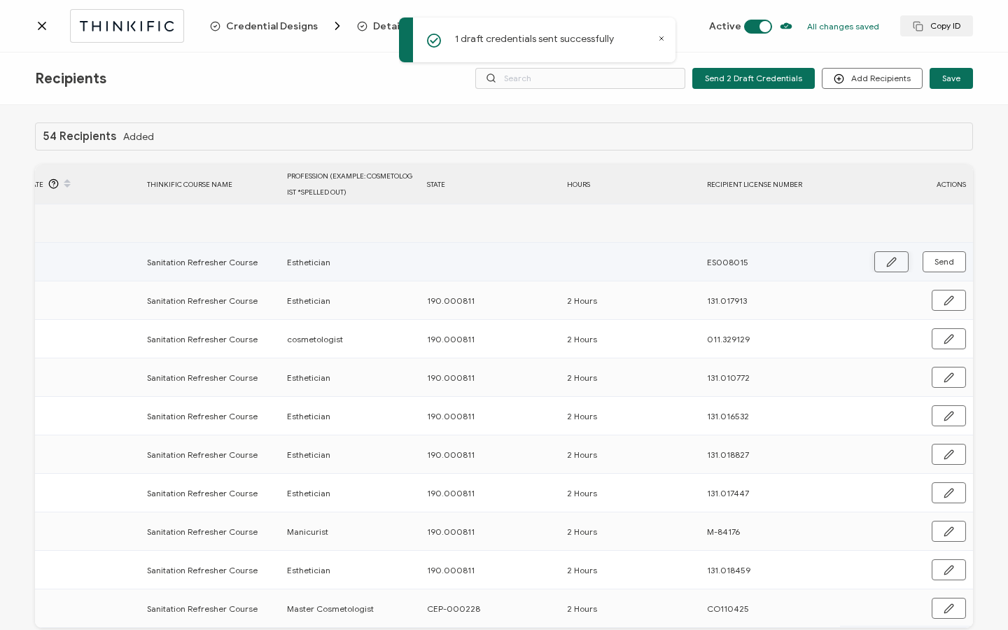
click at [877, 264] on button "button" at bounding box center [891, 261] width 34 height 21
click at [476, 256] on input "text" at bounding box center [488, 262] width 122 height 22
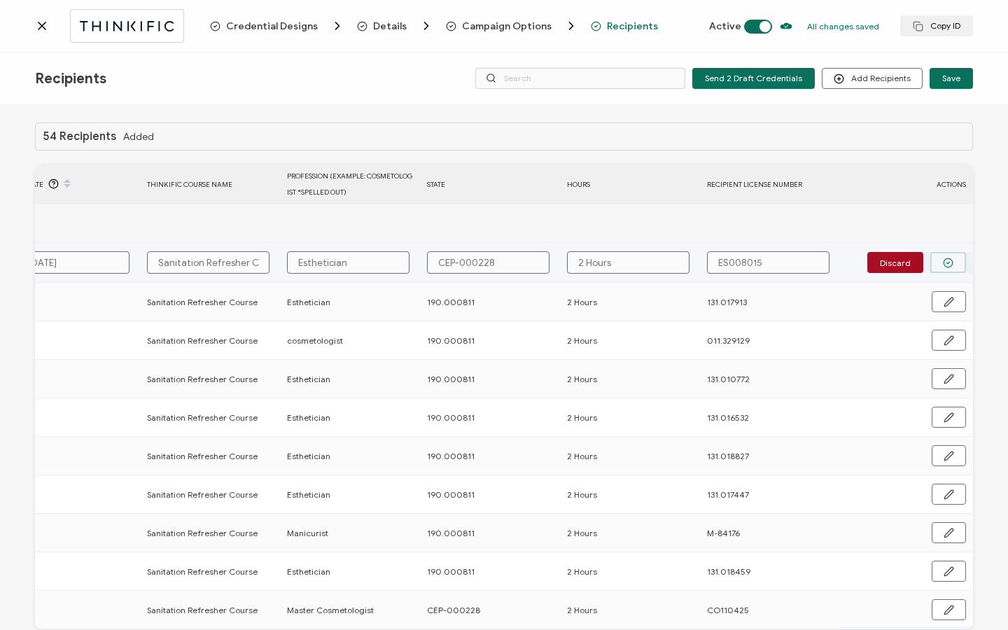
click at [949, 266] on button "button" at bounding box center [948, 262] width 36 height 21
click at [947, 266] on span "Send" at bounding box center [944, 262] width 20 height 8
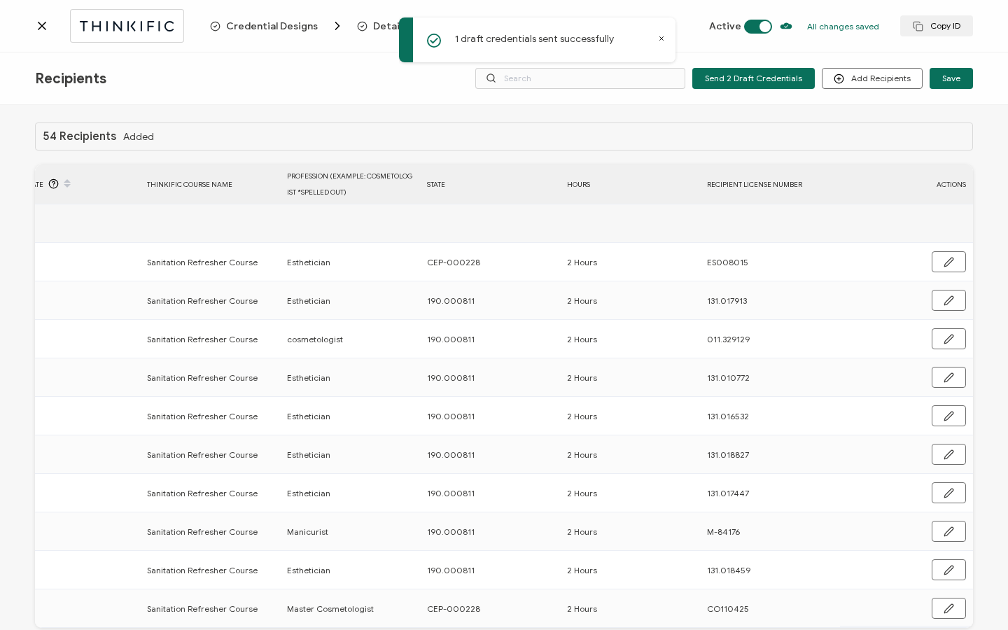
click at [41, 31] on icon at bounding box center [42, 26] width 14 height 14
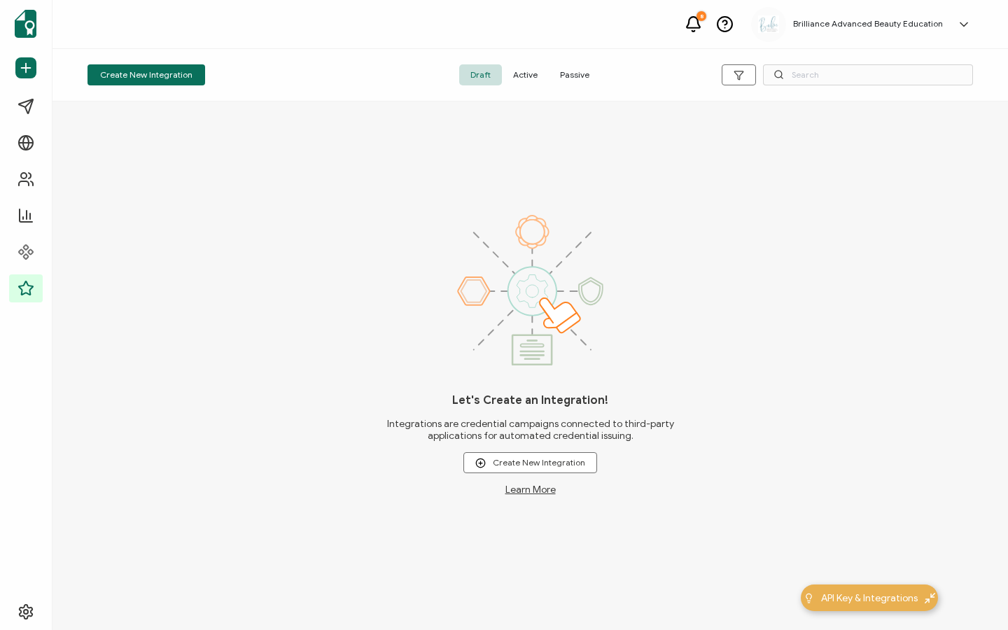
click at [528, 73] on span "Active" at bounding box center [525, 74] width 47 height 21
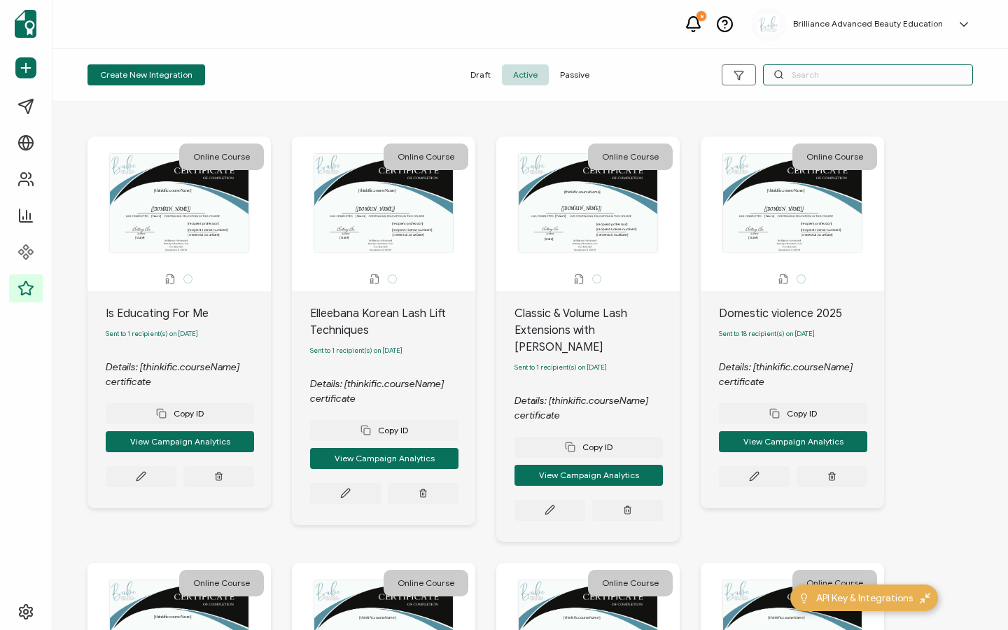
click at [890, 72] on input "text" at bounding box center [868, 74] width 210 height 21
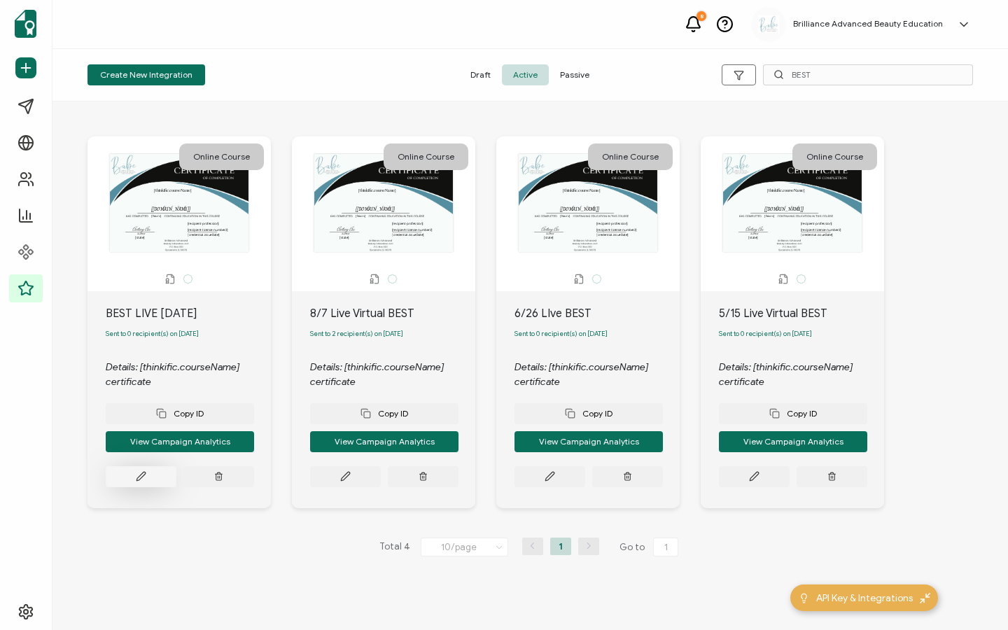
click at [125, 477] on button at bounding box center [141, 476] width 71 height 21
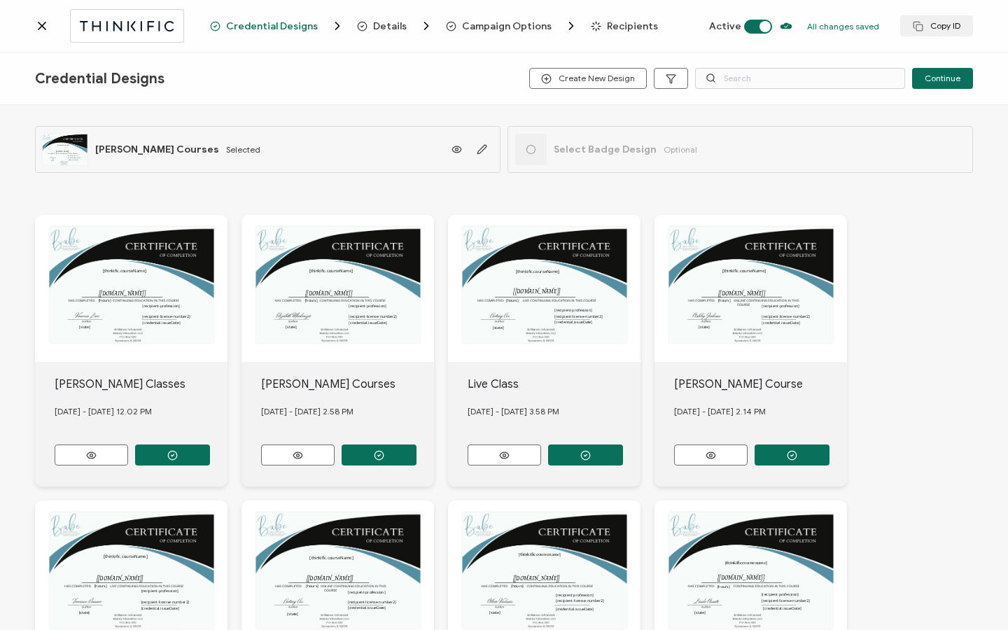
click at [612, 29] on span "Recipients" at bounding box center [632, 26] width 51 height 10
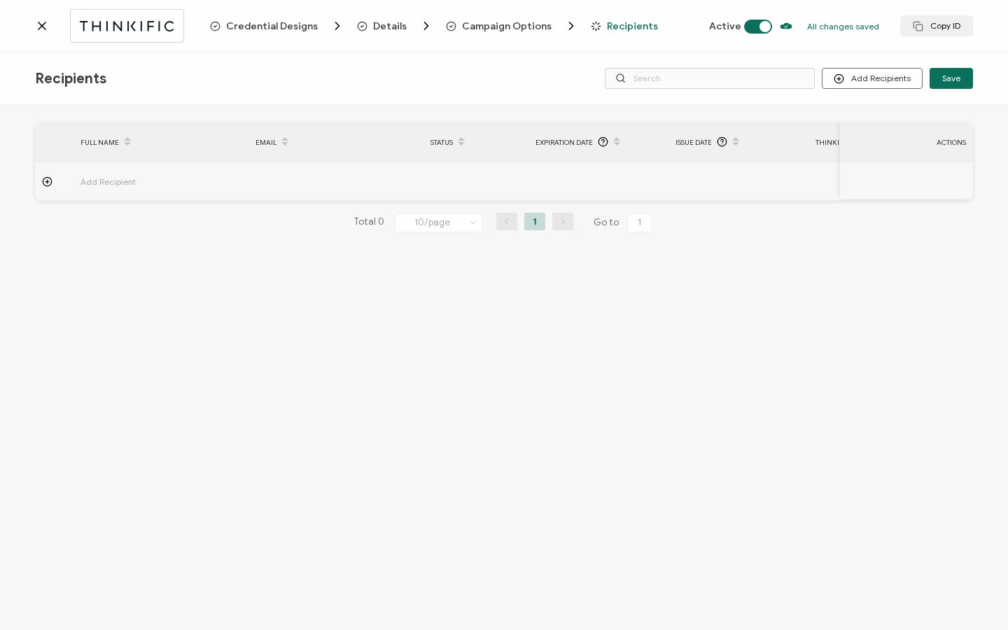
click at [37, 23] on icon at bounding box center [42, 26] width 14 height 14
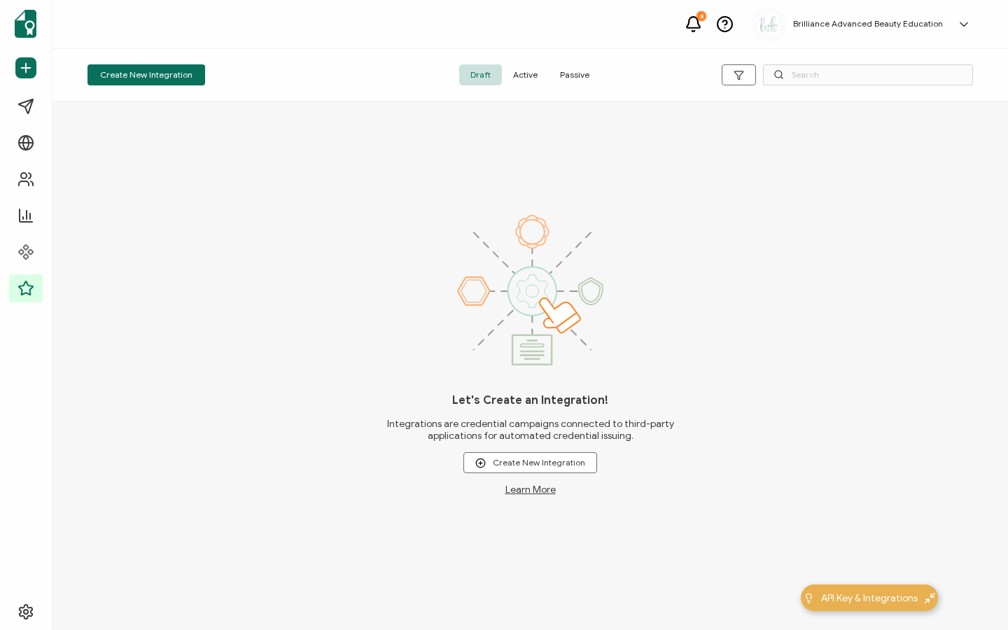
click at [533, 80] on span "Active" at bounding box center [525, 74] width 47 height 21
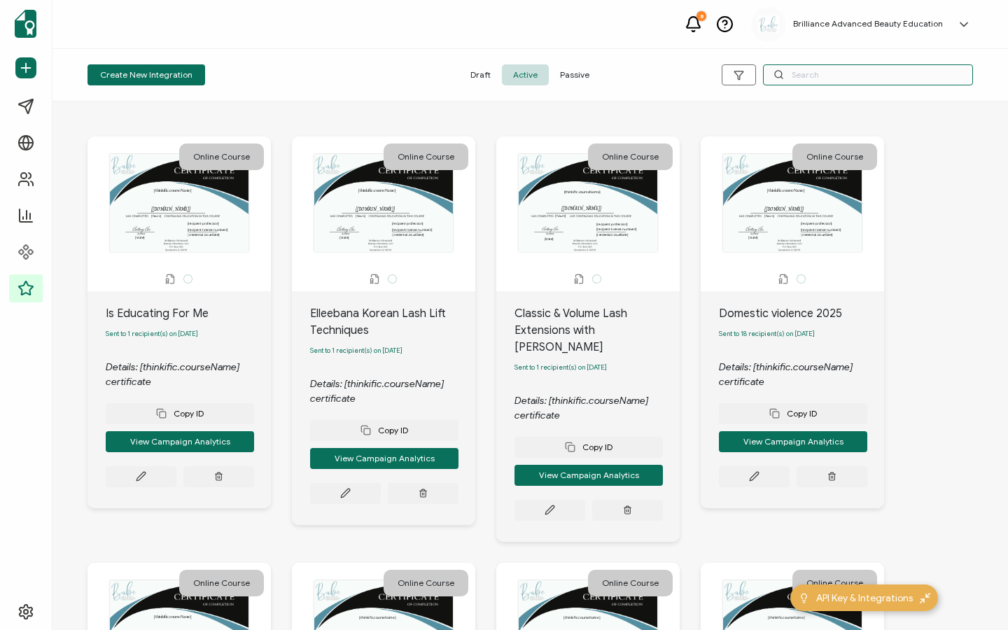
click at [866, 79] on input "text" at bounding box center [868, 74] width 210 height 21
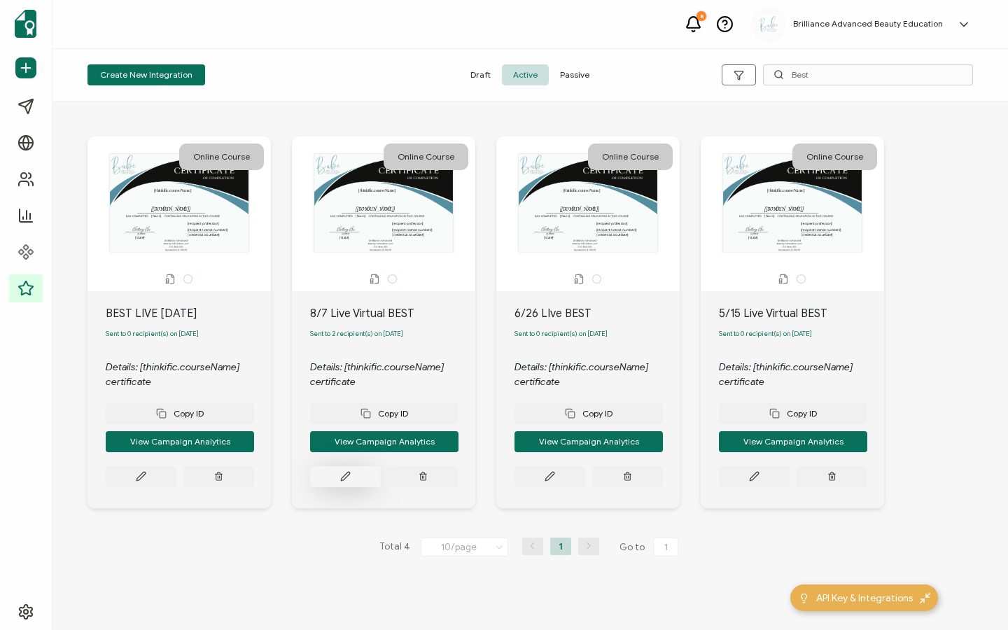
click at [342, 481] on icon at bounding box center [345, 476] width 10 height 10
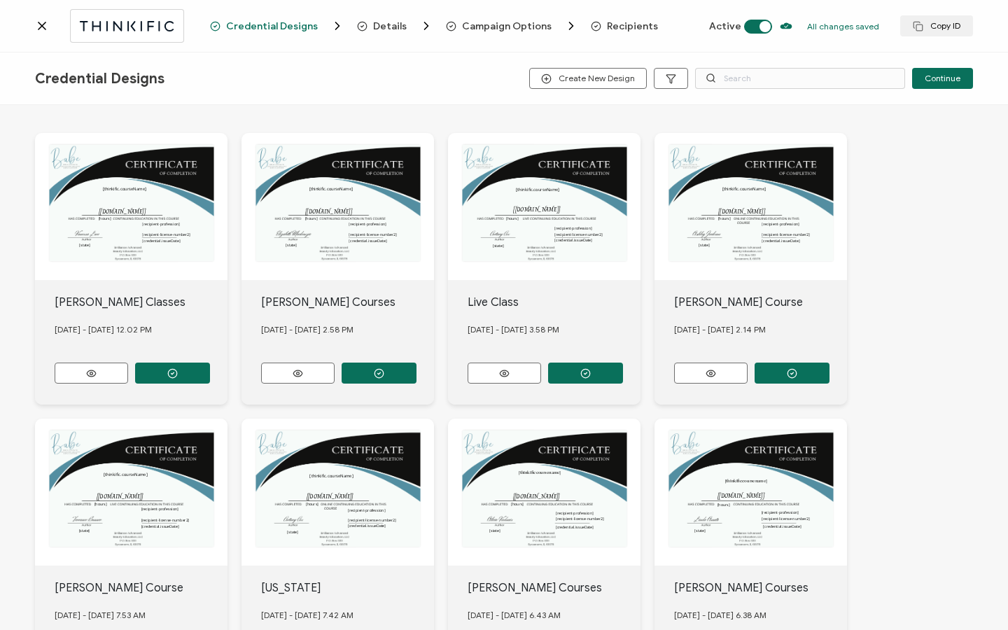
click at [607, 28] on span "Recipients" at bounding box center [632, 26] width 51 height 10
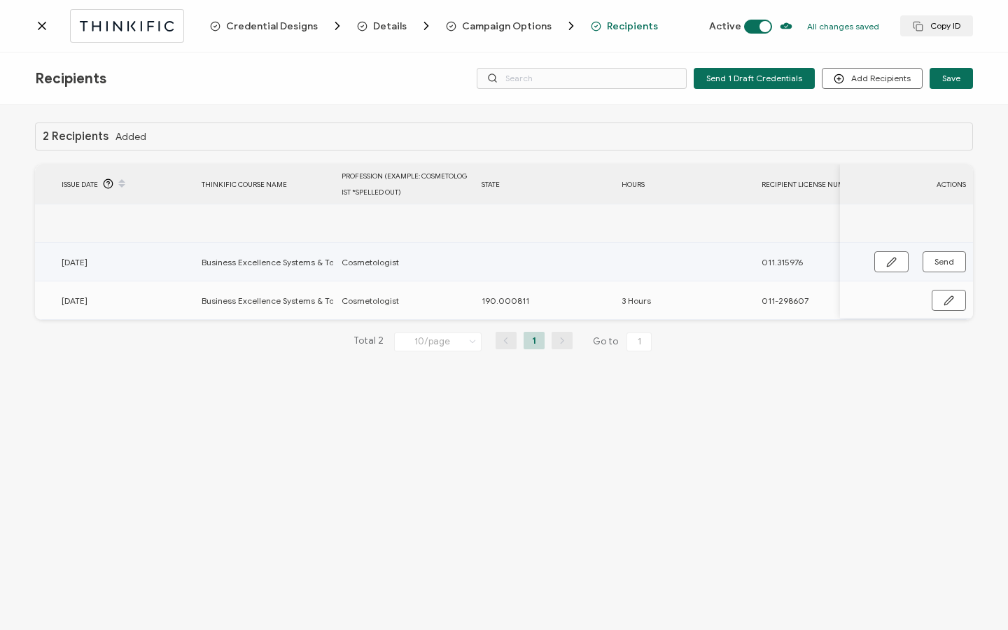
scroll to position [0, 668]
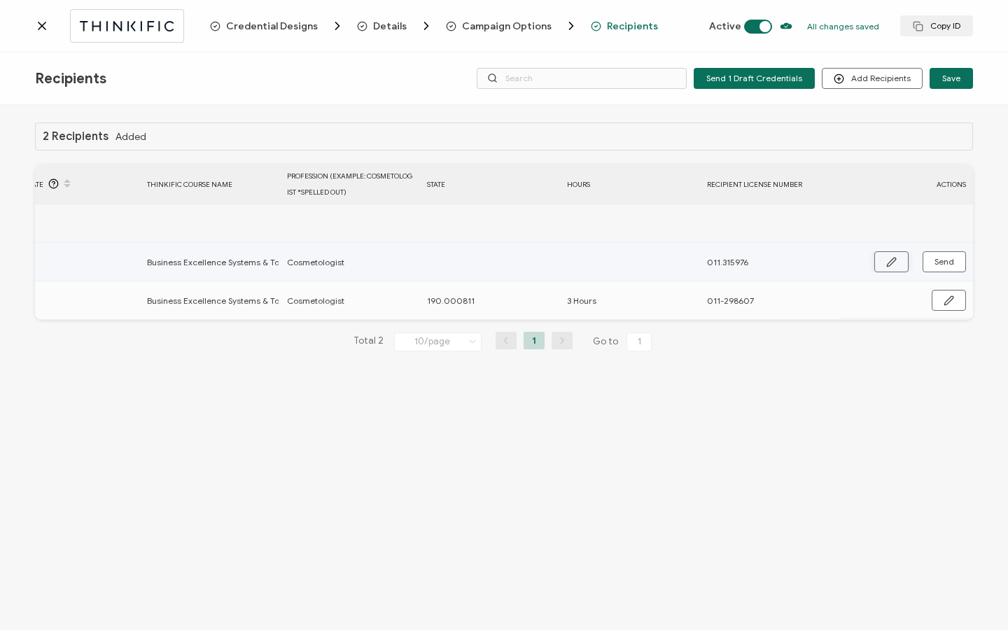
click at [876, 261] on button "button" at bounding box center [891, 261] width 34 height 21
click at [475, 261] on input "text" at bounding box center [488, 262] width 122 height 22
click at [945, 265] on icon "button" at bounding box center [948, 263] width 10 height 10
click at [945, 265] on span "Send" at bounding box center [944, 262] width 20 height 8
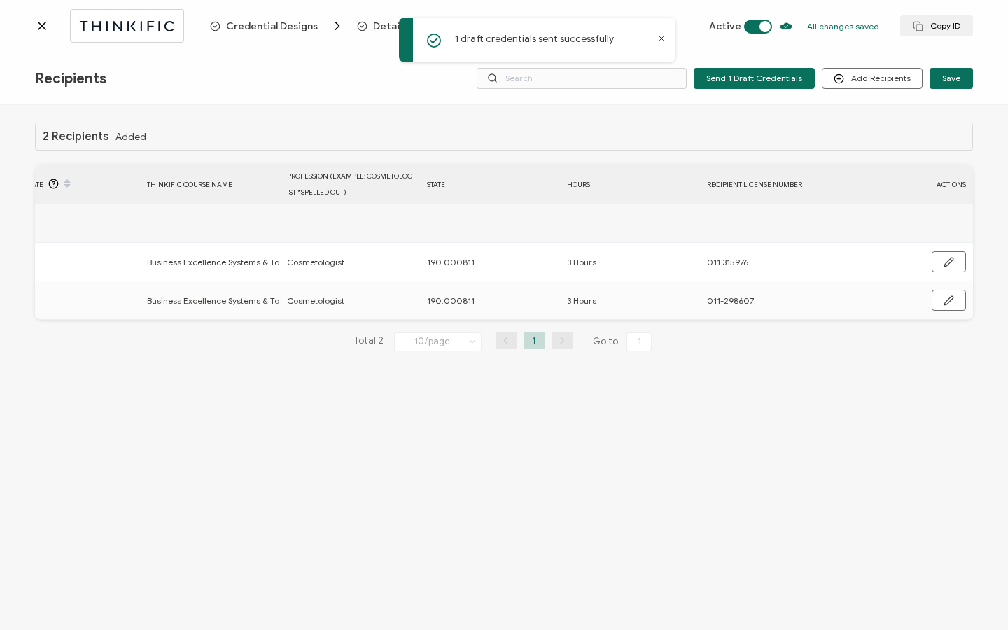
click at [36, 22] on icon at bounding box center [42, 26] width 14 height 14
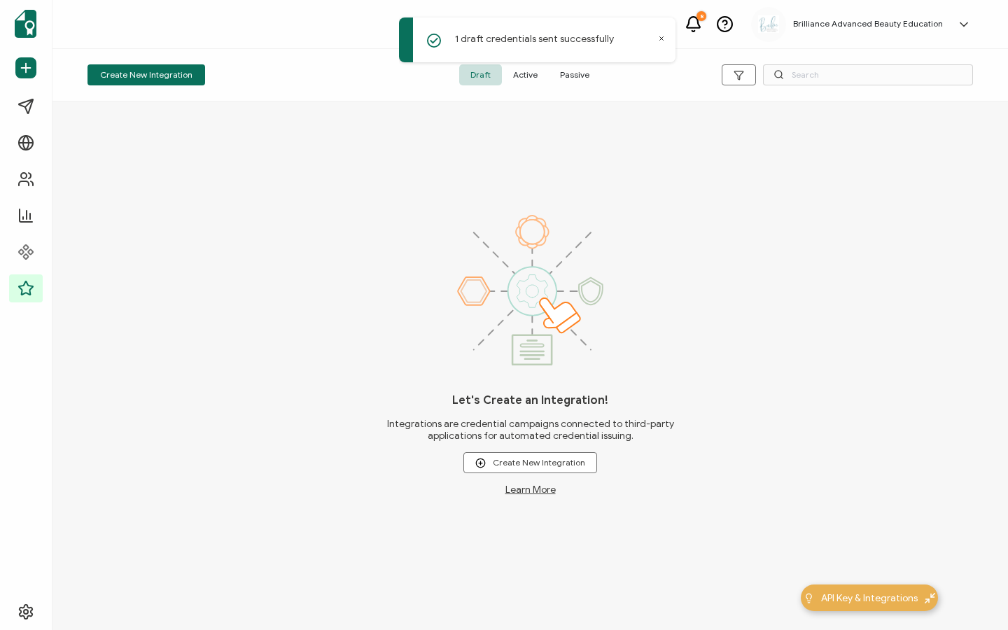
click at [527, 78] on span "Active" at bounding box center [525, 74] width 47 height 21
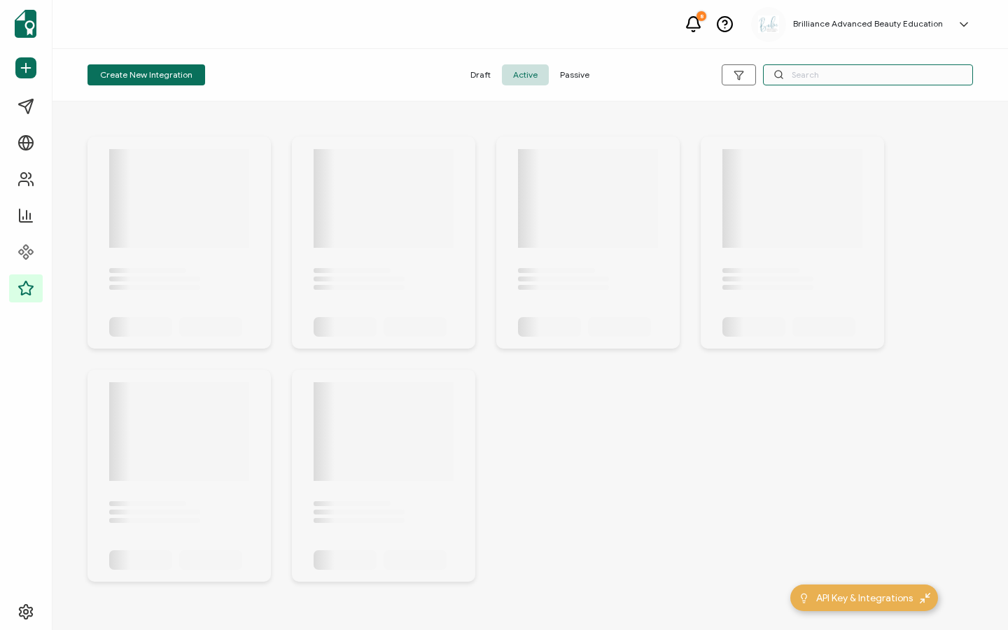
click at [836, 76] on input "text" at bounding box center [868, 74] width 210 height 21
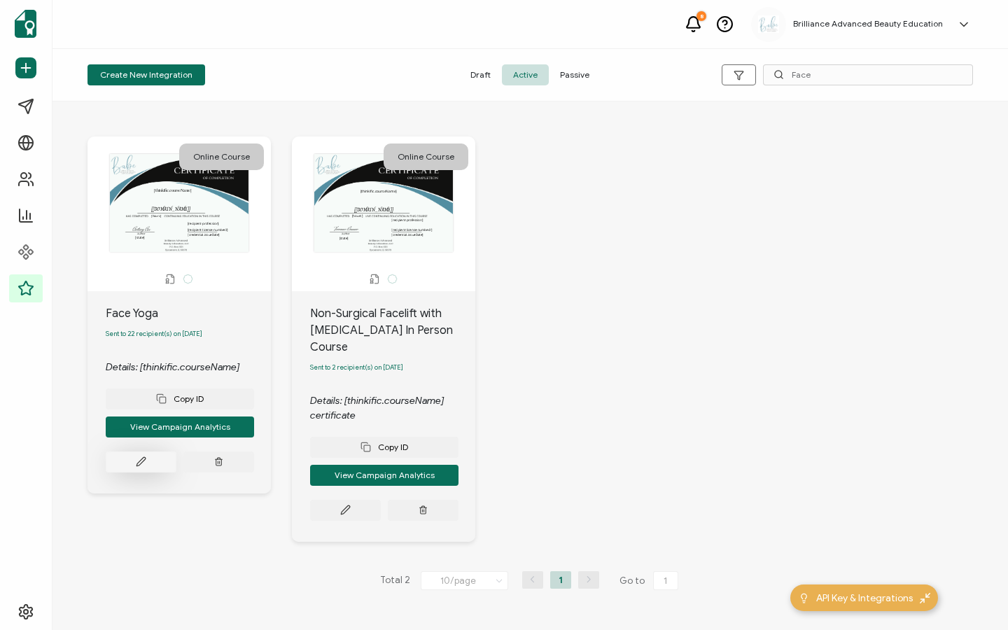
click at [142, 467] on icon at bounding box center [141, 461] width 10 height 10
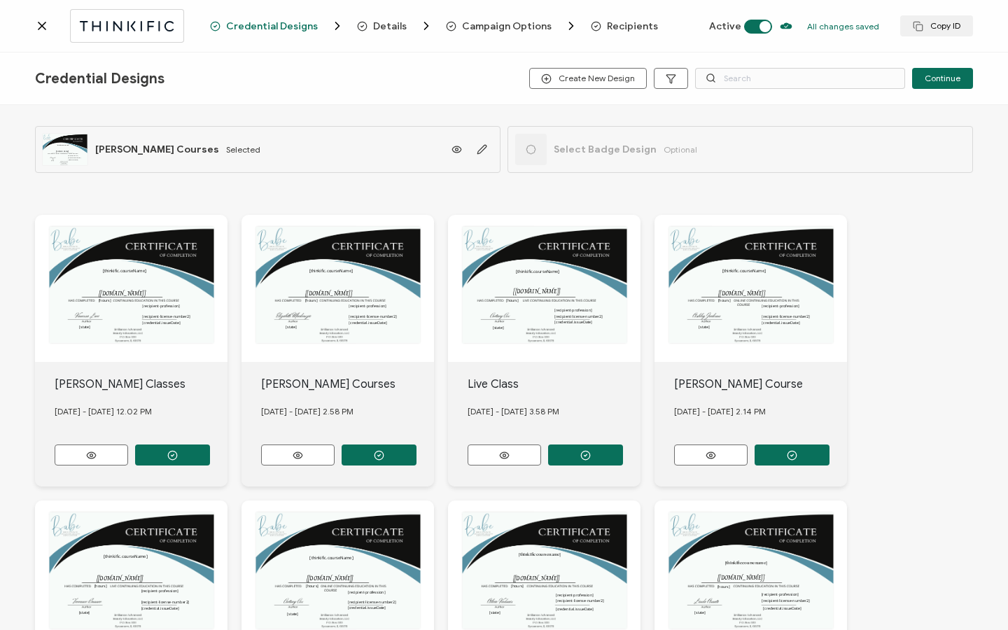
click at [629, 31] on span "Recipients" at bounding box center [632, 26] width 51 height 10
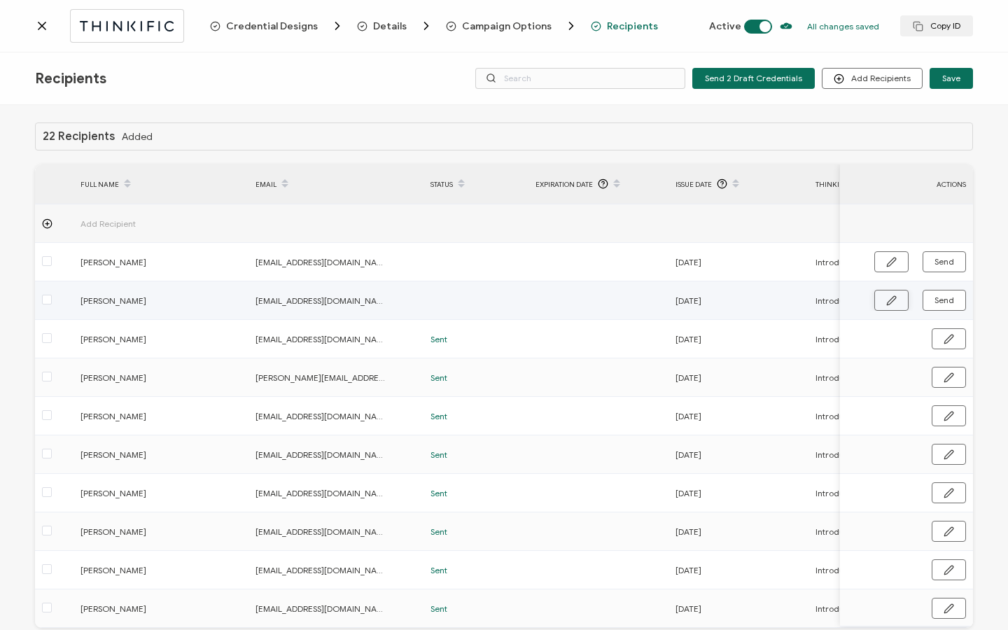
click at [887, 300] on icon "button" at bounding box center [891, 300] width 8 height 8
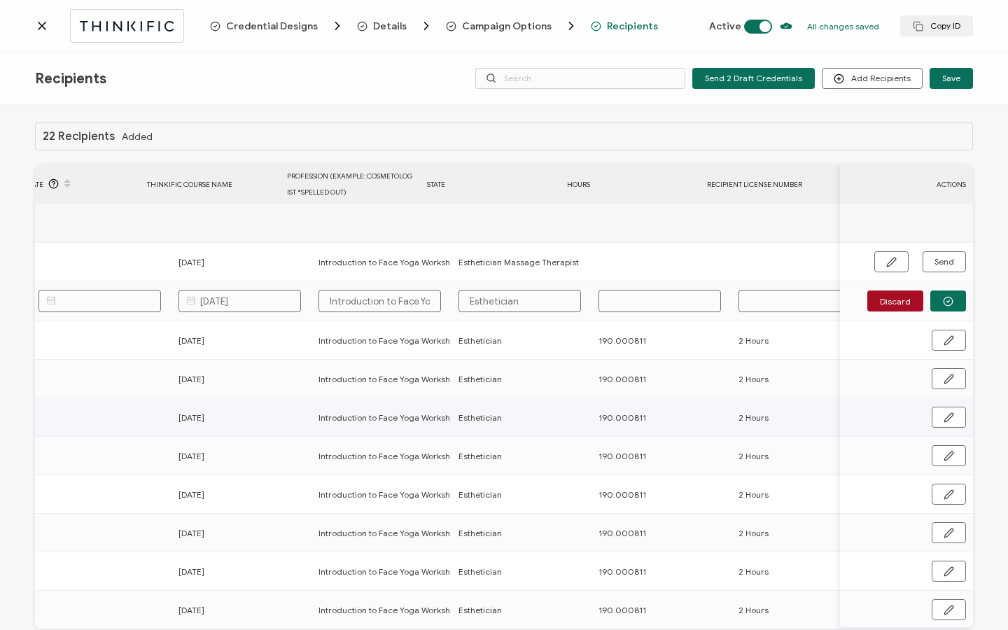
scroll to position [0, 673]
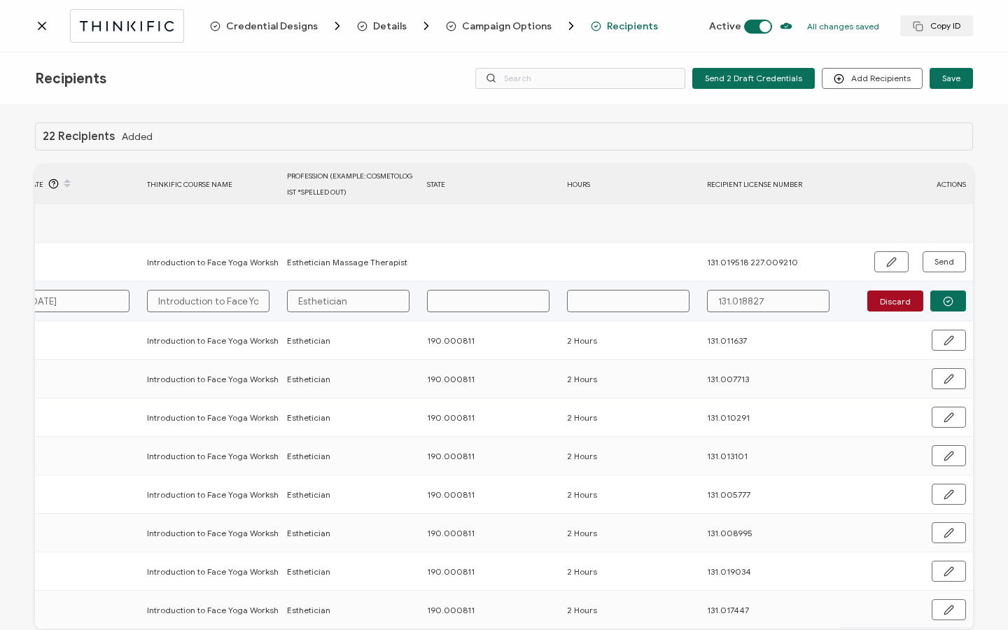
click at [498, 297] on input "text" at bounding box center [488, 301] width 122 height 22
click at [948, 297] on icon "button" at bounding box center [948, 301] width 10 height 10
click at [946, 297] on span "Send" at bounding box center [944, 300] width 20 height 8
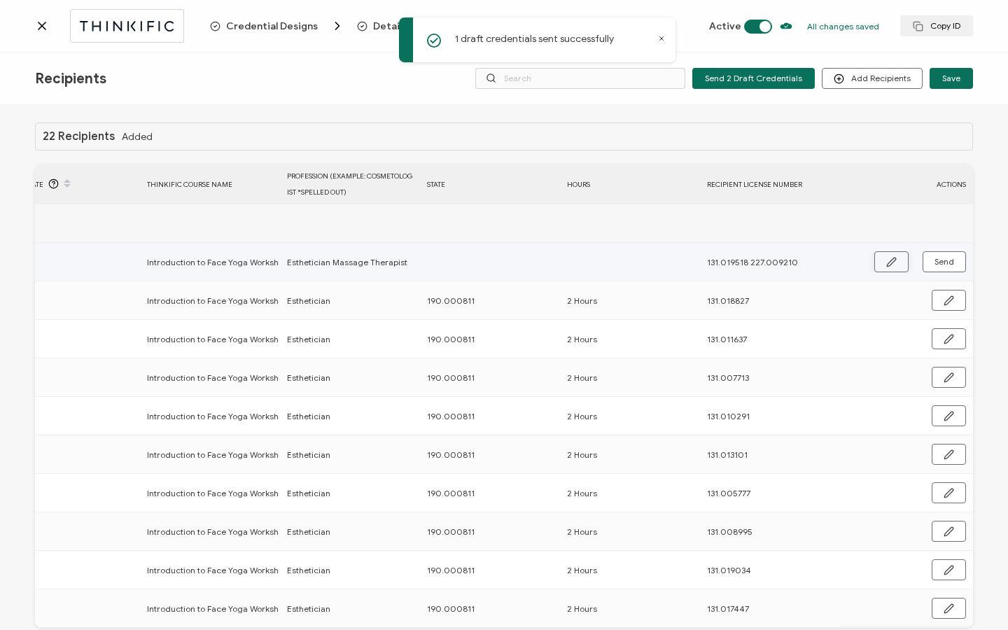
click at [886, 259] on icon "button" at bounding box center [891, 262] width 10 height 10
click at [437, 270] on input "text" at bounding box center [488, 262] width 122 height 22
click at [943, 265] on icon "button" at bounding box center [948, 263] width 10 height 10
click at [939, 265] on span "Send" at bounding box center [944, 262] width 20 height 8
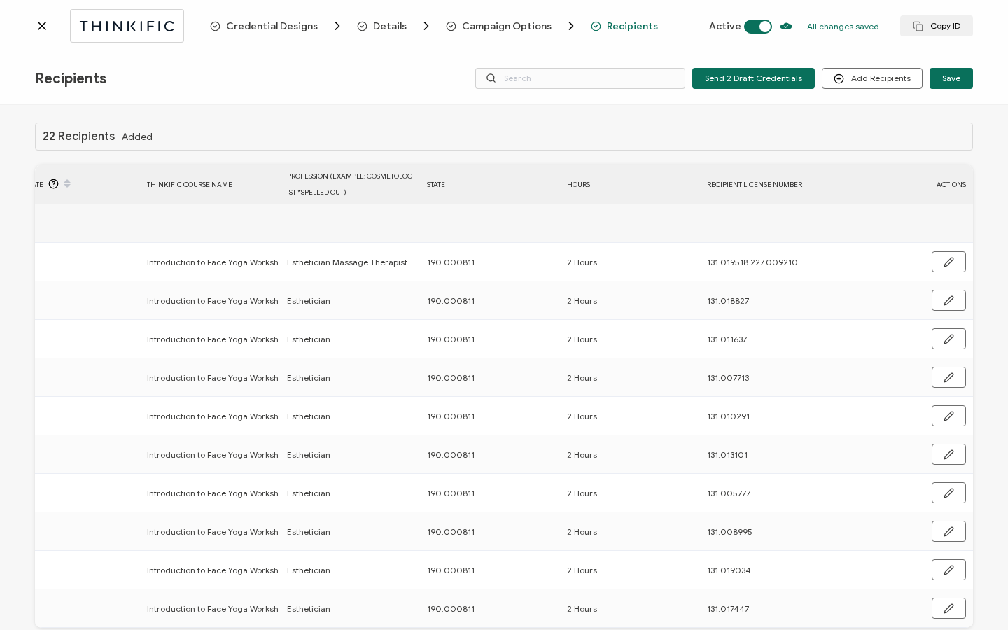
click at [42, 24] on icon at bounding box center [42, 26] width 14 height 14
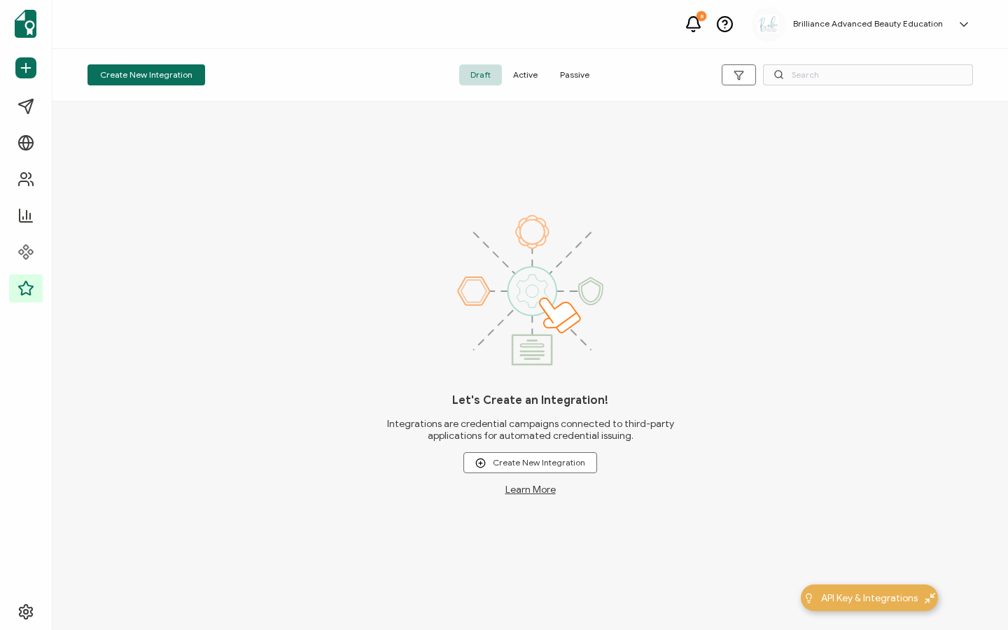
click at [526, 80] on span "Active" at bounding box center [525, 74] width 47 height 21
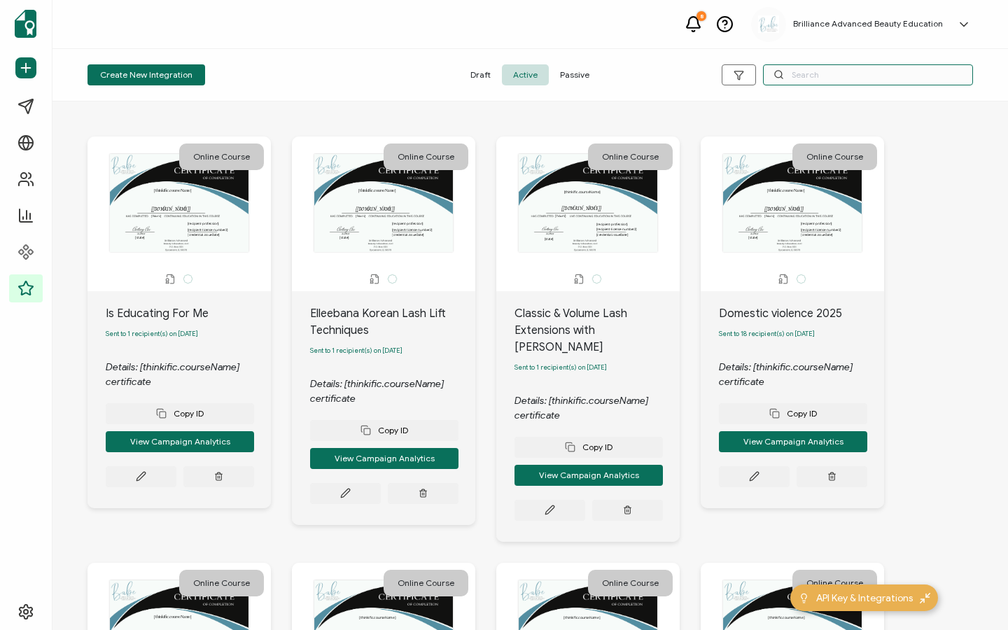
click at [838, 80] on input "text" at bounding box center [868, 74] width 210 height 21
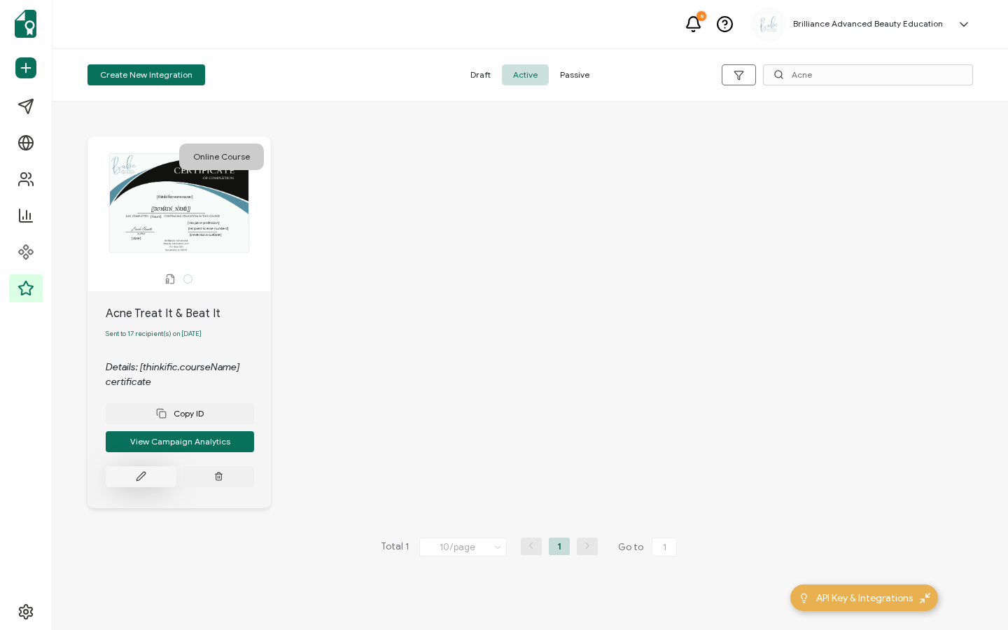
click at [128, 478] on button at bounding box center [141, 476] width 71 height 21
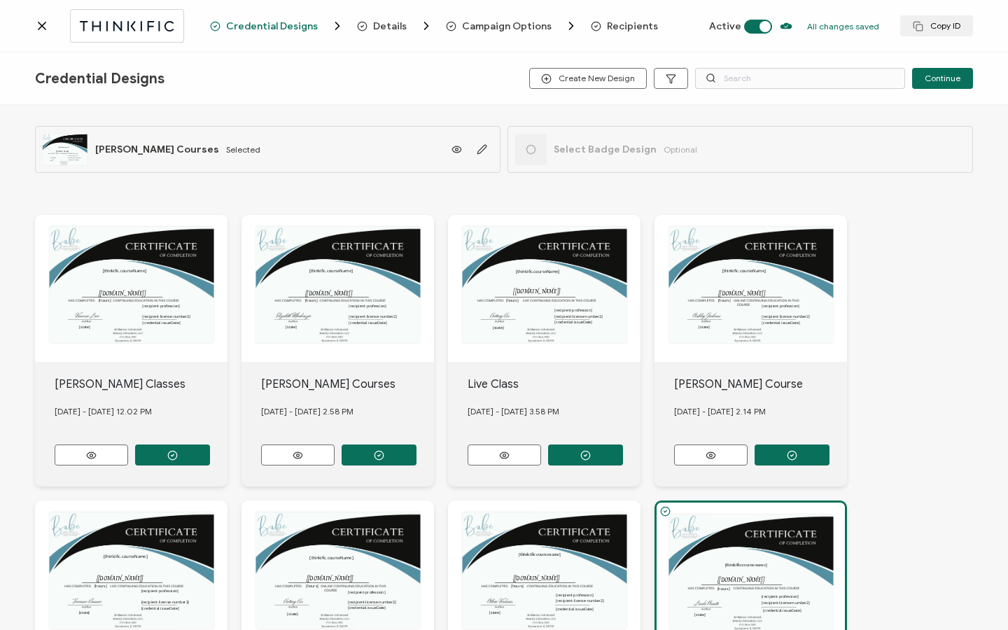
click at [602, 32] on span "Recipients" at bounding box center [624, 26] width 67 height 14
click at [620, 27] on span "Recipients" at bounding box center [632, 26] width 51 height 10
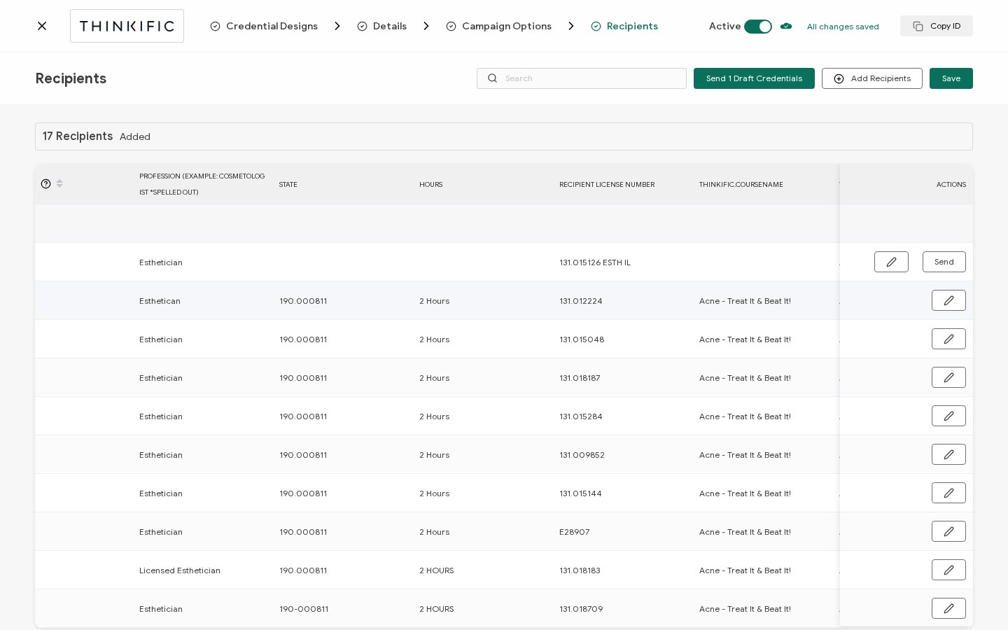
scroll to position [0, 687]
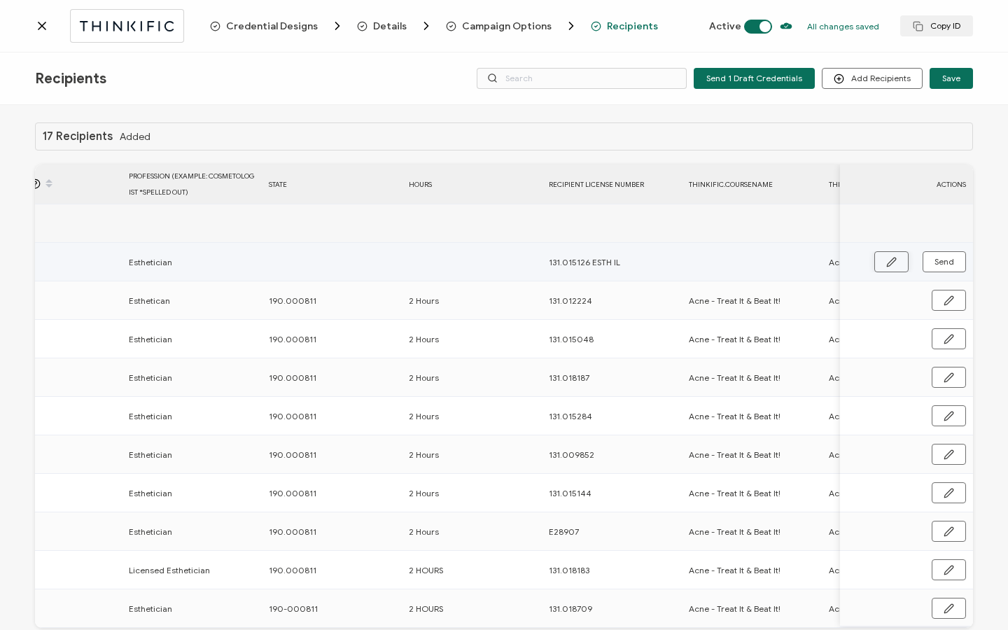
click at [877, 265] on button "button" at bounding box center [891, 261] width 34 height 21
click at [321, 264] on input "text" at bounding box center [330, 262] width 122 height 22
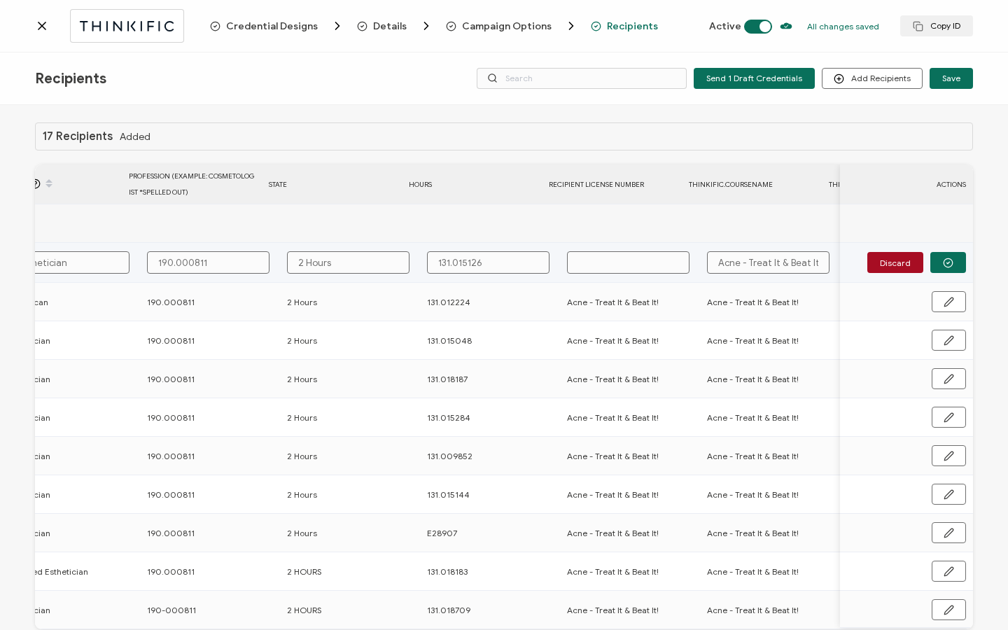
scroll to position [0, 813]
click at [591, 263] on input "text" at bounding box center [628, 262] width 122 height 22
paste input "Acne - Treat It & Beat It!"
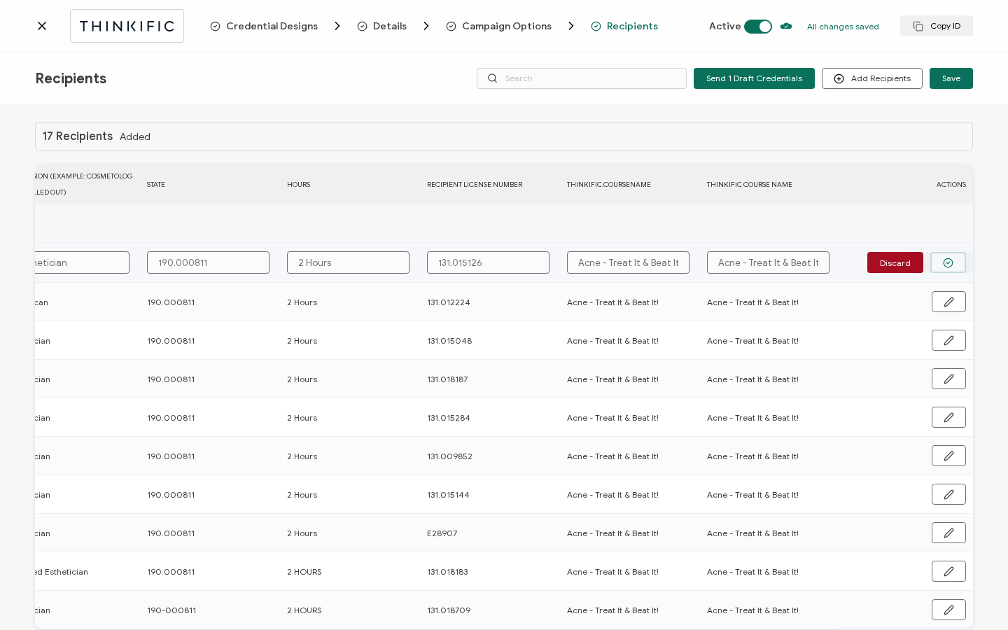
click at [947, 262] on icon "button" at bounding box center [948, 263] width 3 height 2
click at [943, 262] on span "Send" at bounding box center [944, 262] width 20 height 8
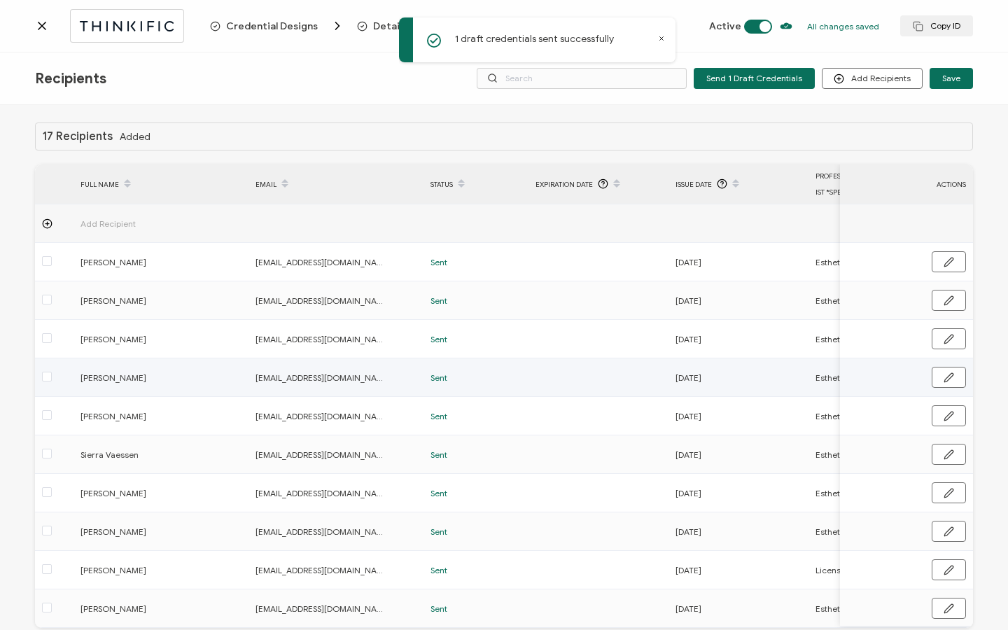
scroll to position [0, 0]
click at [37, 26] on icon at bounding box center [42, 26] width 14 height 14
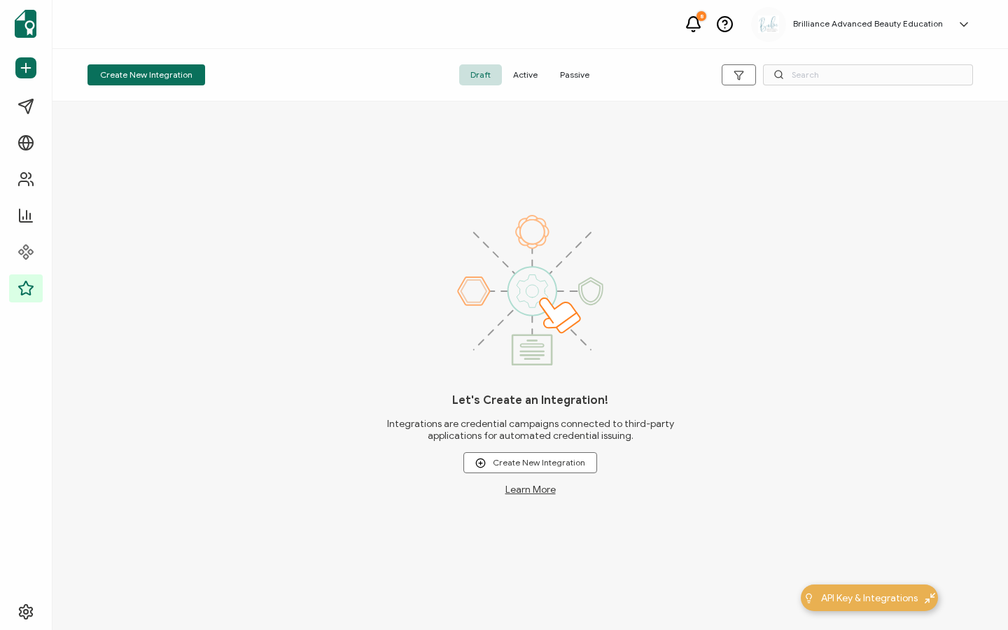
click at [525, 73] on span "Active" at bounding box center [525, 74] width 47 height 21
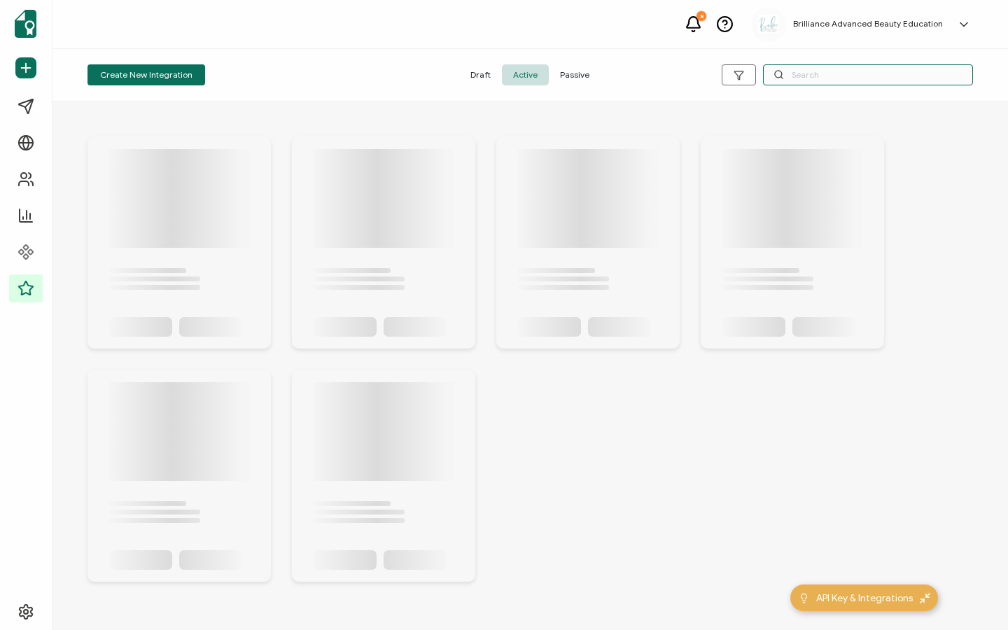
click at [829, 76] on input "text" at bounding box center [868, 74] width 210 height 21
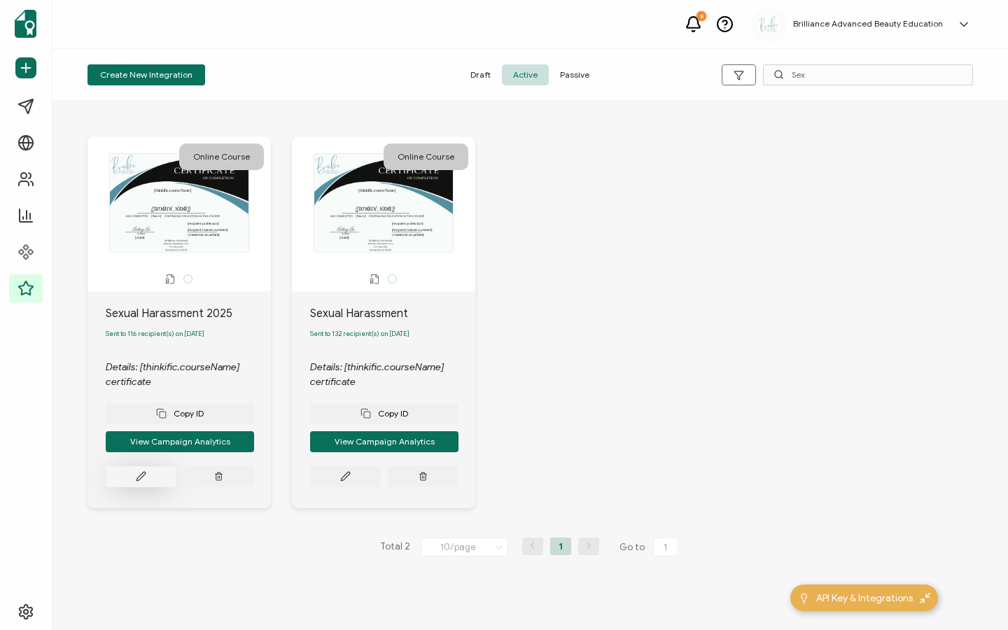
click at [136, 472] on button at bounding box center [141, 476] width 71 height 21
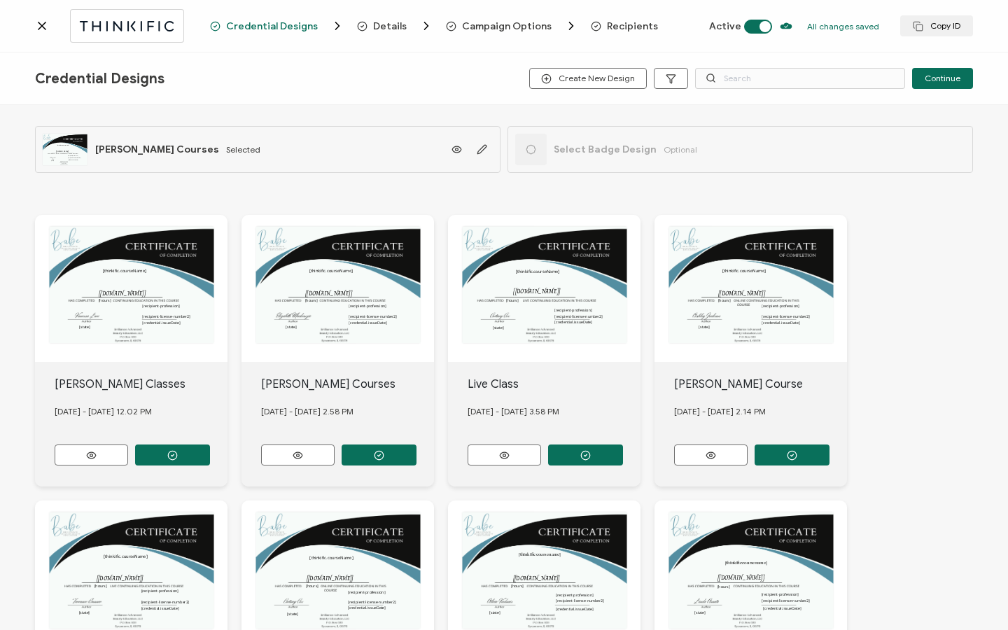
click at [617, 24] on span "Recipients" at bounding box center [632, 26] width 51 height 10
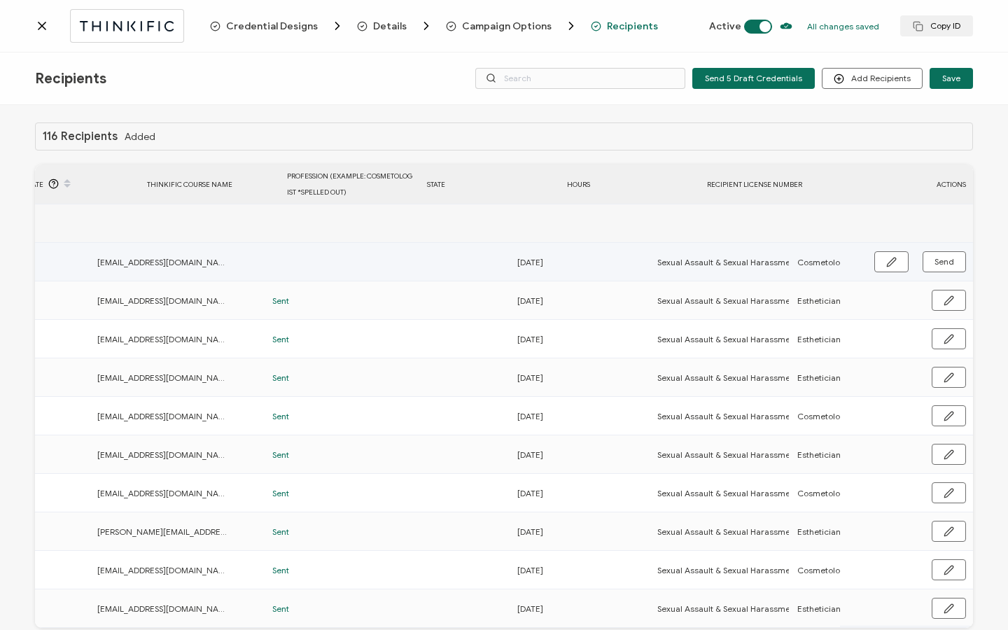
scroll to position [0, 673]
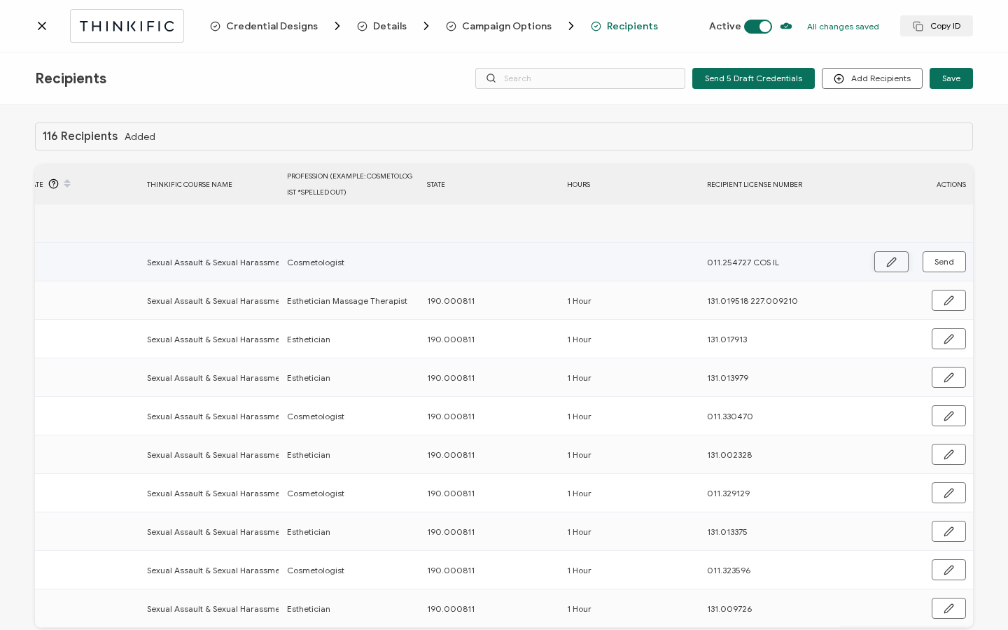
click at [886, 261] on icon "button" at bounding box center [891, 262] width 10 height 10
click at [505, 262] on input "text" at bounding box center [488, 262] width 122 height 22
click at [945, 251] on td "Discard" at bounding box center [906, 263] width 133 height 40
click at [943, 274] on td "Discard" at bounding box center [906, 263] width 133 height 40
click at [942, 269] on button "button" at bounding box center [948, 262] width 36 height 21
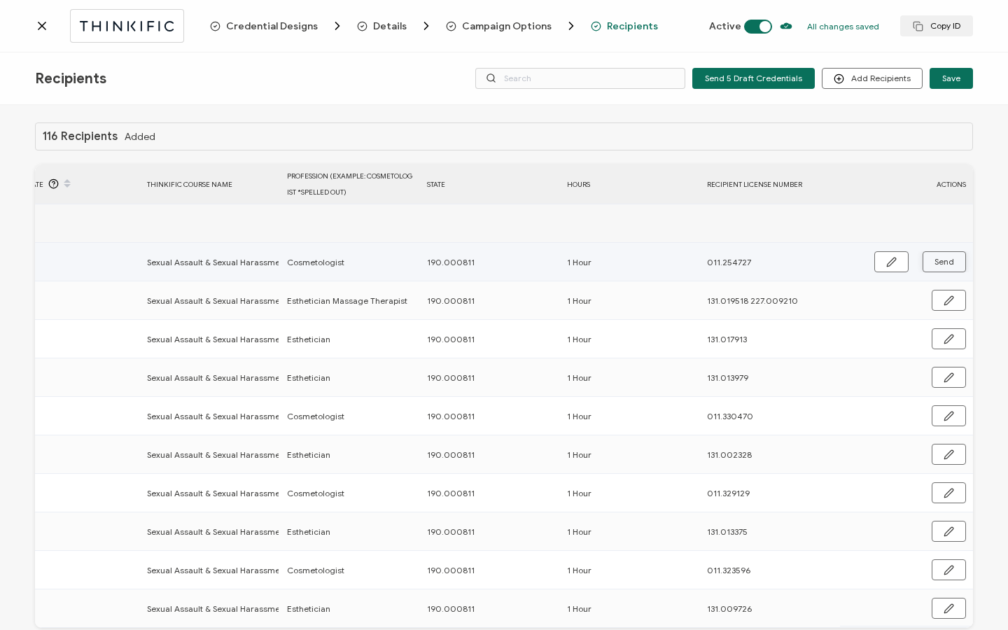
click at [942, 268] on button "Send" at bounding box center [943, 261] width 43 height 21
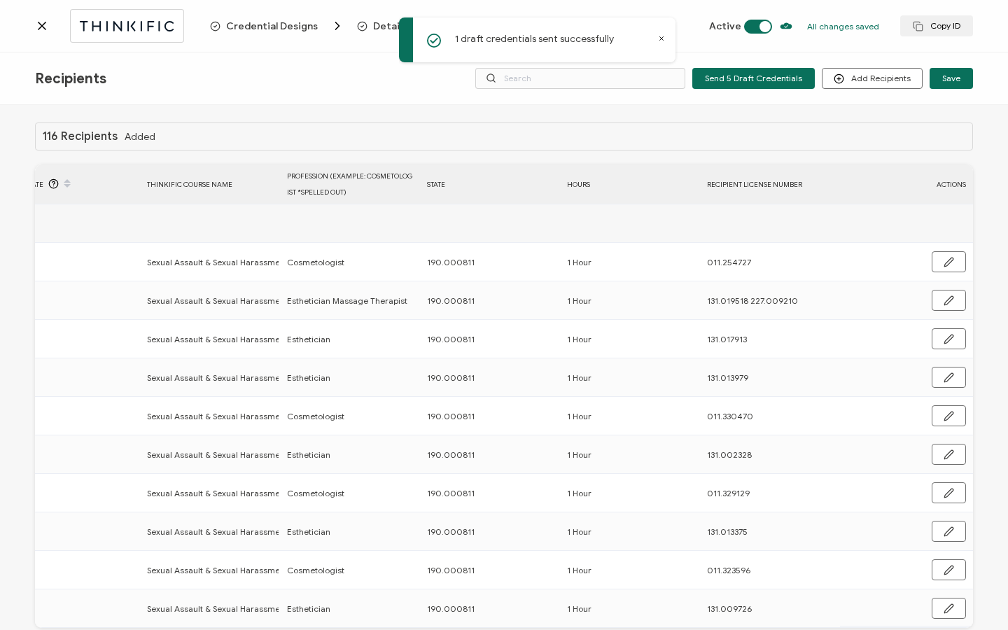
click at [31, 34] on div "Credential Designs Details Campaign Options Recipients Active All changes saved…" at bounding box center [504, 26] width 1008 height 52
click at [47, 28] on icon at bounding box center [42, 26] width 14 height 14
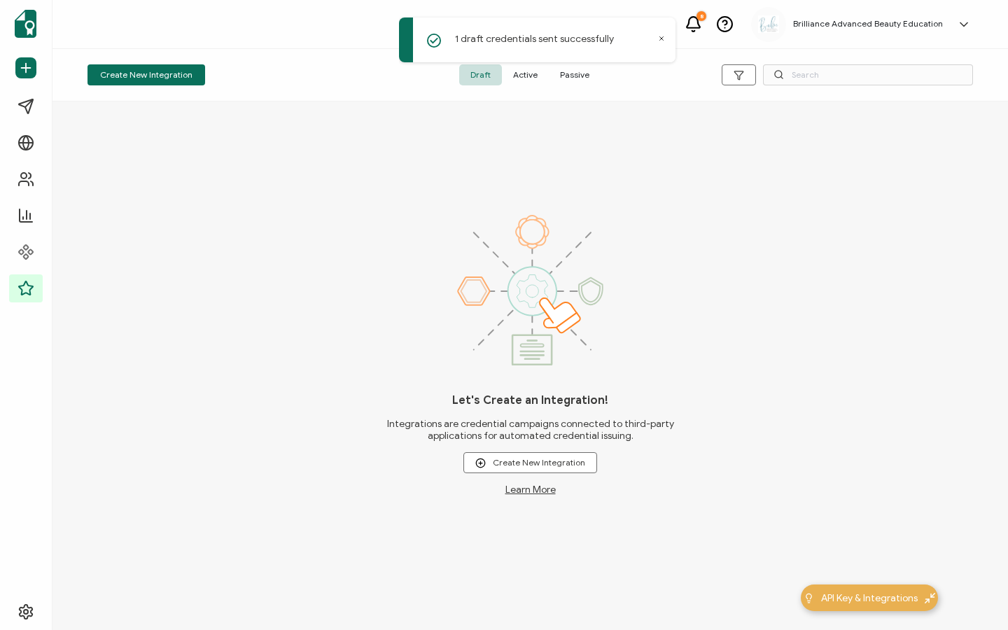
click at [530, 66] on div "1 draft credentials sent successfully" at bounding box center [539, 41] width 280 height 55
click at [528, 73] on span "Active" at bounding box center [525, 74] width 47 height 21
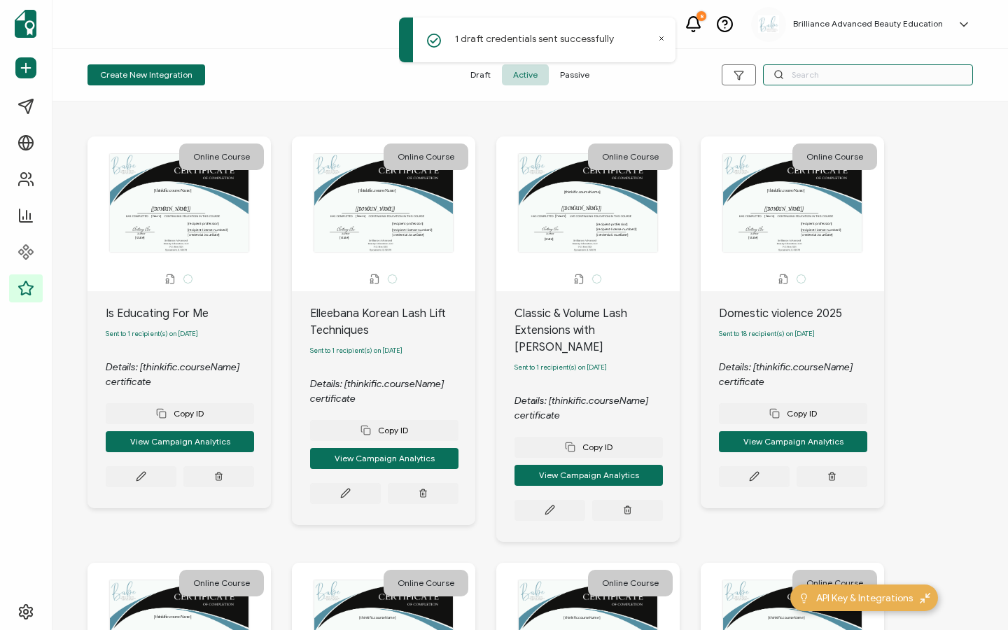
click at [826, 74] on input "text" at bounding box center [868, 74] width 210 height 21
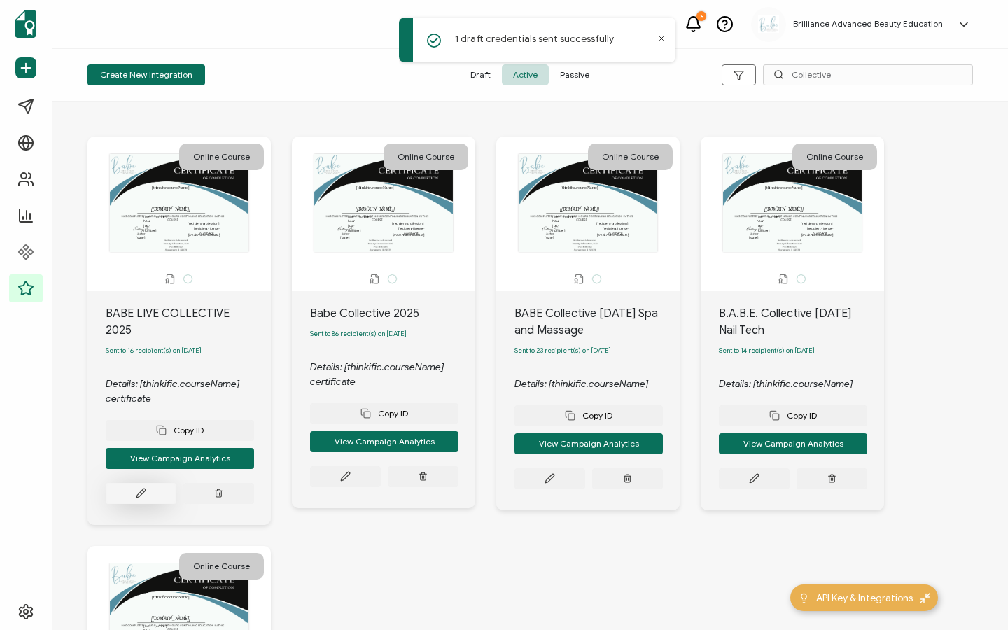
click at [148, 483] on button at bounding box center [141, 493] width 71 height 21
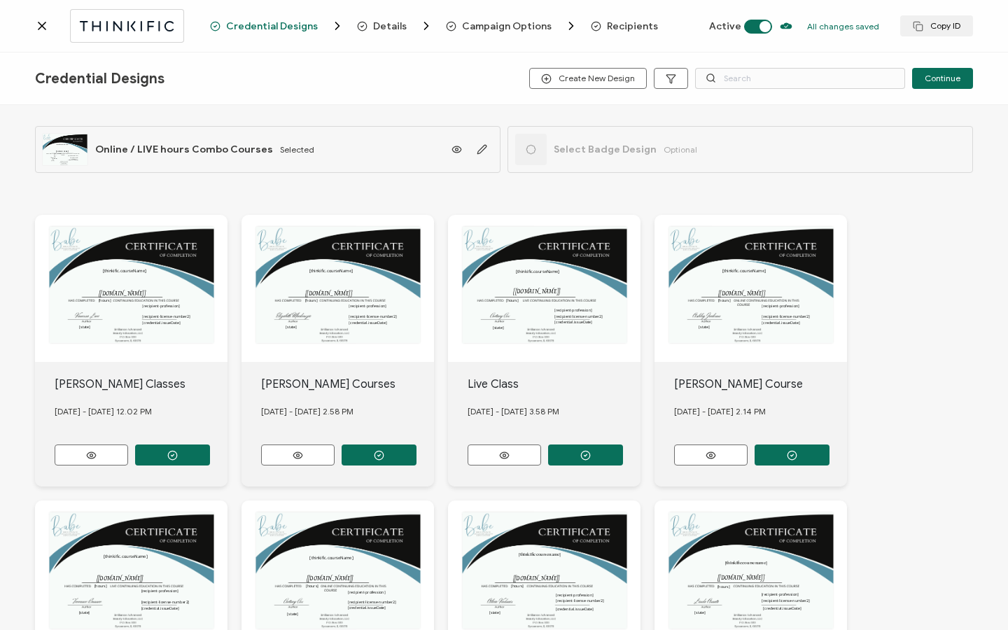
click at [614, 28] on span "Recipients" at bounding box center [632, 26] width 51 height 10
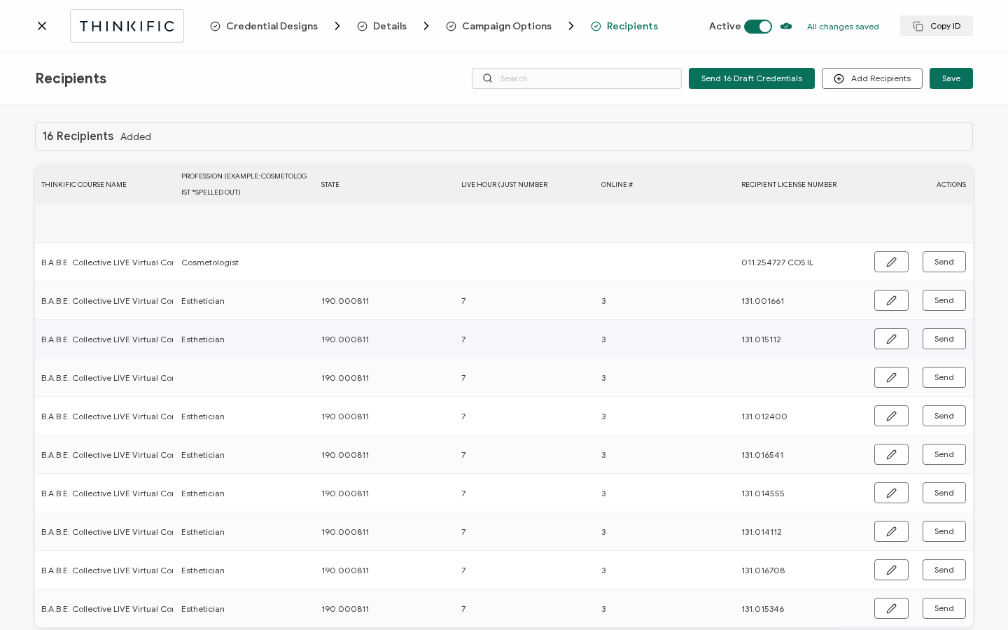
scroll to position [0, 813]
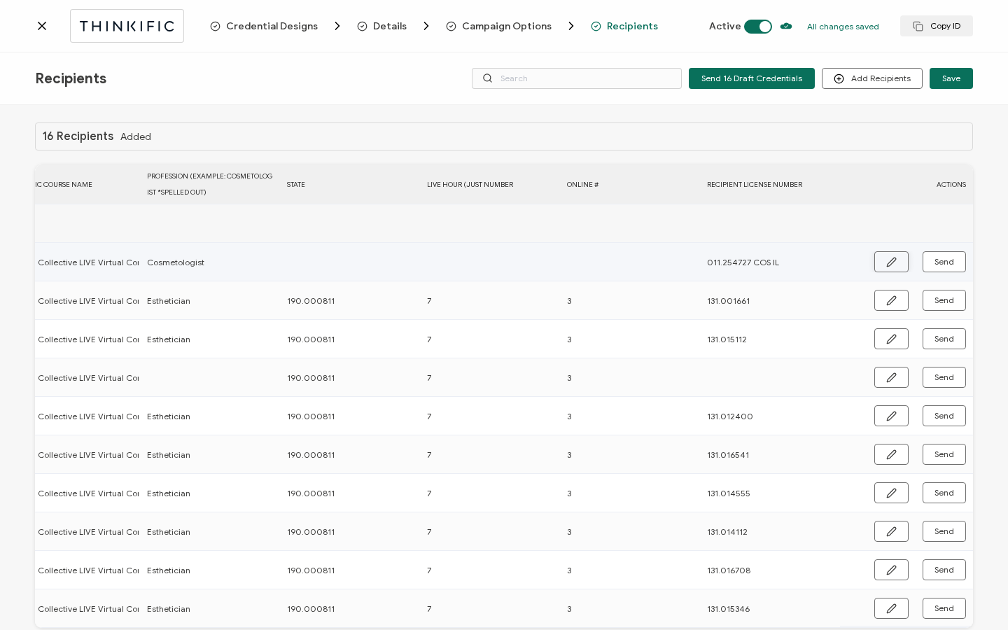
click at [891, 260] on icon "button" at bounding box center [891, 262] width 10 height 10
click at [390, 267] on input "text" at bounding box center [348, 262] width 122 height 22
drag, startPoint x: 764, startPoint y: 259, endPoint x: 826, endPoint y: 287, distance: 68.3
click at [826, 287] on tbody "Add Recipient [PERSON_NAME] [EMAIL_ADDRESS][DOMAIN_NAME] [DATE] B.A.B.E. Collec…" at bounding box center [100, 416] width 1746 height 425
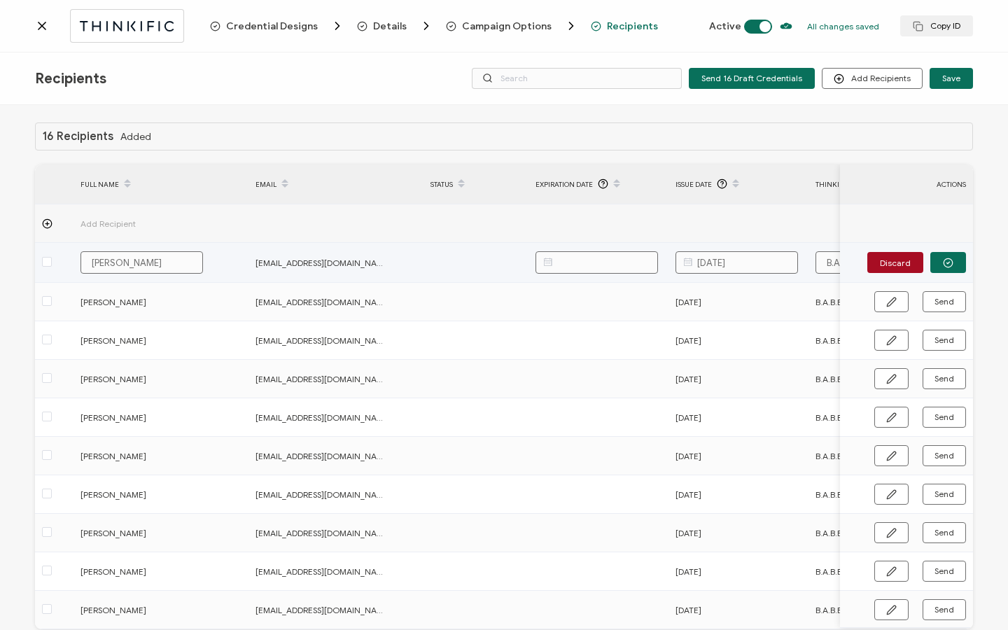
click at [729, 258] on input "[DATE]" at bounding box center [736, 262] width 122 height 22
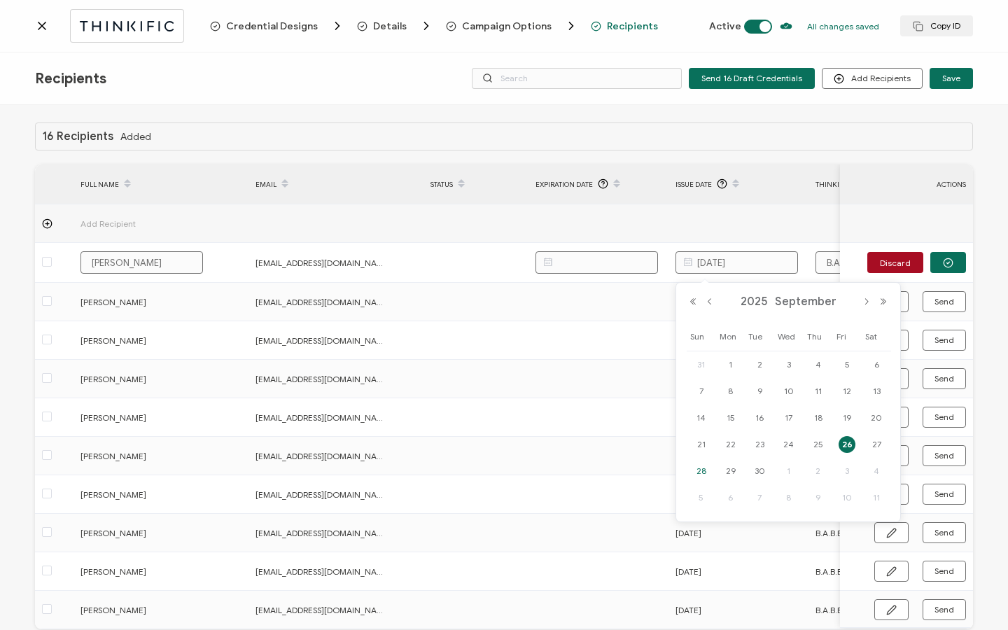
click at [703, 472] on span "28" at bounding box center [701, 471] width 17 height 17
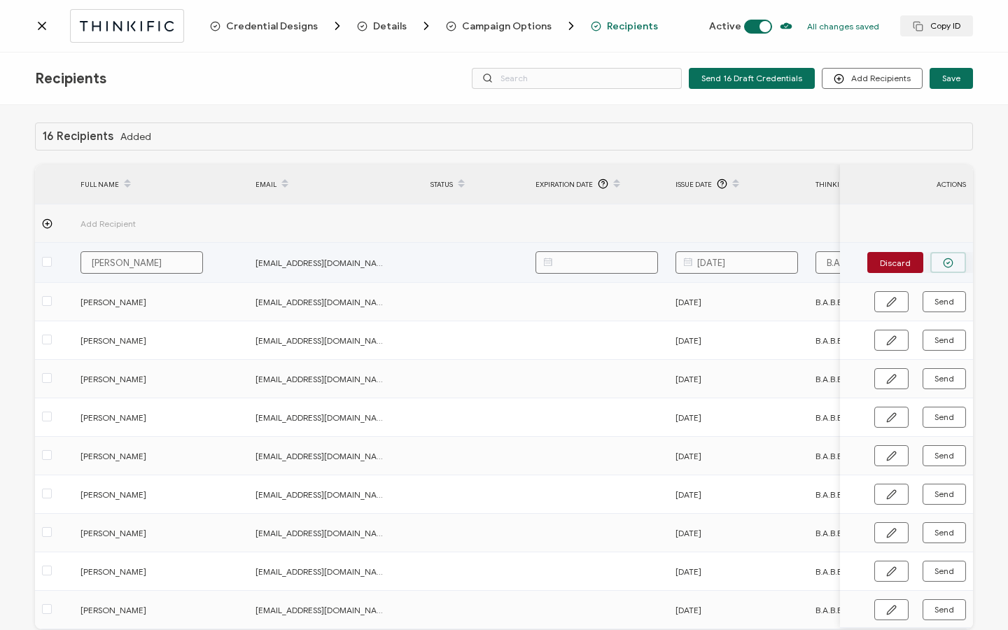
click at [947, 262] on icon "button" at bounding box center [948, 263] width 3 height 2
